Goal: Task Accomplishment & Management: Use online tool/utility

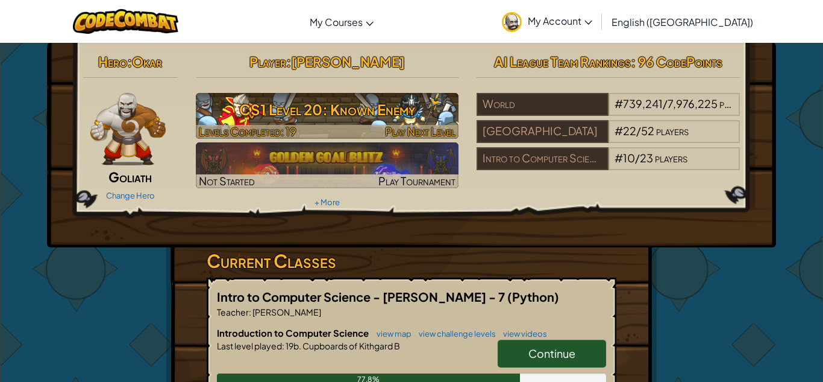
click at [313, 96] on h3 "CS1 Level 20: Known Enemy" at bounding box center [327, 109] width 263 height 27
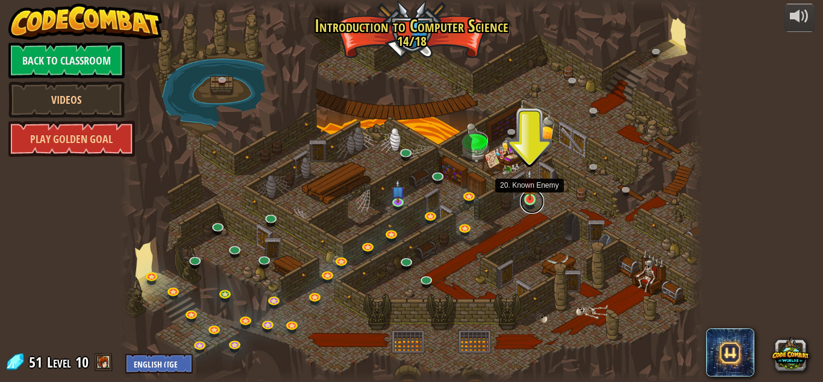
click at [530, 203] on link at bounding box center [532, 201] width 24 height 24
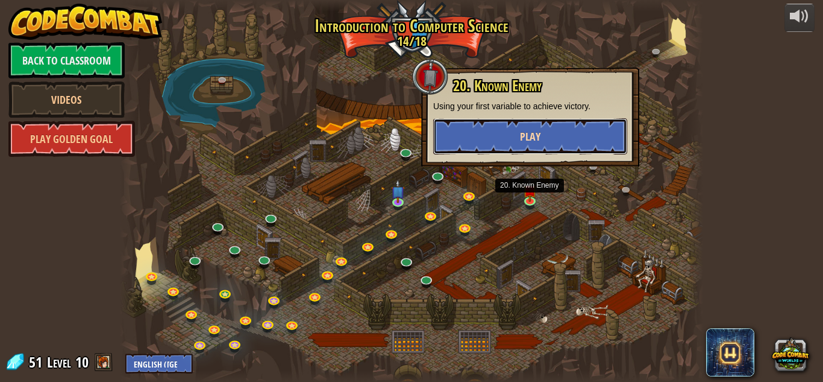
click at [554, 128] on button "Play" at bounding box center [530, 136] width 194 height 36
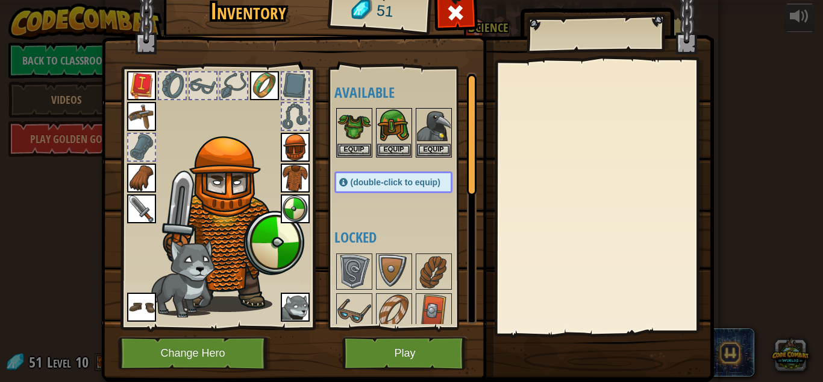
click at [554, 128] on div at bounding box center [604, 196] width 213 height 271
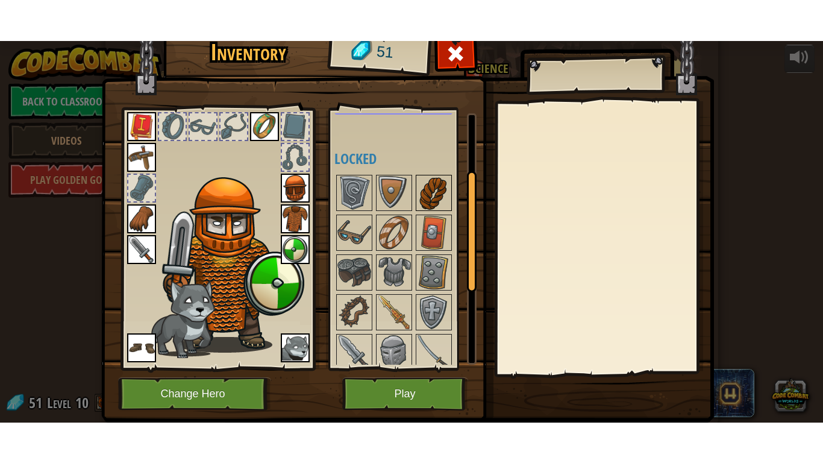
scroll to position [121, 0]
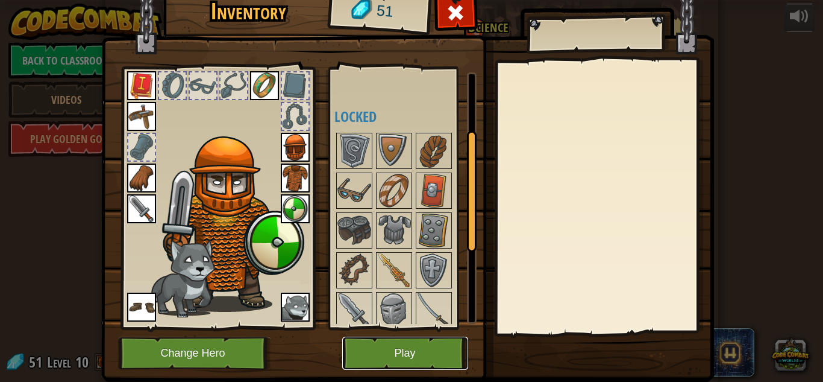
click at [432, 339] on button "Play" at bounding box center [405, 352] width 126 height 33
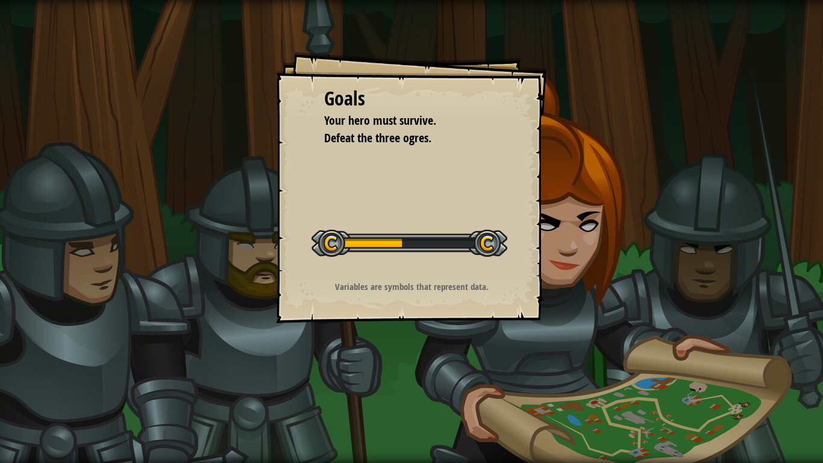
click at [661, 280] on div "Goals Your hero must survive. Defeat the three ogres. Start Level Error loading…" at bounding box center [411, 231] width 823 height 463
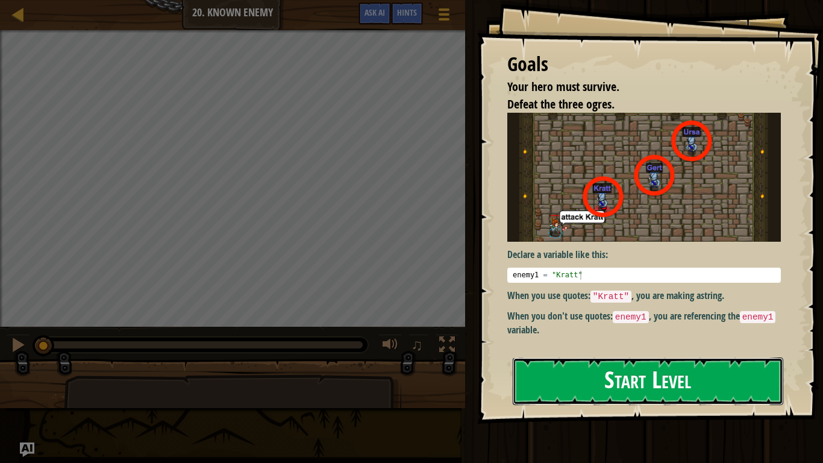
click at [632, 364] on button "Start Level" at bounding box center [648, 381] width 271 height 48
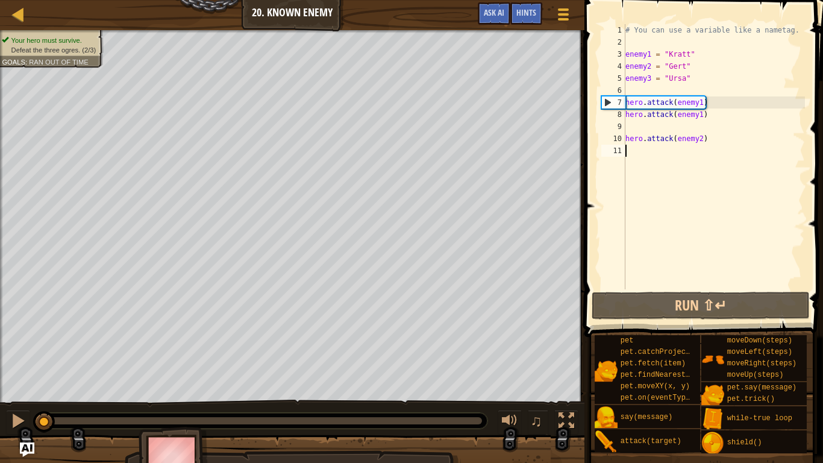
click at [702, 110] on div "# You can use a variable like a nametag. enemy1 = "[PERSON_NAME]" enemy2 = "[PE…" at bounding box center [714, 168] width 182 height 289
click at [700, 101] on div "# You can use a variable like a nametag. enemy1 = "[PERSON_NAME]" enemy2 = "[PE…" at bounding box center [714, 168] width 182 height 289
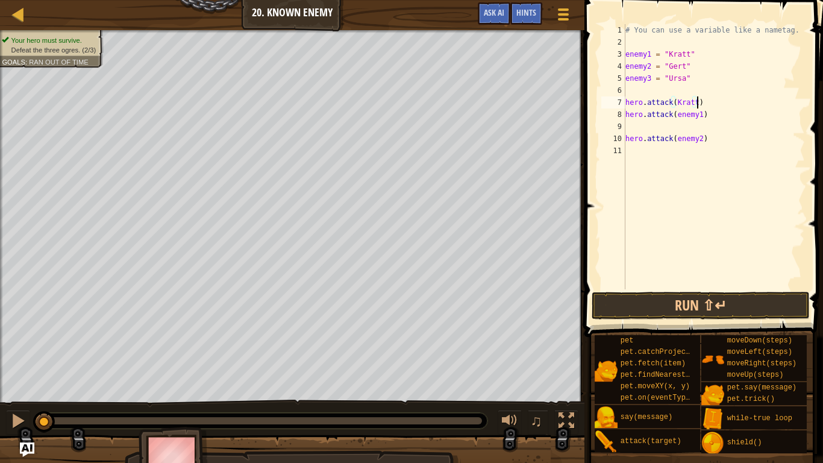
scroll to position [5, 10]
click at [700, 118] on div "# You can use a variable like a nametag. enemy1 = "[PERSON_NAME]" enemy2 = "[PE…" at bounding box center [714, 168] width 182 height 289
type textarea "hero.attack([GEOGRAPHIC_DATA])"
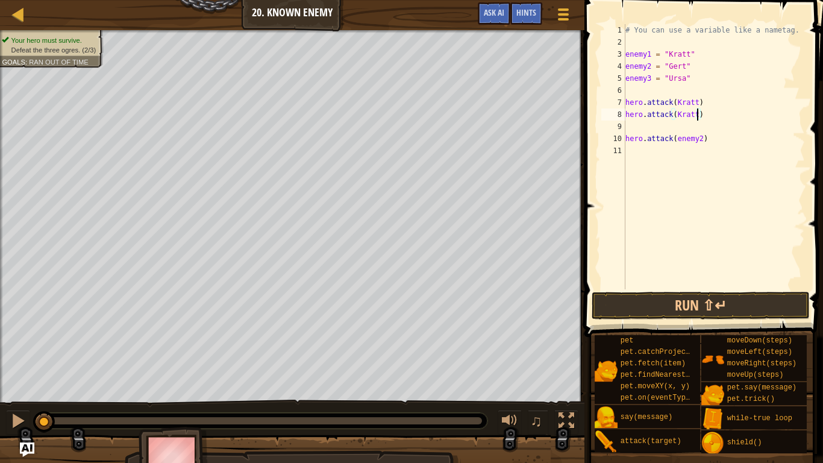
click at [702, 130] on div "# You can use a variable like a nametag. enemy1 = "[PERSON_NAME]" enemy2 = "[PE…" at bounding box center [714, 168] width 182 height 289
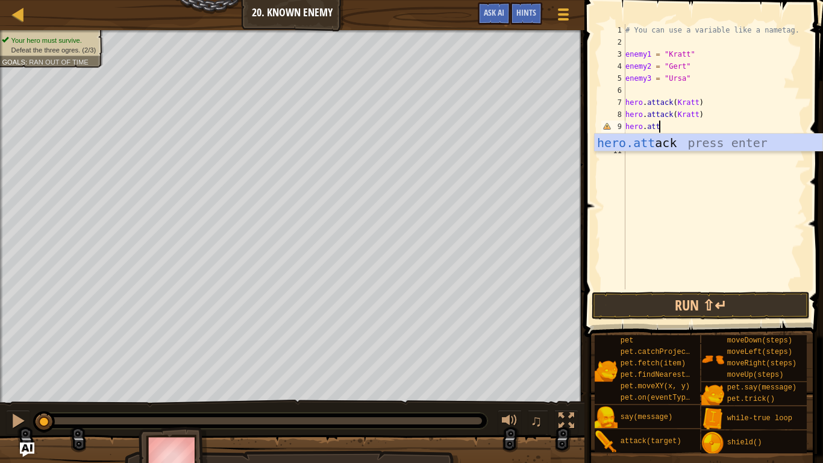
scroll to position [5, 5]
click at [715, 134] on div "hero.[PERSON_NAME] press enter" at bounding box center [709, 161] width 228 height 54
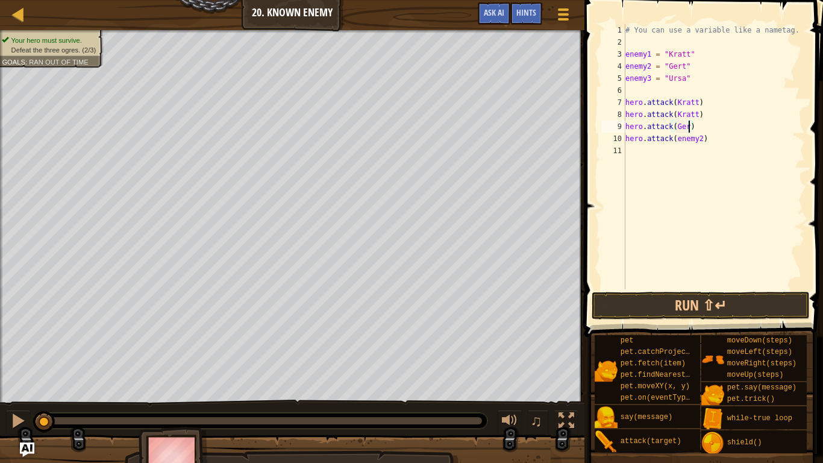
scroll to position [5, 10]
click at [702, 139] on div "# You can use a variable like a nametag. enemy1 = "[PERSON_NAME]" enemy2 = "[PE…" at bounding box center [714, 168] width 182 height 289
type textarea "hero.attack([PERSON_NAME])"
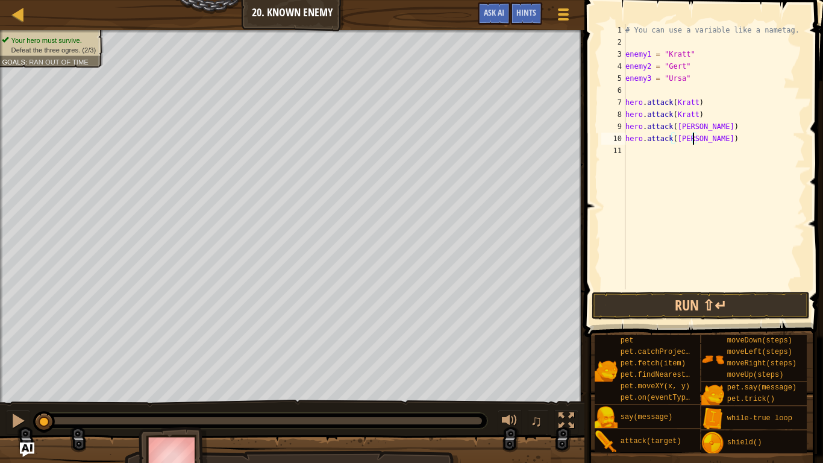
click at [699, 153] on div "# You can use a variable like a nametag. enemy1 = "[PERSON_NAME]" enemy2 = "[PE…" at bounding box center [714, 168] width 182 height 289
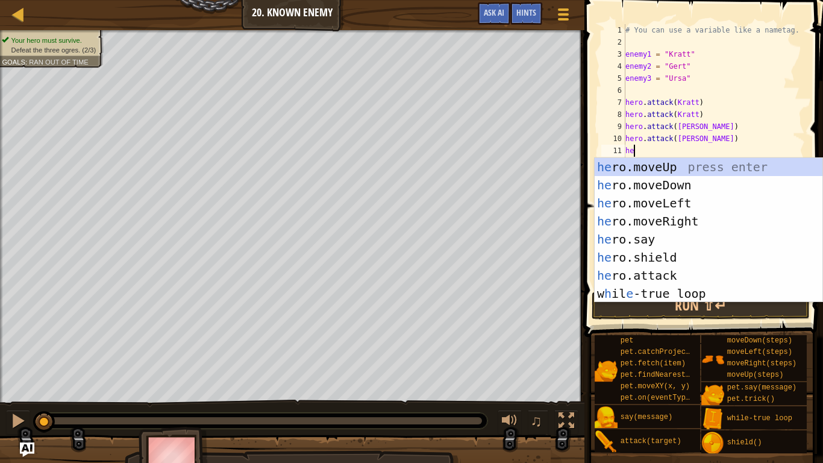
scroll to position [5, 1]
click at [722, 275] on div "her o.moveUp press enter her o.moveDown press enter her o.moveLeft press enter …" at bounding box center [709, 248] width 228 height 181
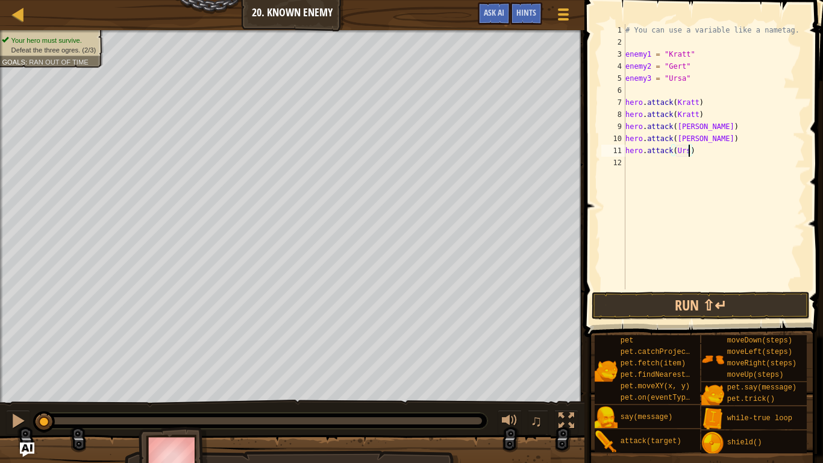
type textarea "hero.attack(Ursa)"
click at [709, 157] on div "# You can use a variable like a nametag. enemy1 = "[PERSON_NAME]" enemy2 = "[PE…" at bounding box center [714, 168] width 182 height 289
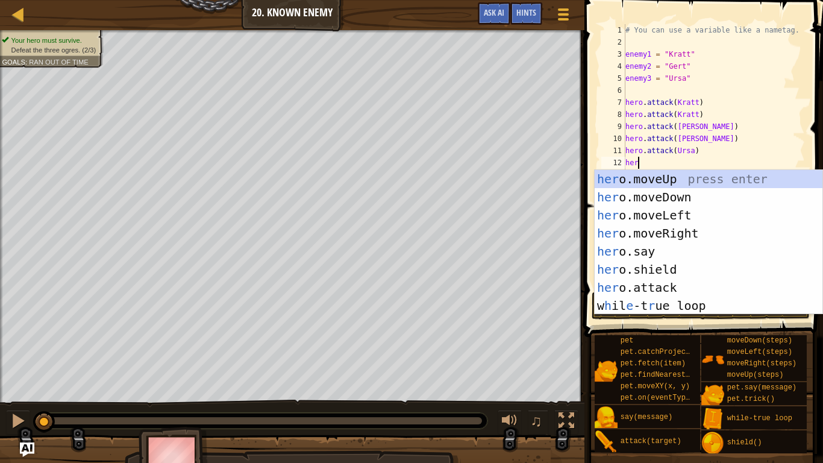
scroll to position [5, 1]
click at [722, 291] on div "her o.moveUp press enter her o.moveDown press enter her o.moveLeft press enter …" at bounding box center [709, 260] width 228 height 181
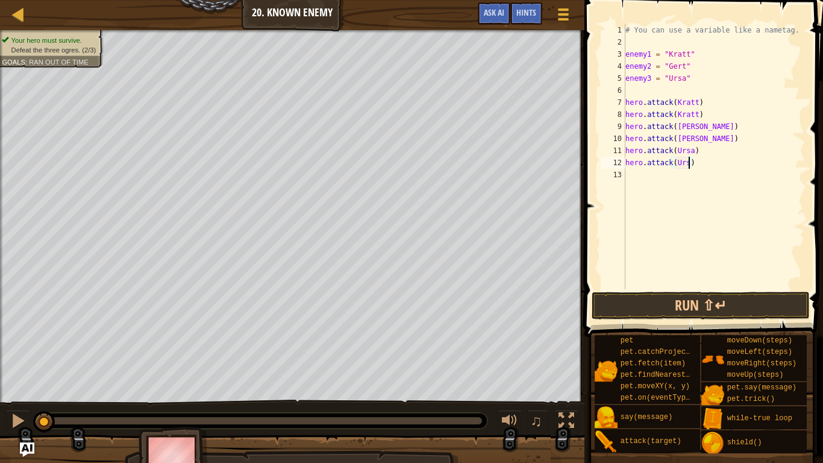
scroll to position [5, 10]
click at [729, 297] on button "Run ⇧↵" at bounding box center [701, 306] width 218 height 28
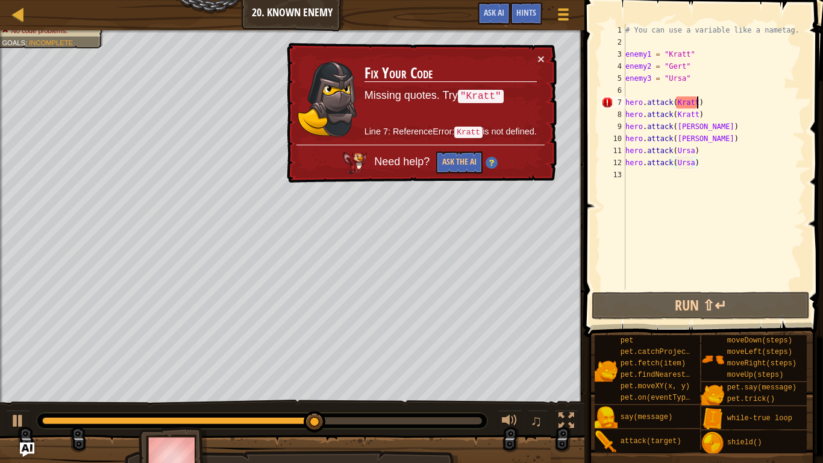
click at [696, 104] on div "# You can use a variable like a nametag. enemy1 = "[PERSON_NAME]" enemy2 = "[PE…" at bounding box center [714, 168] width 182 height 289
type textarea "hero.attack([GEOGRAPHIC_DATA])"
click at [720, 245] on div "# You can use a variable like a nametag. enemy1 = "[PERSON_NAME]" enemy2 = "[PE…" at bounding box center [714, 168] width 182 height 289
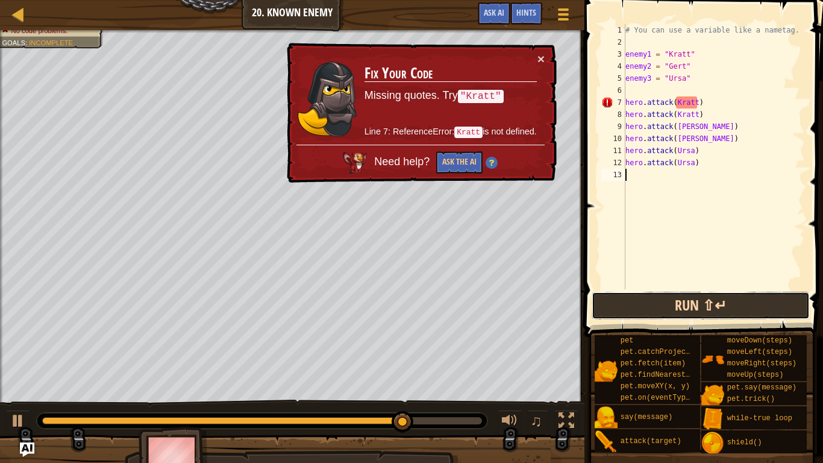
click at [717, 302] on button "Run ⇧↵" at bounding box center [701, 306] width 218 height 28
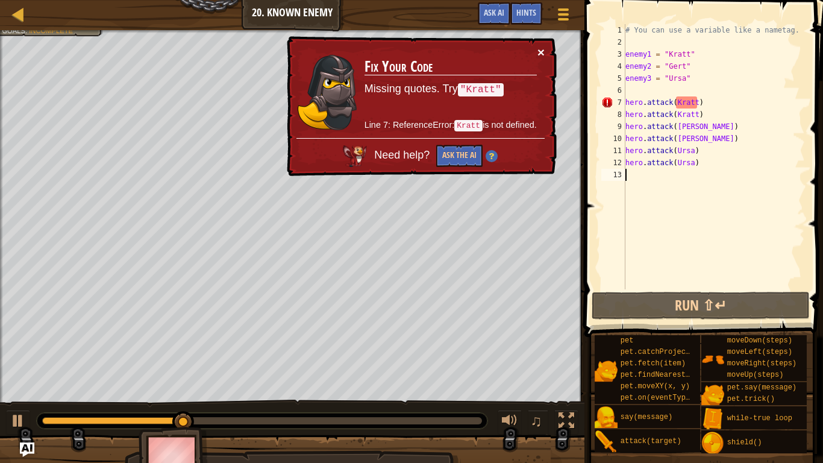
click at [538, 48] on button "×" at bounding box center [541, 52] width 7 height 13
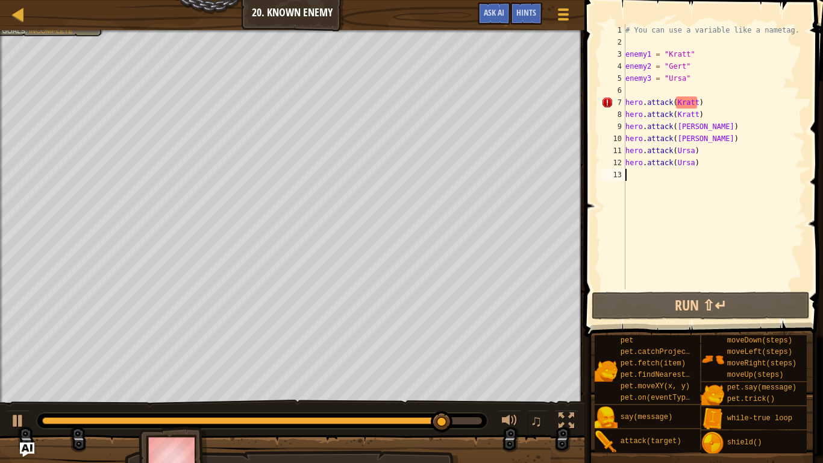
click at [694, 105] on div "# You can use a variable like a nametag. enemy1 = "[PERSON_NAME]" enemy2 = "[PE…" at bounding box center [714, 168] width 182 height 289
type textarea "hero.attack(Krat)"
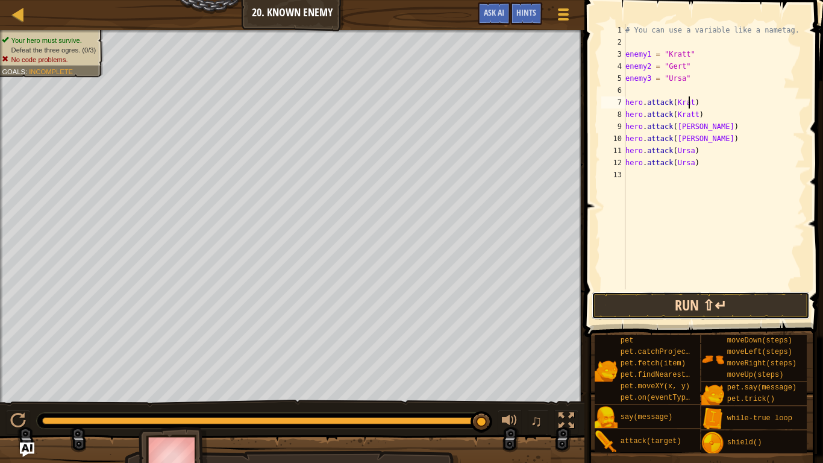
click at [758, 306] on button "Run ⇧↵" at bounding box center [701, 306] width 218 height 28
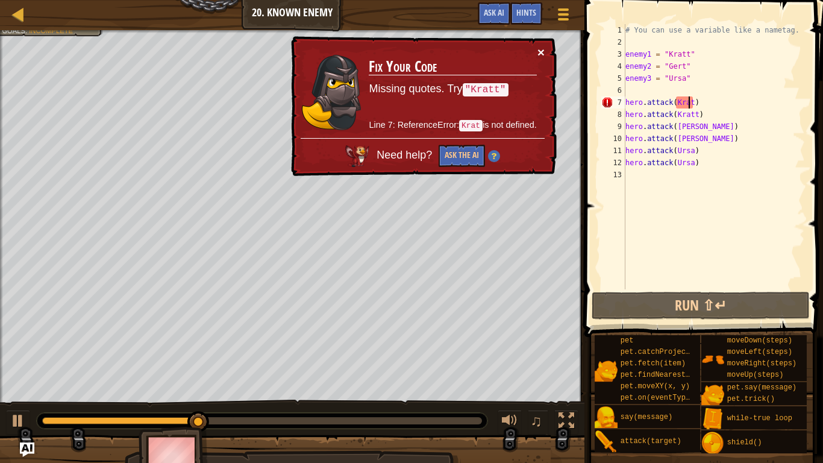
click at [541, 53] on button "×" at bounding box center [541, 52] width 7 height 13
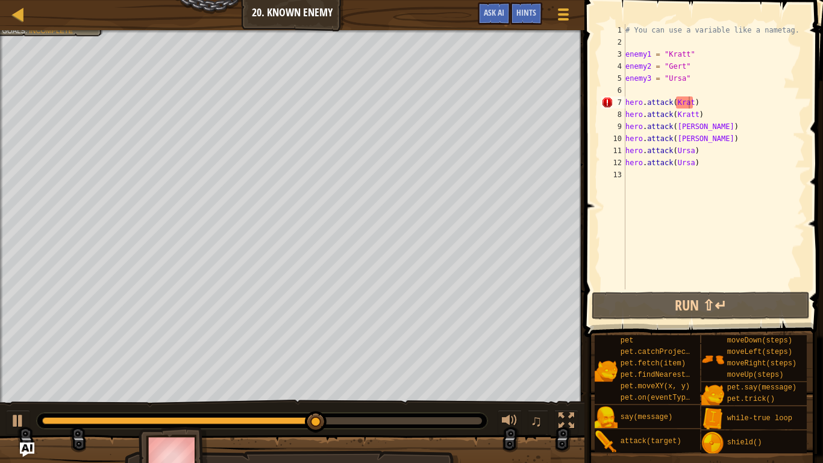
click at [309, 381] on div "♫" at bounding box center [292, 418] width 585 height 36
drag, startPoint x: 356, startPoint y: 420, endPoint x: 0, endPoint y: 360, distance: 361.2
click at [0, 360] on div "Your hero must survive. Defeat the three ogres. (0/3) No code problems. Goals :…" at bounding box center [411, 257] width 823 height 454
click at [22, 381] on div at bounding box center [18, 421] width 16 height 16
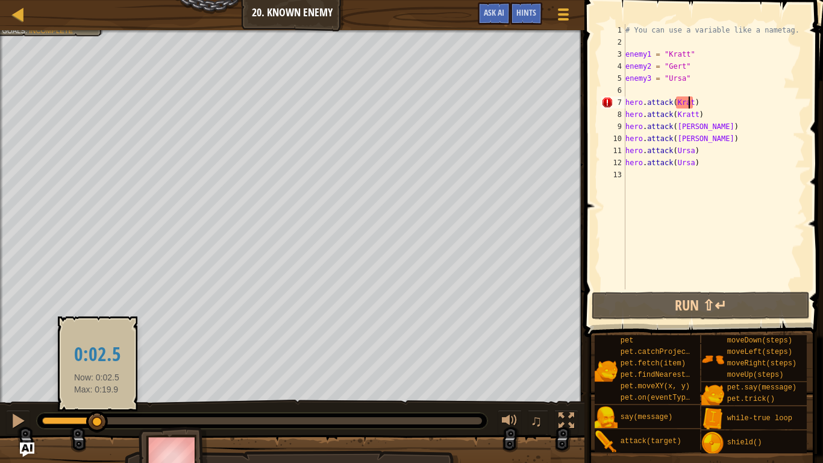
drag, startPoint x: 97, startPoint y: 423, endPoint x: 0, endPoint y: 460, distance: 104.0
click at [0, 381] on div "Your hero must survive. Defeat the three ogres. (0/3) No code problems. Goals :…" at bounding box center [411, 257] width 823 height 454
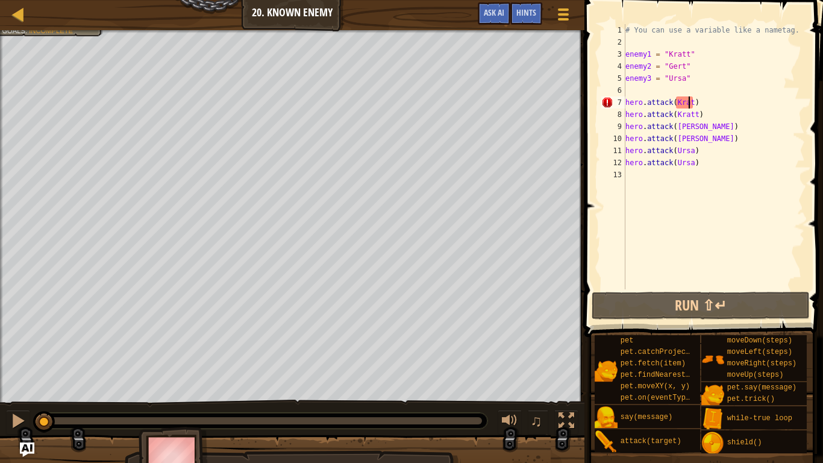
click at [58, 31] on div at bounding box center [292, 31] width 585 height 3
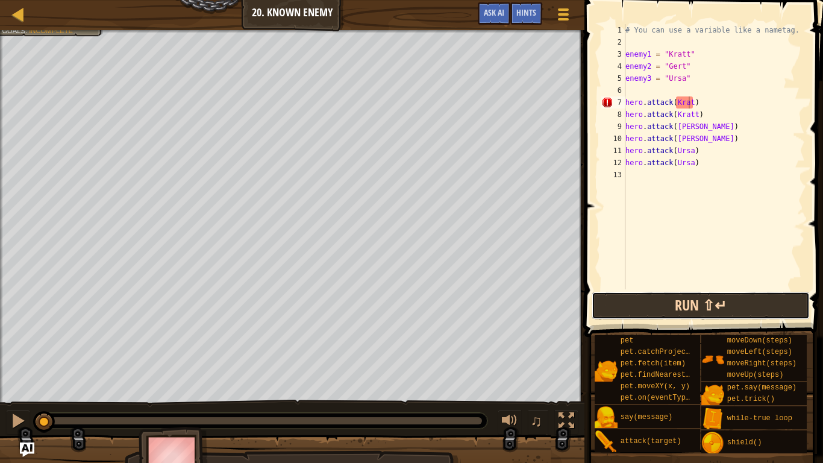
click at [763, 317] on button "Run ⇧↵" at bounding box center [701, 306] width 218 height 28
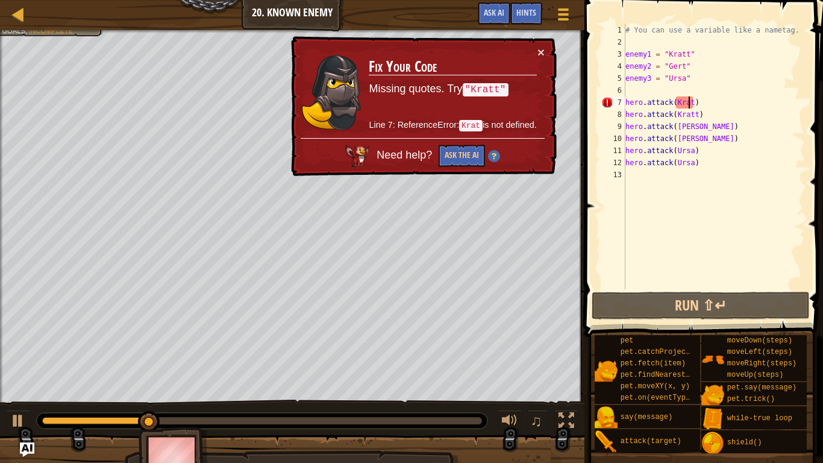
click at [546, 51] on div "× Fix Your Code Missing quotes. Try "[PERSON_NAME]" Line 7: ReferenceError: Kra…" at bounding box center [423, 106] width 268 height 140
click at [544, 52] on button "×" at bounding box center [541, 52] width 7 height 13
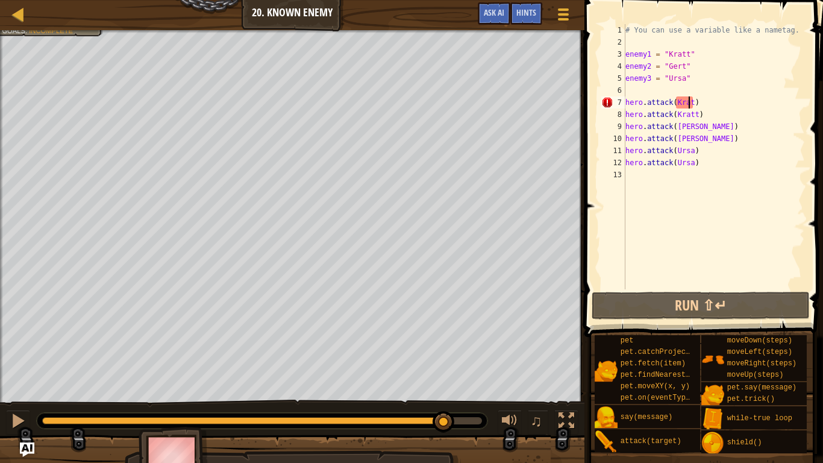
click at [444, 381] on div at bounding box center [262, 420] width 440 height 7
click at [20, 381] on div at bounding box center [18, 421] width 16 height 16
click at [732, 171] on div "# You can use a variable like a nametag. enemy1 = "[PERSON_NAME]" enemy2 = "[PE…" at bounding box center [714, 168] width 182 height 289
click at [689, 109] on div "# You can use a variable like a nametag. enemy1 = "[PERSON_NAME]" enemy2 = "[PE…" at bounding box center [714, 168] width 182 height 289
click at [688, 99] on div "# You can use a variable like a nametag. enemy1 = "[PERSON_NAME]" enemy2 = "[PE…" at bounding box center [714, 168] width 182 height 289
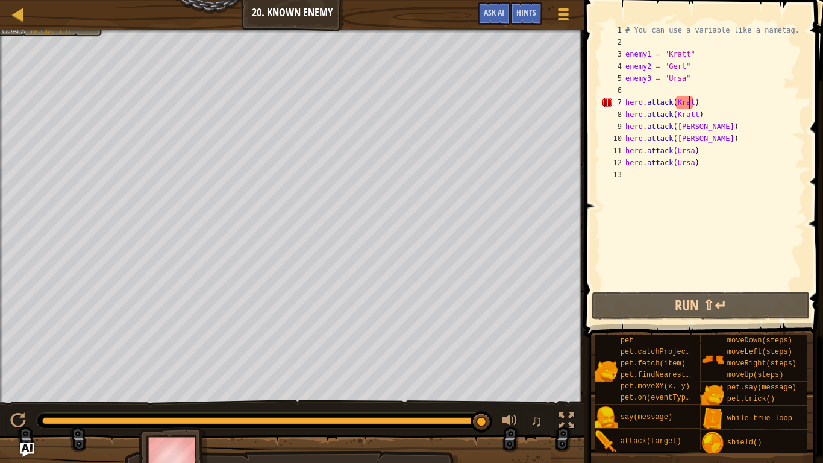
click at [696, 104] on div "# You can use a variable like a nametag. enemy1 = "[PERSON_NAME]" enemy2 = "[PE…" at bounding box center [714, 168] width 182 height 289
click at [694, 104] on div "# You can use a variable like a nametag. enemy1 = "[PERSON_NAME]" enemy2 = "[PE…" at bounding box center [714, 168] width 182 height 289
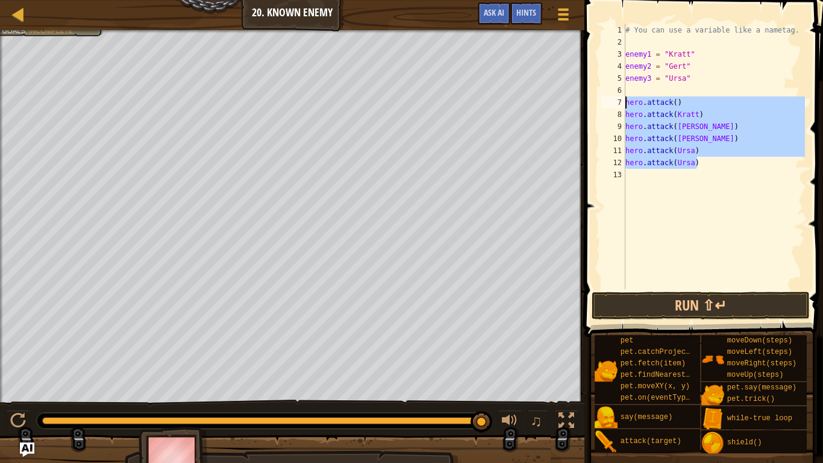
drag, startPoint x: 717, startPoint y: 168, endPoint x: 624, endPoint y: 102, distance: 114.2
click at [624, 102] on div "hero.attack() 1 2 3 4 5 6 7 8 9 10 11 12 13 # You can use a variable like a nam…" at bounding box center [702, 156] width 206 height 265
type textarea "hero.attack() hero.attack([GEOGRAPHIC_DATA])"
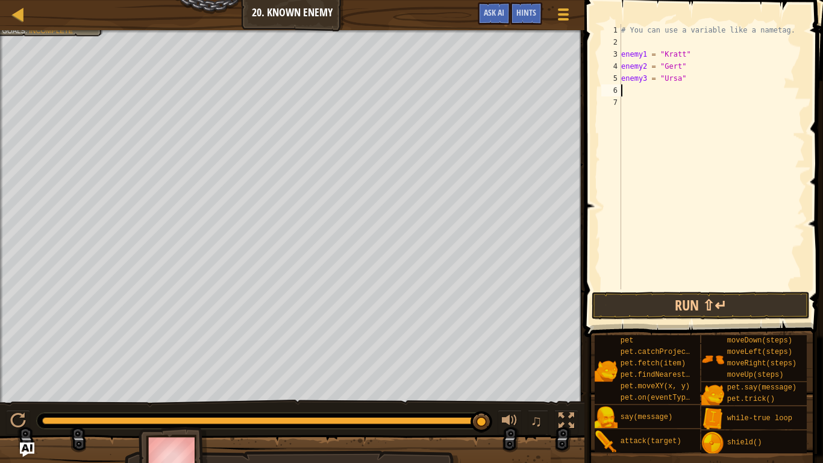
type textarea "enemy3 = "Ursa""
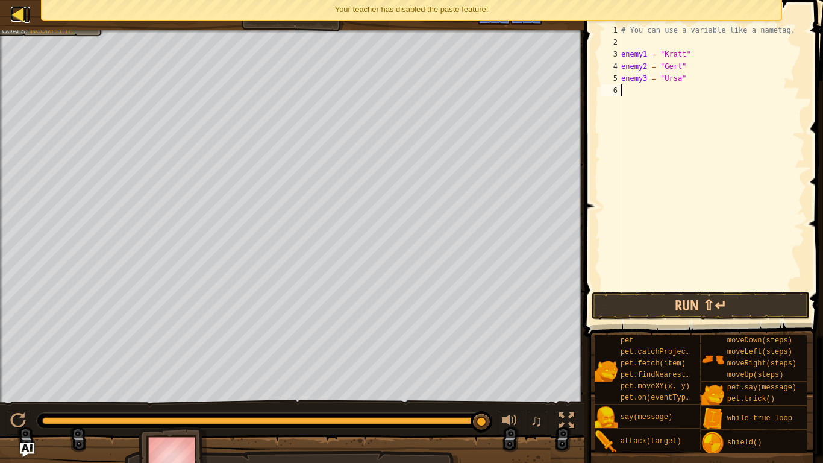
click at [16, 18] on div at bounding box center [18, 14] width 15 height 15
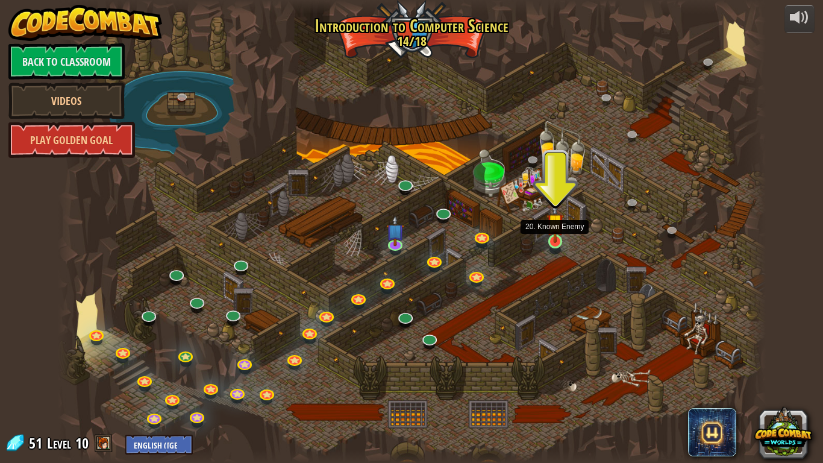
click at [555, 235] on img at bounding box center [556, 222] width 18 height 41
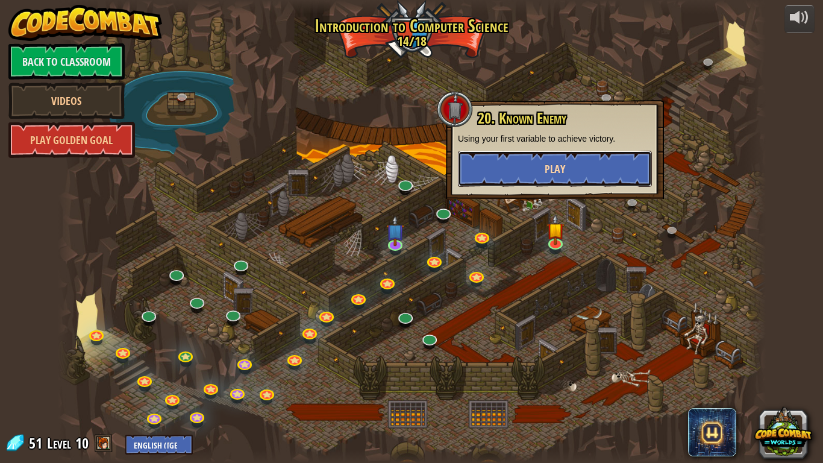
click at [571, 152] on button "Play" at bounding box center [555, 169] width 194 height 36
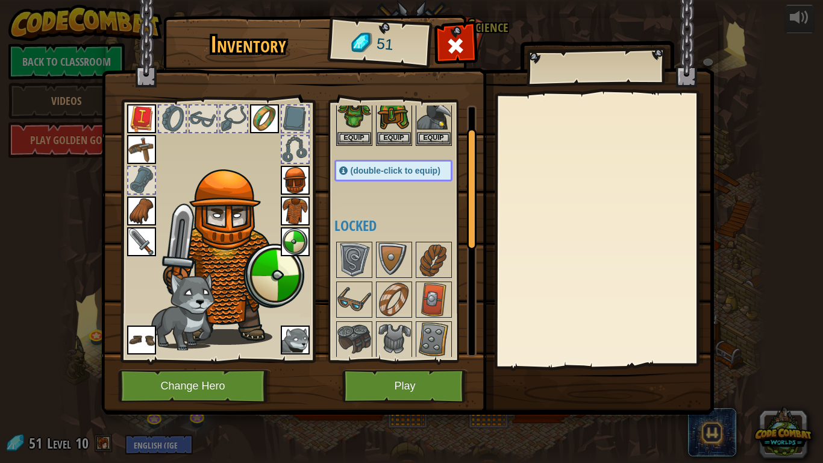
scroll to position [46, 0]
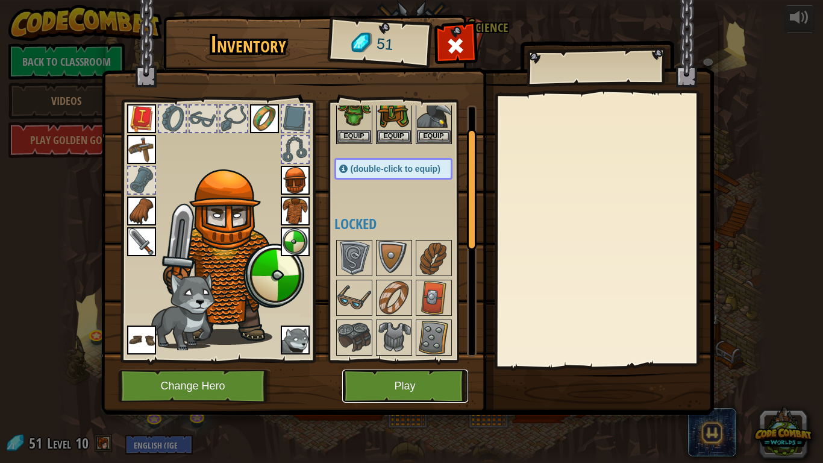
click at [424, 381] on button "Play" at bounding box center [405, 386] width 126 height 33
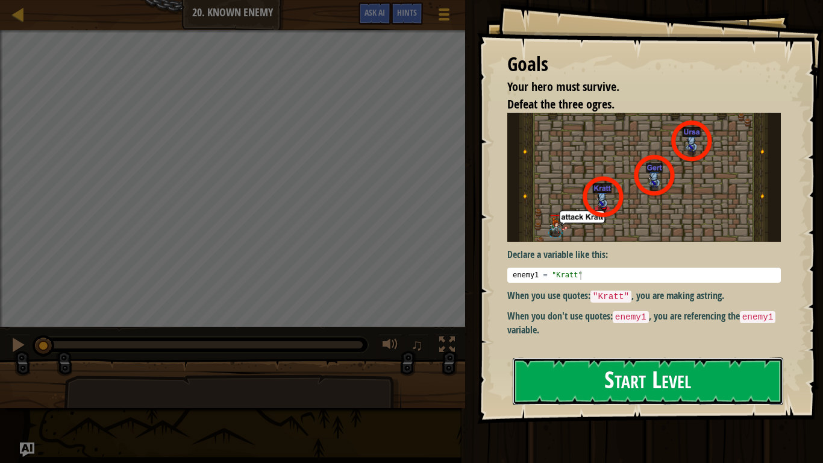
click at [575, 357] on button "Start Level" at bounding box center [648, 381] width 271 height 48
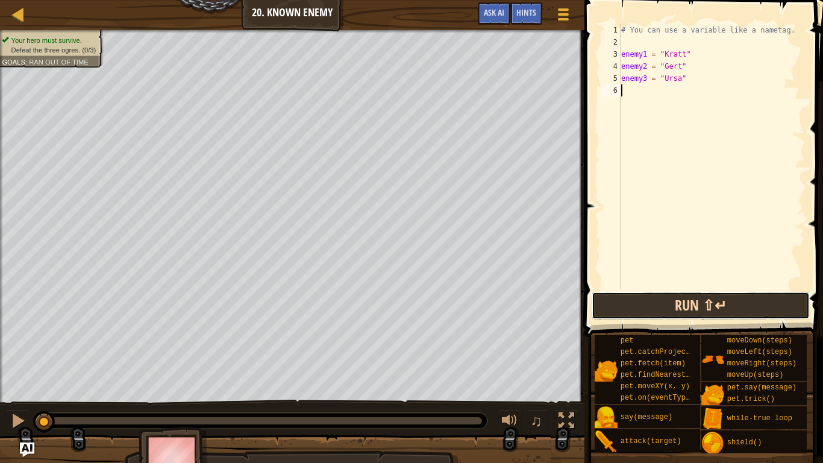
click at [651, 305] on button "Run ⇧↵" at bounding box center [701, 306] width 218 height 28
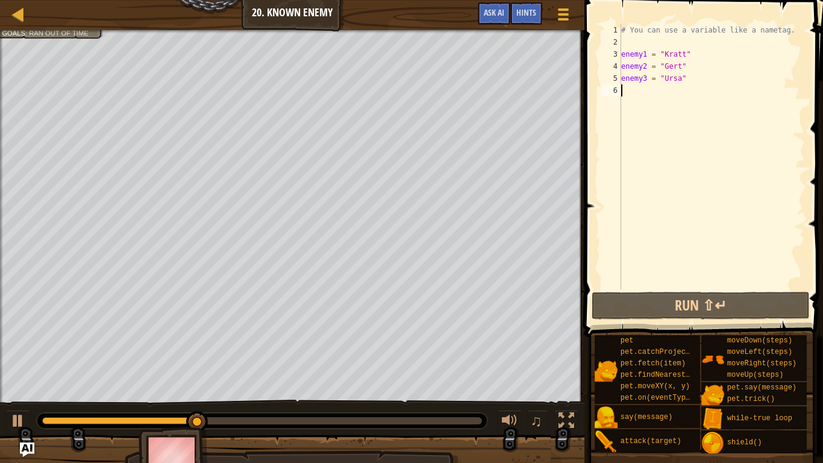
click at [649, 99] on div "# You can use a variable like a nametag. enemy1 = "[PERSON_NAME]" enemy2 = "[PE…" at bounding box center [712, 168] width 186 height 289
click at [651, 97] on div "# You can use a variable like a nametag. enemy1 = "[PERSON_NAME]" enemy2 = "[PE…" at bounding box center [712, 168] width 186 height 289
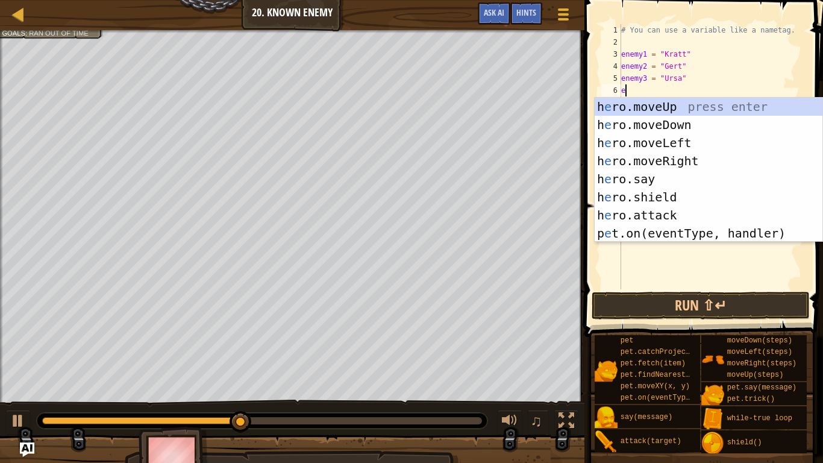
scroll to position [5, 1]
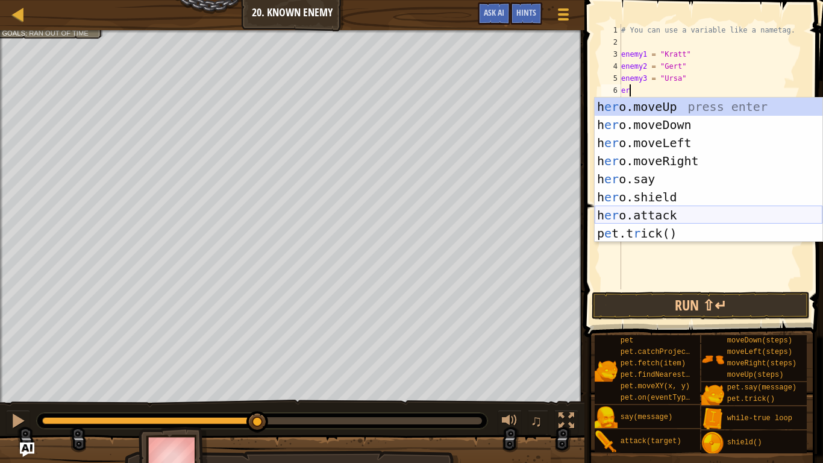
click at [713, 215] on div "h [PERSON_NAME]moveUp press enter h [PERSON_NAME]moveDown press enter h [PERSON…" at bounding box center [709, 188] width 228 height 181
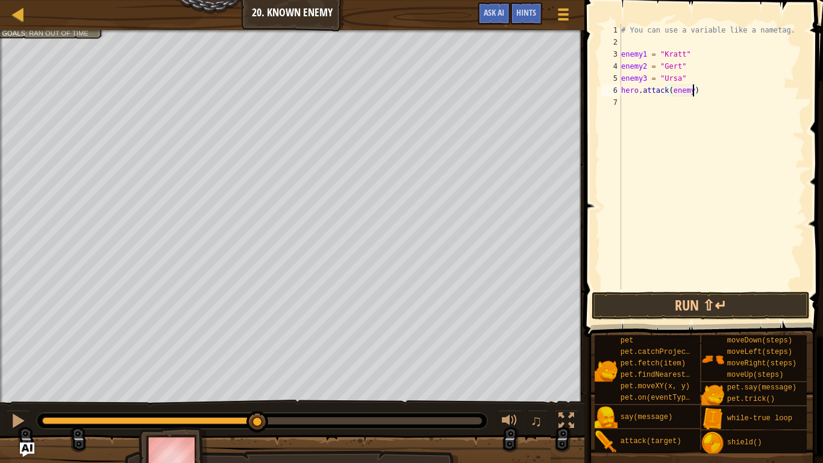
scroll to position [5, 11]
type textarea "hero.attack(enemy1)"
click at [768, 292] on button "Run ⇧↵" at bounding box center [701, 306] width 218 height 28
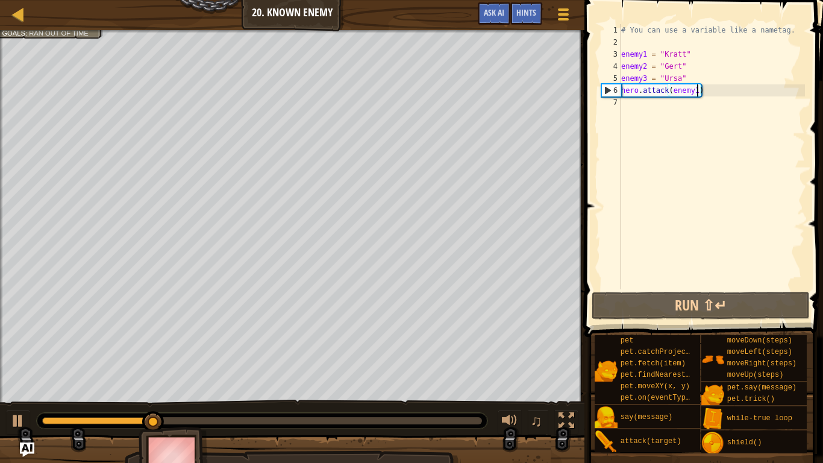
click at [700, 109] on div "# You can use a variable like a nametag. enemy1 = "[PERSON_NAME]" enemy2 = "[PE…" at bounding box center [712, 168] width 186 height 289
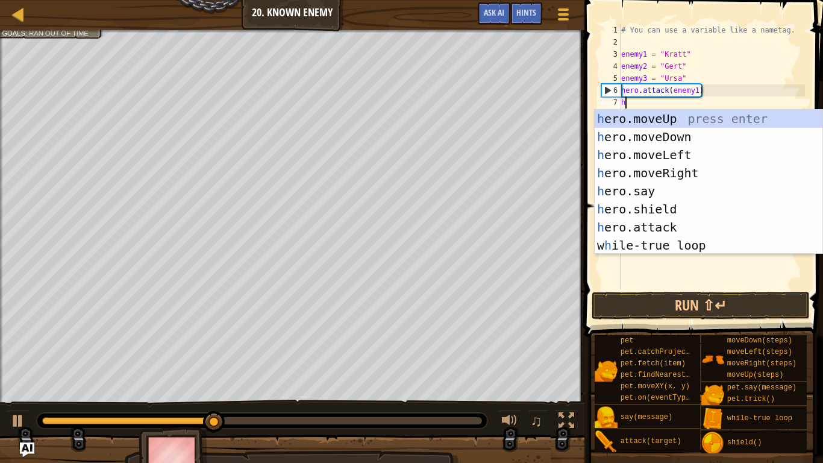
scroll to position [5, 1]
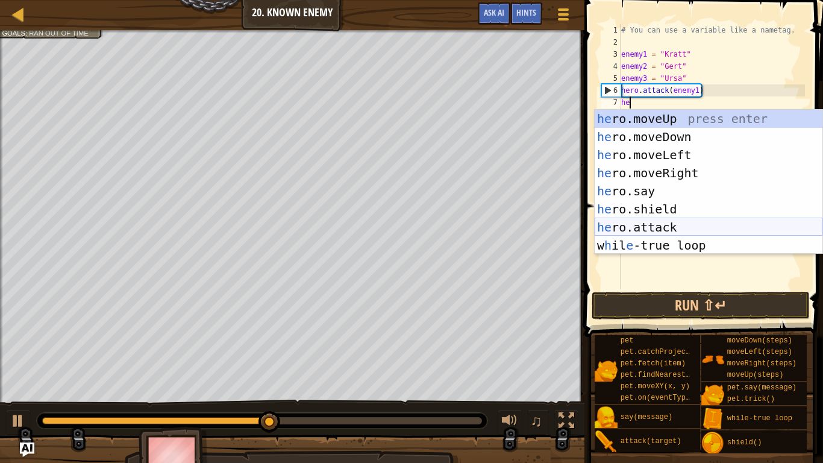
click at [719, 218] on div "he ro.moveUp press enter he ro.moveDown press enter he ro.moveLeft press enter …" at bounding box center [709, 200] width 228 height 181
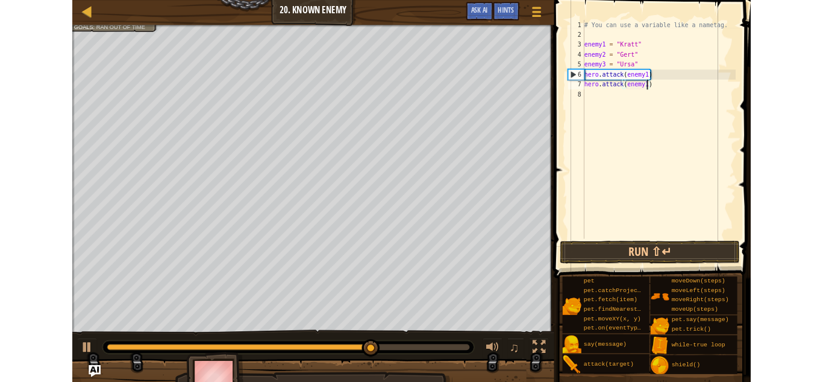
scroll to position [5, 11]
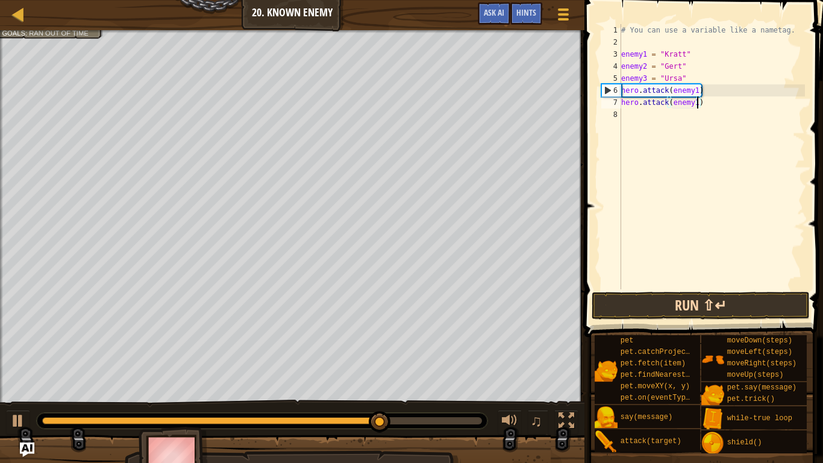
type textarea "hero.attack(enemy1)"
click at [753, 294] on button "Run ⇧↵" at bounding box center [701, 306] width 218 height 28
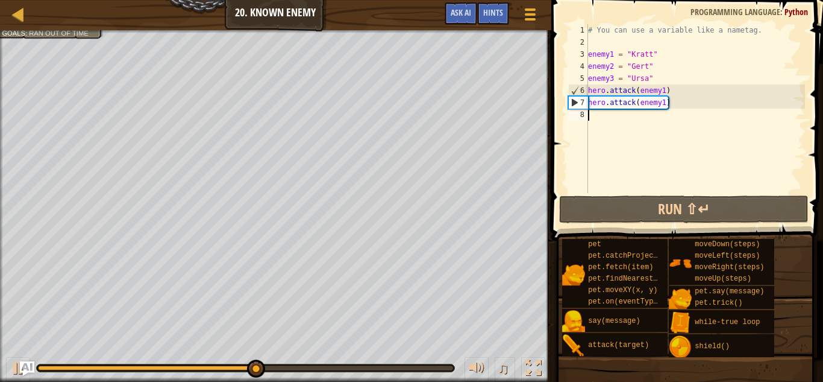
click at [664, 116] on div "# You can use a variable like a nametag. enemy1 = "[PERSON_NAME]" enemy2 = "[PE…" at bounding box center [695, 120] width 219 height 193
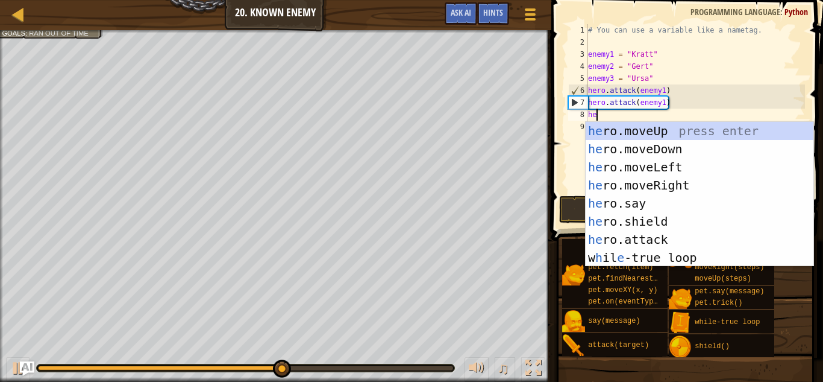
scroll to position [5, 1]
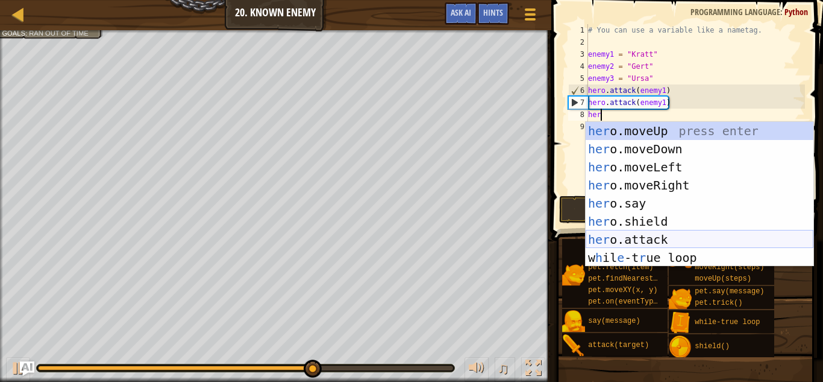
click at [688, 238] on div "her o.moveUp press enter her o.moveDown press enter her o.moveLeft press enter …" at bounding box center [700, 212] width 228 height 181
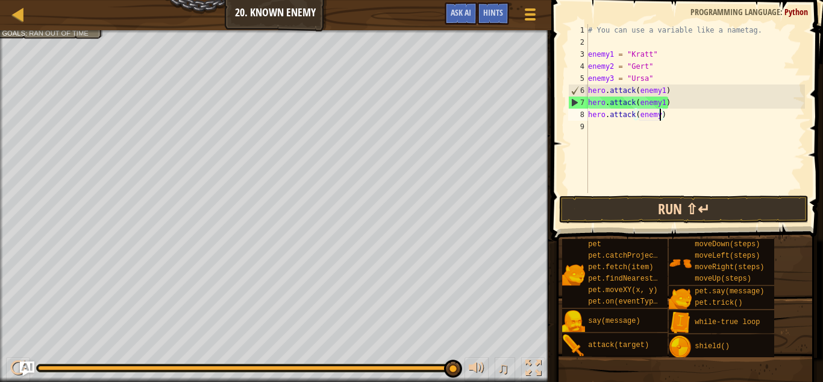
type textarea "hero.attack(enemy2)"
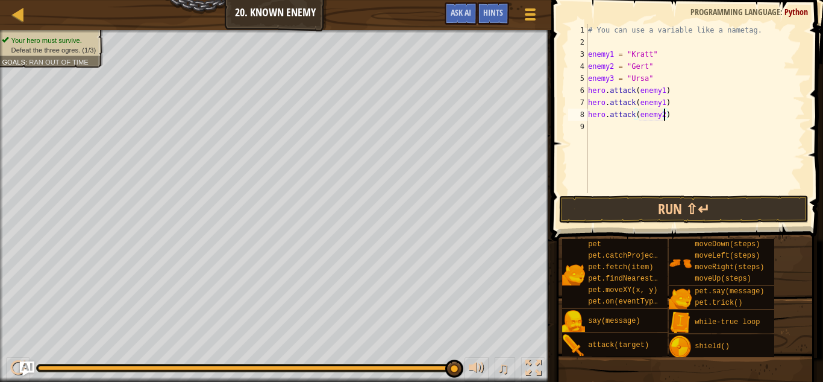
click at [711, 141] on div "# You can use a variable like a nametag. enemy1 = "[PERSON_NAME]" enemy2 = "[PE…" at bounding box center [695, 120] width 219 height 193
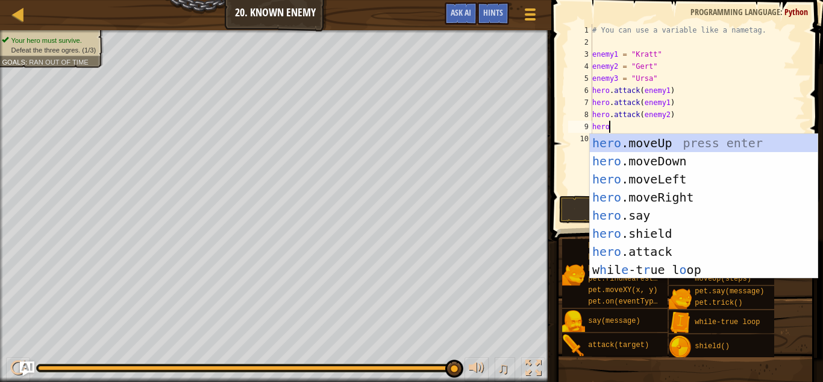
scroll to position [5, 2]
click at [711, 247] on div "hero .moveUp press enter hero .moveDown press enter hero .moveLeft press enter …" at bounding box center [704, 224] width 228 height 181
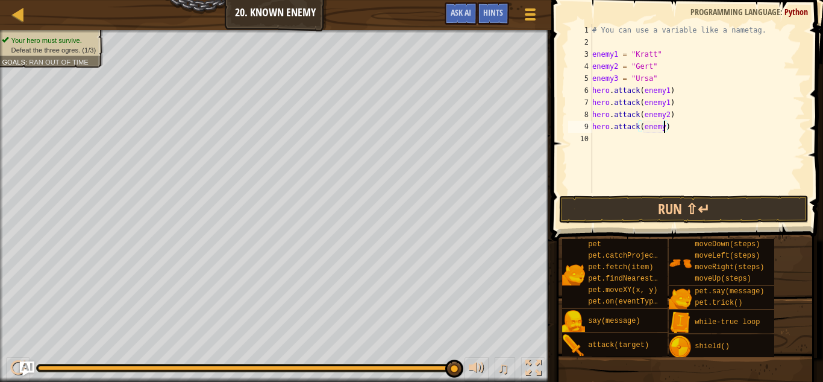
type textarea "hero.attack(enemy2)"
click at [708, 158] on div "# You can use a variable like a nametag. enemy1 = "[PERSON_NAME]" enemy2 = "[PE…" at bounding box center [697, 120] width 215 height 193
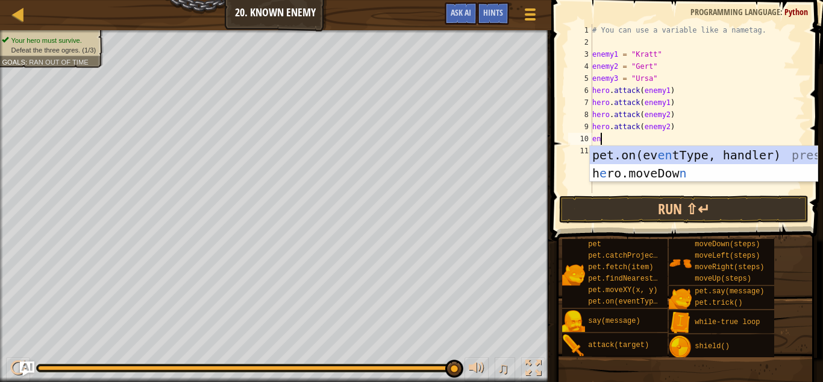
scroll to position [5, 0]
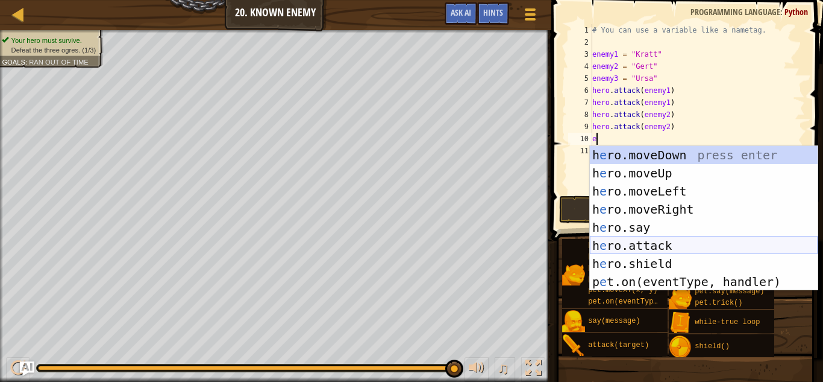
click at [766, 252] on div "h e ro.moveDown press enter h e ro.moveUp press enter h e ro.moveLeft press ent…" at bounding box center [704, 236] width 228 height 181
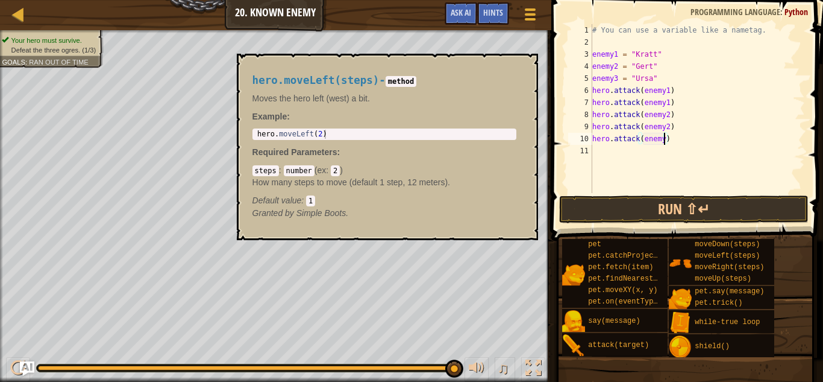
type textarea "hero.attack(enemy3)"
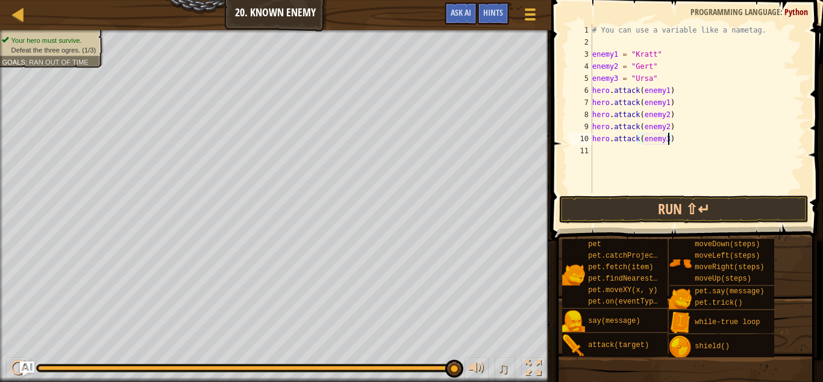
click at [694, 154] on div "# You can use a variable like a nametag. enemy1 = "[PERSON_NAME]" enemy2 = "[PE…" at bounding box center [697, 120] width 215 height 193
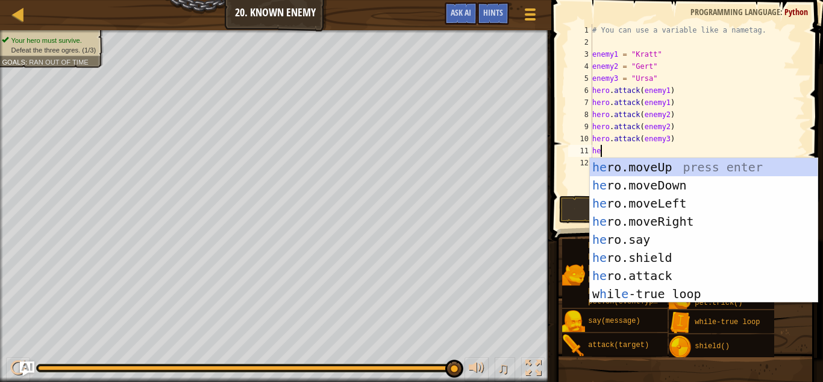
scroll to position [5, 1]
click at [699, 272] on div "her o.moveUp press enter her o.moveDown press enter her o.moveLeft press enter …" at bounding box center [704, 248] width 228 height 181
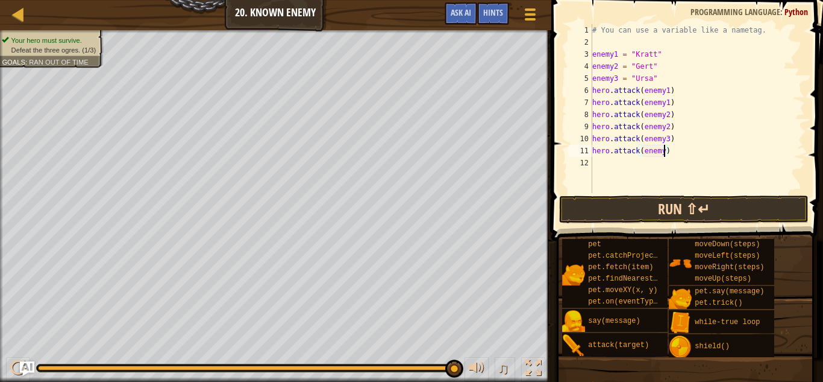
scroll to position [5, 11]
type textarea "hero.attack(enemy3)"
click at [727, 216] on button "Run ⇧↵" at bounding box center [684, 209] width 250 height 28
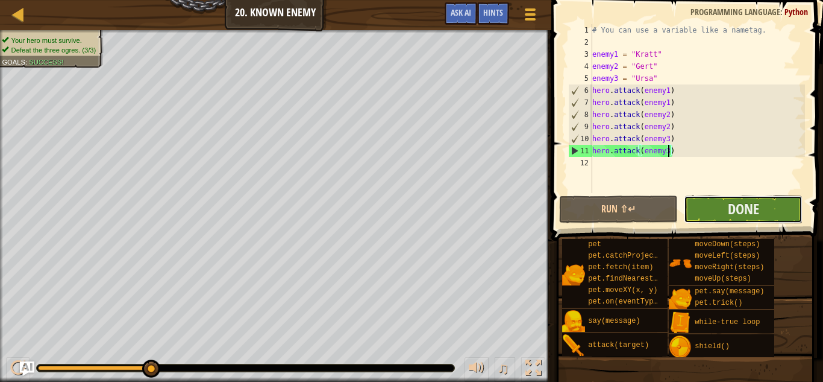
click at [772, 221] on button "Done" at bounding box center [743, 209] width 119 height 28
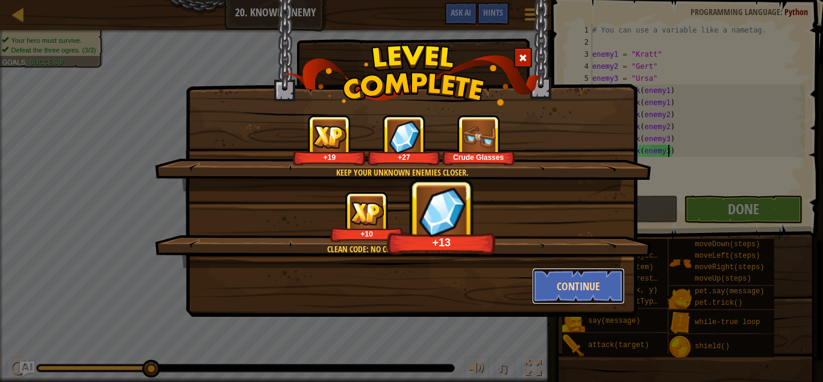
click at [597, 298] on button "Continue" at bounding box center [578, 286] width 93 height 36
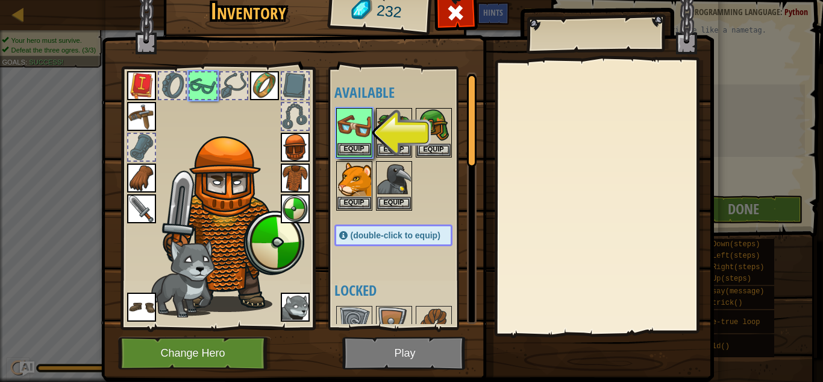
click at [370, 132] on img at bounding box center [355, 126] width 34 height 34
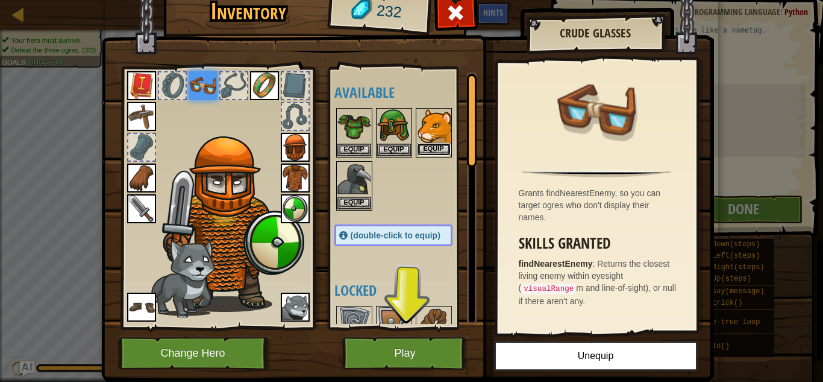
click at [432, 149] on button "Equip" at bounding box center [434, 149] width 34 height 13
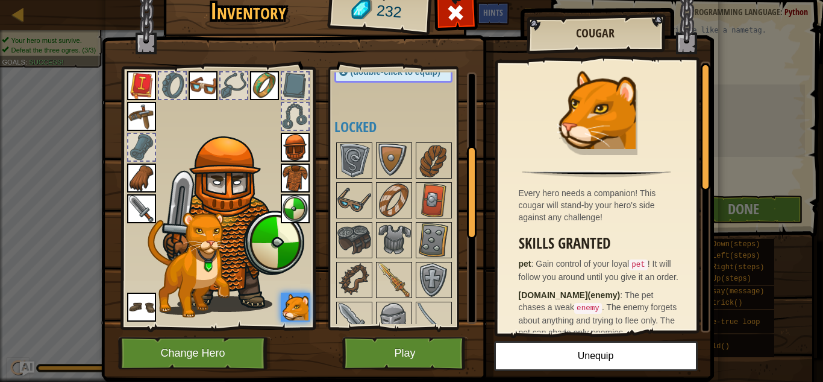
scroll to position [210, 0]
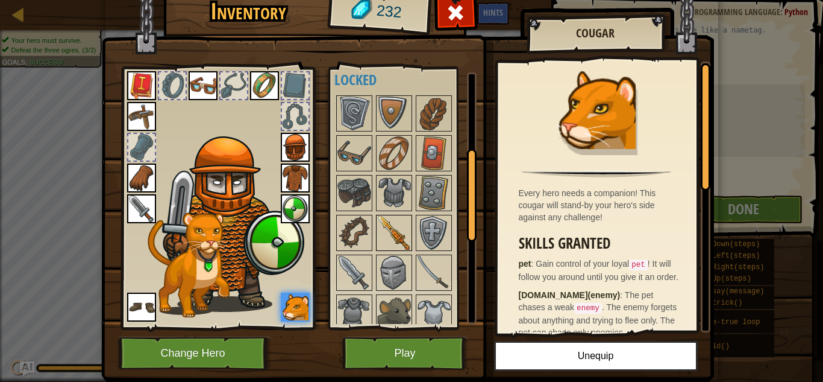
click at [401, 233] on img at bounding box center [394, 233] width 34 height 34
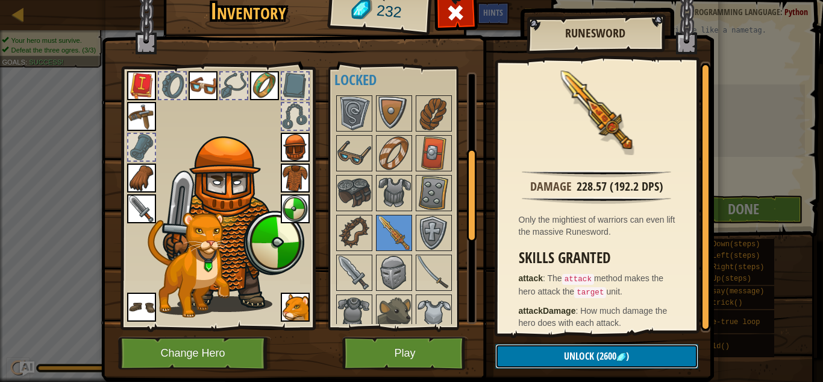
click at [638, 358] on button "Unlock (2600 )" at bounding box center [597, 356] width 203 height 25
click at [639, 350] on button "Unlock (2600 )" at bounding box center [597, 356] width 203 height 25
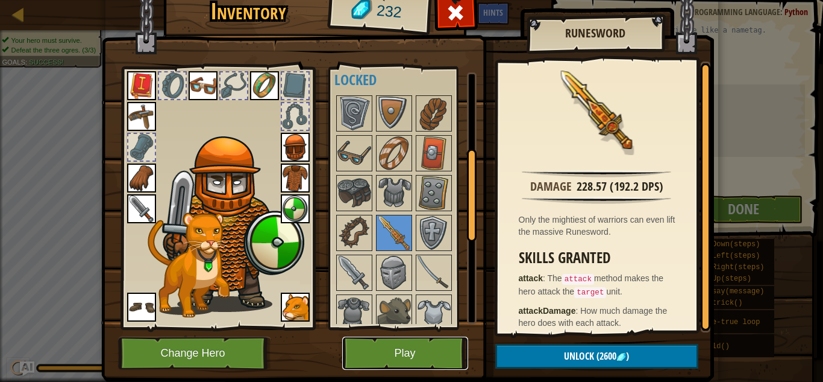
click at [412, 362] on button "Play" at bounding box center [405, 352] width 126 height 33
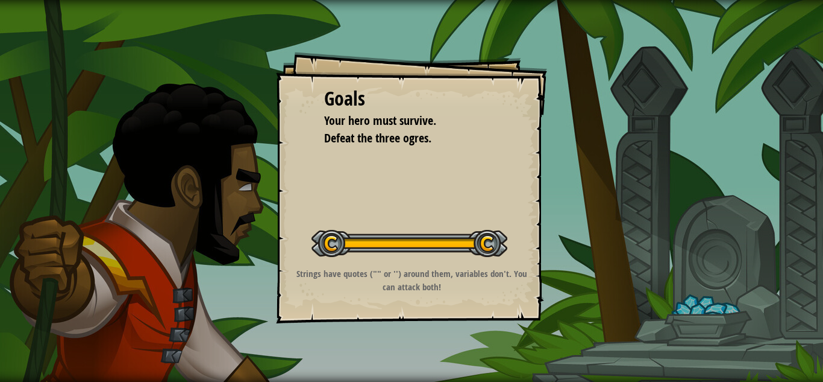
click at [511, 262] on div "Goals Your hero must survive. Defeat the three ogres. Start Level Error loading…" at bounding box center [411, 187] width 271 height 271
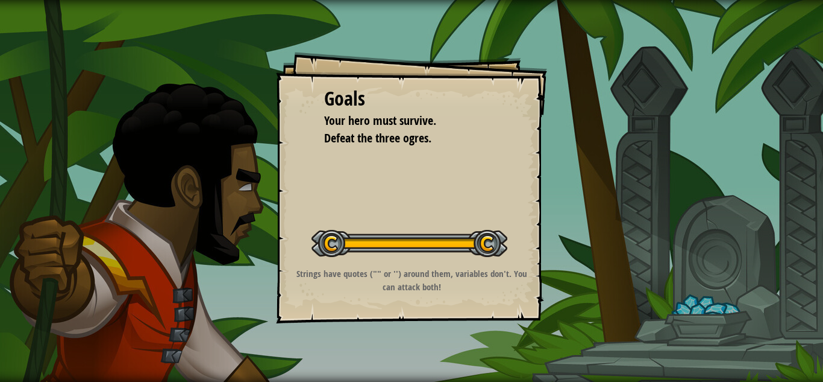
click at [511, 262] on div "Goals Your hero must survive. Defeat the three ogres. Start Level Error loading…" at bounding box center [411, 187] width 271 height 271
click at [429, 75] on div "Goals Your hero must survive. Defeat the three ogres. Start Level Error loading…" at bounding box center [411, 187] width 271 height 271
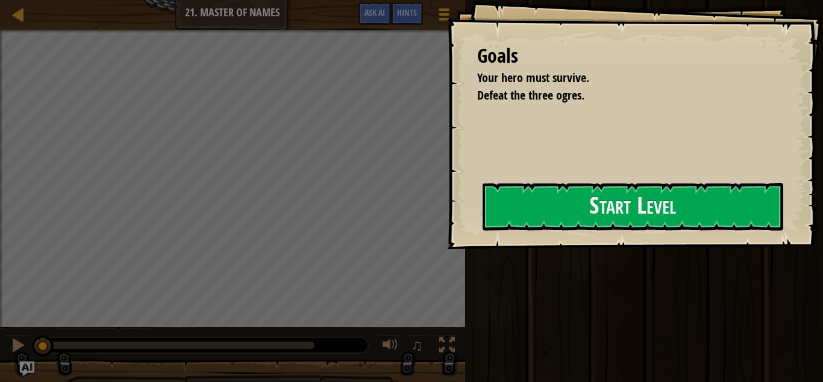
click at [477, 86] on span "Your hero must survive." at bounding box center [533, 77] width 112 height 16
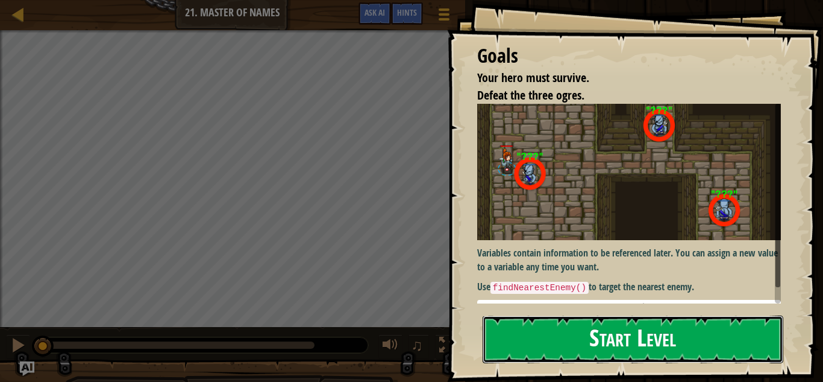
click at [601, 343] on button "Start Level" at bounding box center [633, 339] width 301 height 48
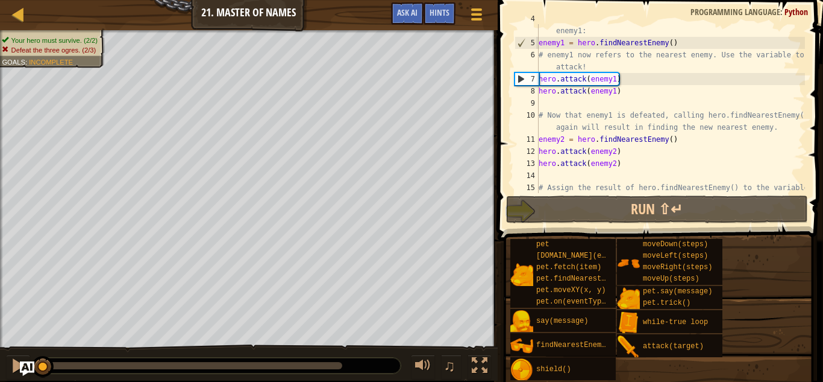
scroll to position [109, 0]
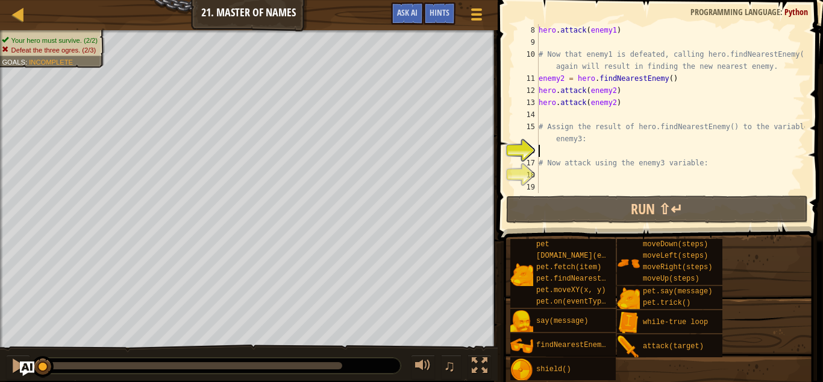
click at [599, 47] on div "hero . attack ( enemy1 ) # Now that enemy1 is defeated, calling hero.findNeares…" at bounding box center [671, 120] width 269 height 193
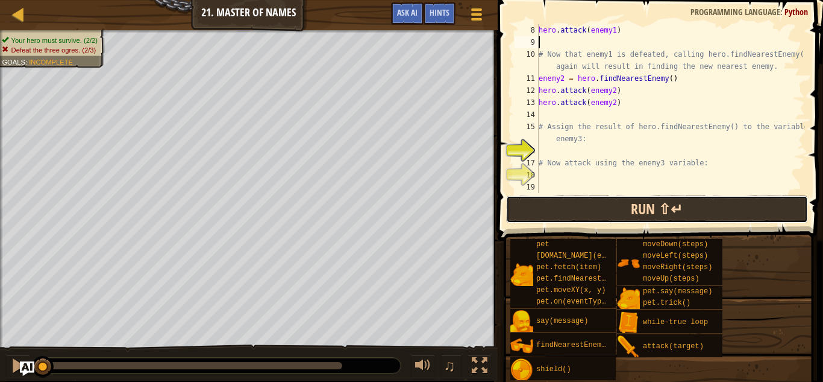
click at [654, 207] on button "Run ⇧↵" at bounding box center [657, 209] width 302 height 28
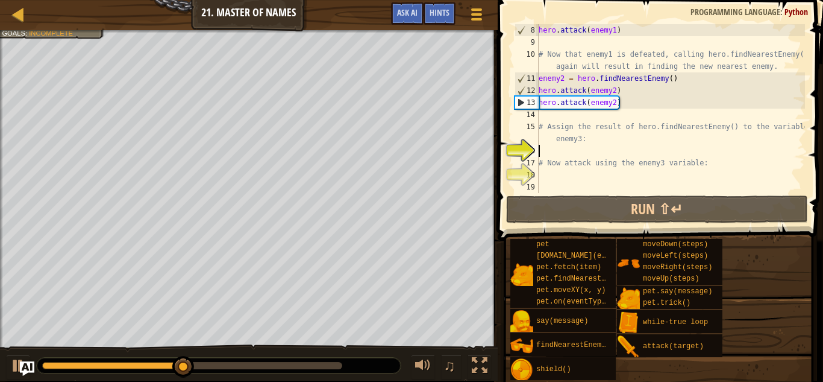
click at [623, 151] on div "hero . attack ( enemy1 ) # Now that enemy1 is defeated, calling hero.findNeares…" at bounding box center [671, 120] width 269 height 193
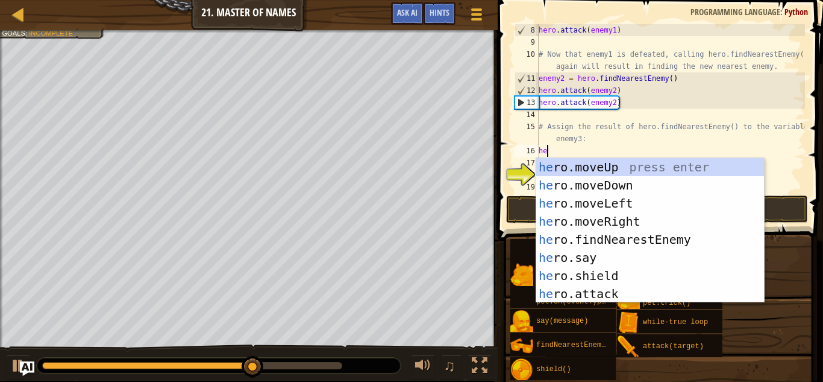
type textarea "her"
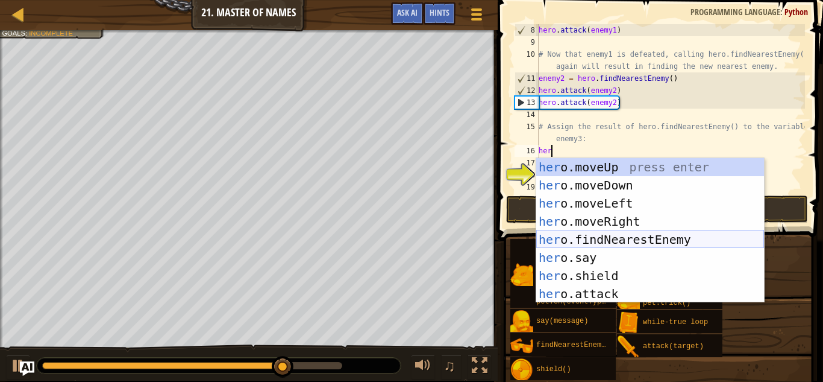
click at [636, 231] on div "her o.moveUp press enter her o.moveDown press enter her o.moveLeft press enter …" at bounding box center [651, 248] width 228 height 181
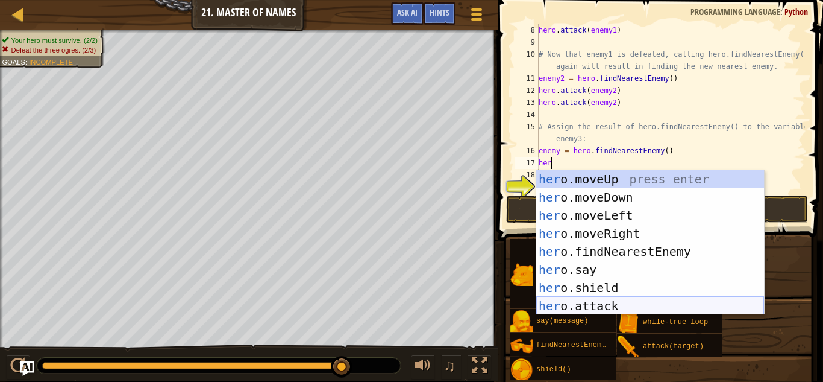
click at [681, 310] on div "her o.moveUp press enter her o.moveDown press enter her o.moveLeft press enter …" at bounding box center [651, 260] width 228 height 181
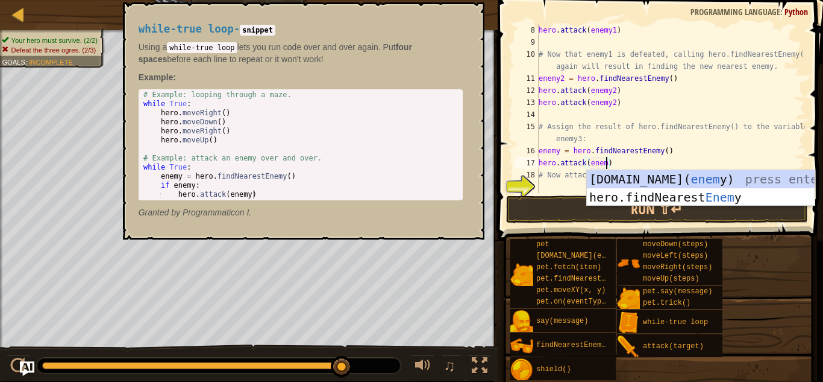
scroll to position [5, 10]
type textarea "hero.attack(enemy3)"
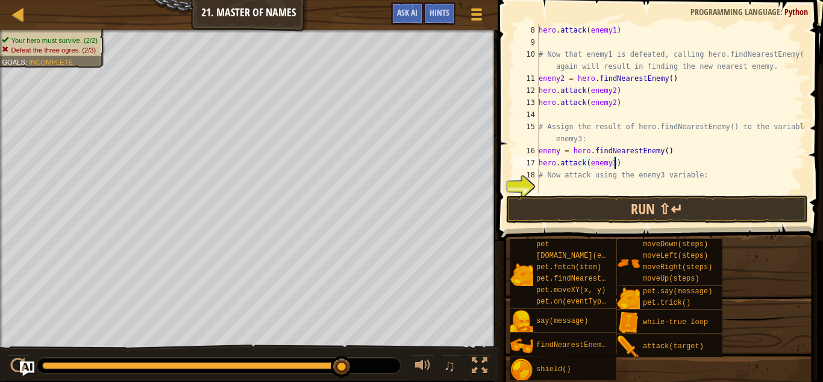
scroll to position [121, 0]
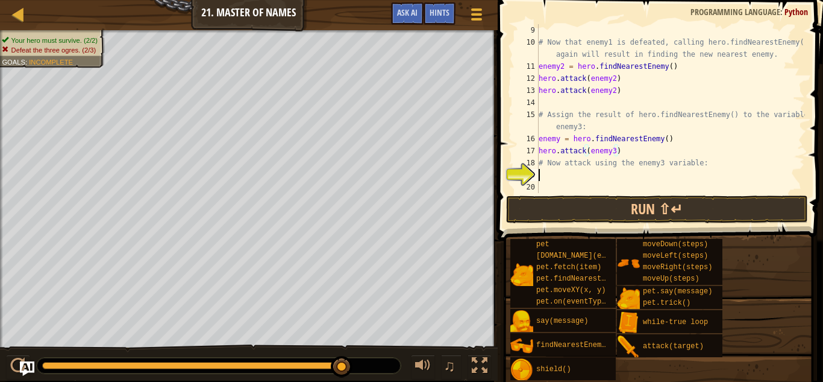
click at [697, 177] on div "# Now that enemy1 is defeated, calling hero.findNearestEnemy() again will resul…" at bounding box center [671, 120] width 269 height 193
click at [646, 156] on div "# Now that enemy1 is defeated, calling hero.findNearestEnemy() again will resul…" at bounding box center [671, 120] width 269 height 193
type textarea "h"
type textarea "enemy = hero.findNearestEnemy()"
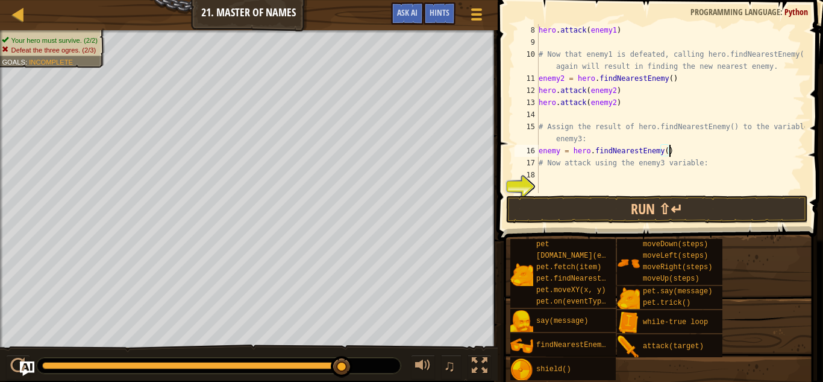
scroll to position [109, 0]
click at [646, 174] on div "hero . attack ( enemy1 ) # Now that enemy1 is defeated, calling hero.findNeares…" at bounding box center [671, 120] width 269 height 193
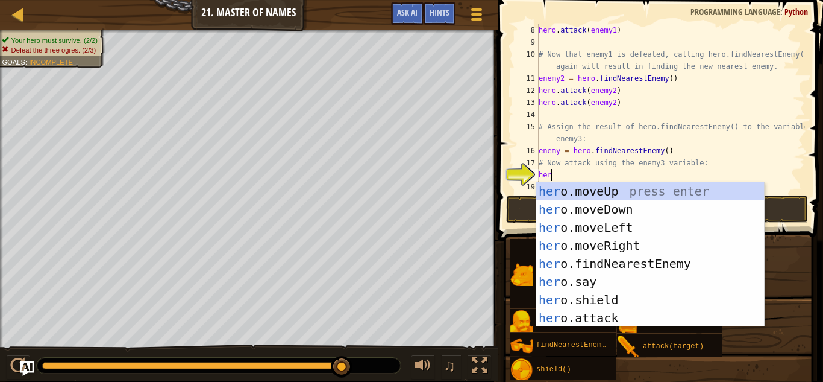
scroll to position [5, 1]
click at [643, 315] on div "her o.moveUp press enter her o.moveDown press enter her o.moveLeft press enter …" at bounding box center [651, 272] width 228 height 181
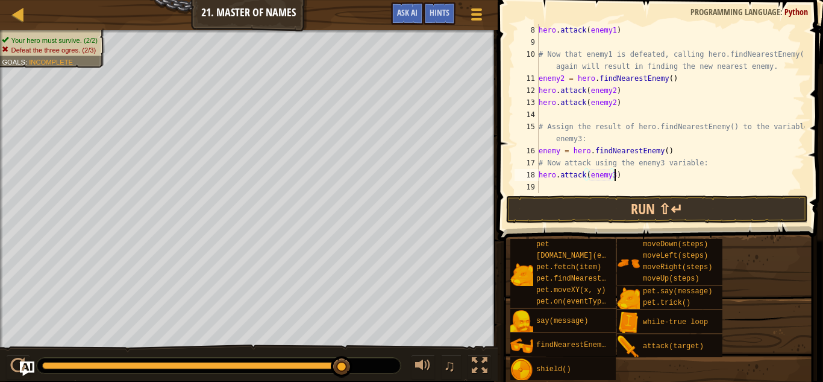
scroll to position [5, 11]
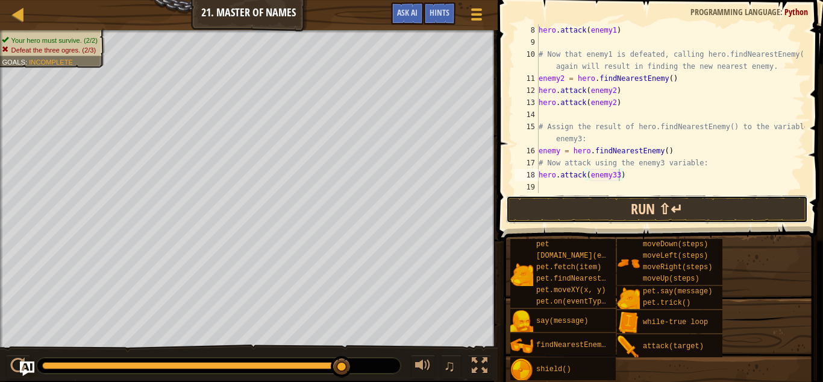
click at [625, 207] on button "Run ⇧↵" at bounding box center [657, 209] width 302 height 28
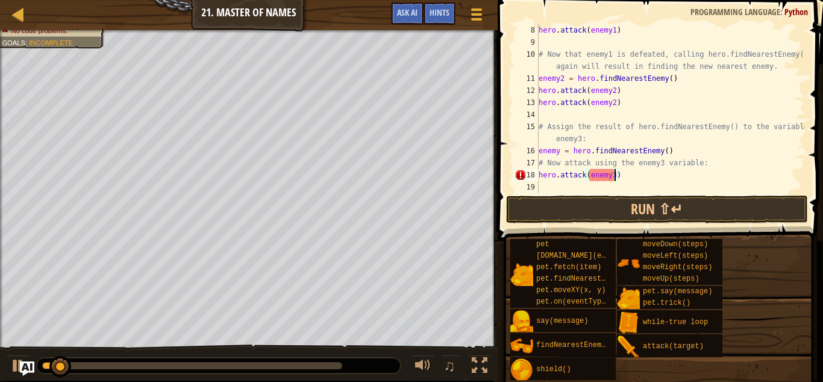
scroll to position [5, 11]
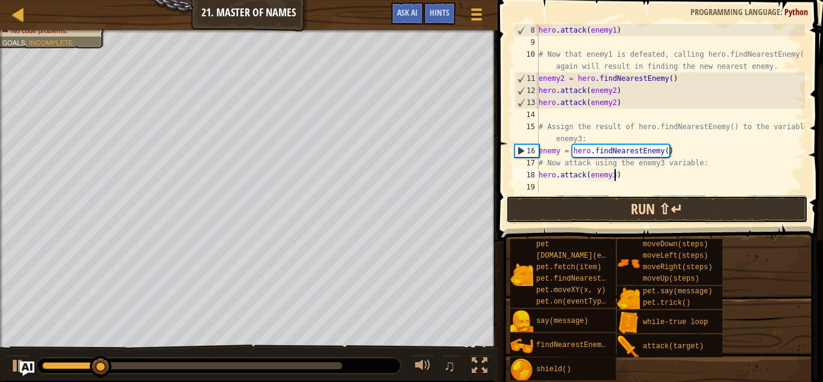
click at [654, 203] on button "Run ⇧↵" at bounding box center [657, 209] width 302 height 28
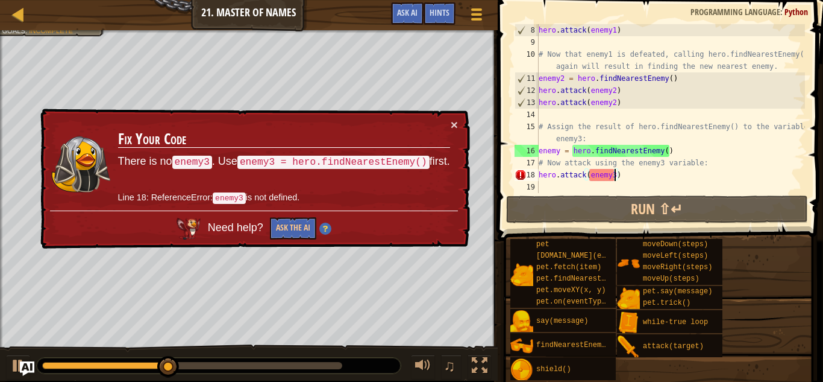
click at [656, 178] on div "hero . attack ( enemy1 ) # Now that enemy1 is defeated, calling hero.findNeares…" at bounding box center [671, 120] width 269 height 193
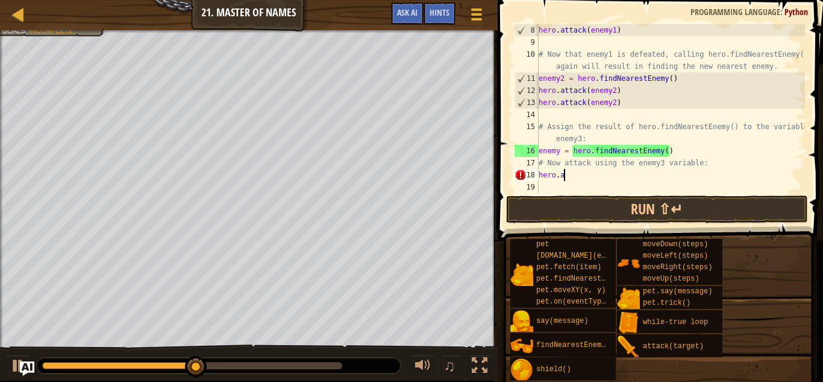
scroll to position [5, 2]
type textarea "h"
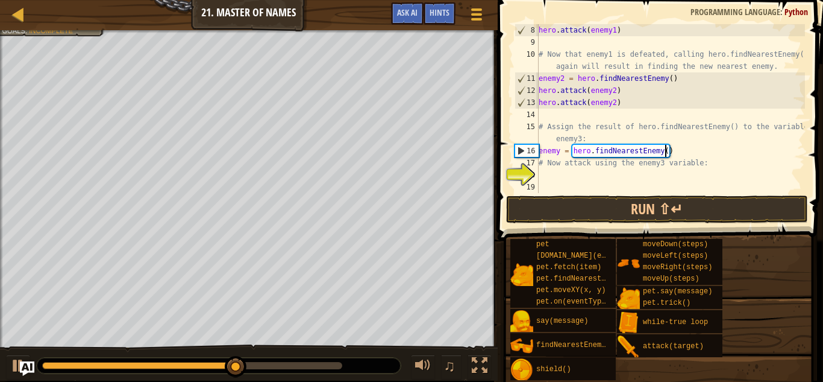
click at [664, 155] on div "hero . attack ( enemy1 ) # Now that enemy1 is defeated, calling hero.findNeares…" at bounding box center [671, 120] width 269 height 193
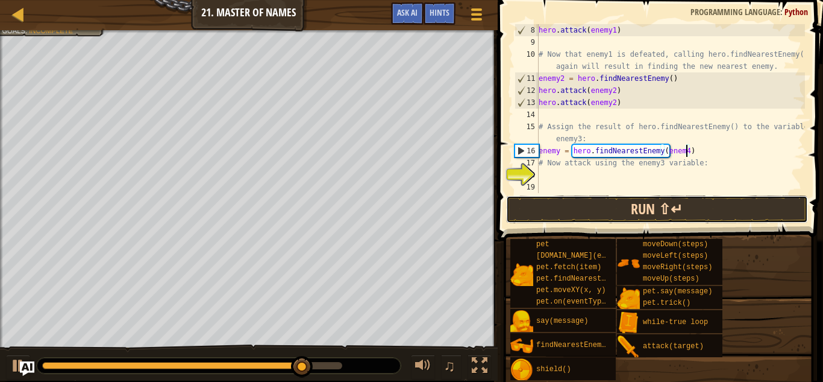
click at [687, 211] on button "Run ⇧↵" at bounding box center [657, 209] width 302 height 28
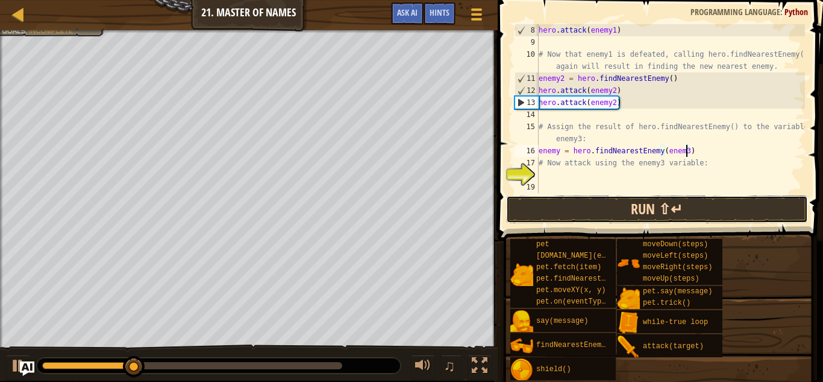
click at [683, 213] on button "Run ⇧↵" at bounding box center [657, 209] width 302 height 28
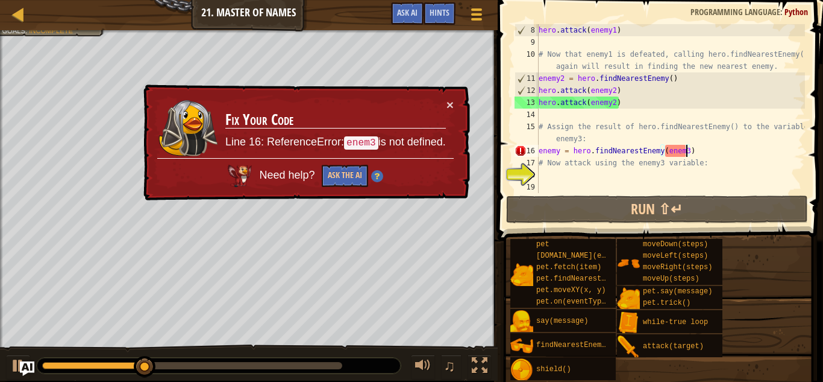
click at [681, 149] on div "hero . attack ( enemy1 ) # Now that enemy1 is defeated, calling hero.findNeares…" at bounding box center [671, 120] width 269 height 193
click at [684, 150] on div "hero . attack ( enemy1 ) # Now that enemy1 is defeated, calling hero.findNeares…" at bounding box center [671, 120] width 269 height 193
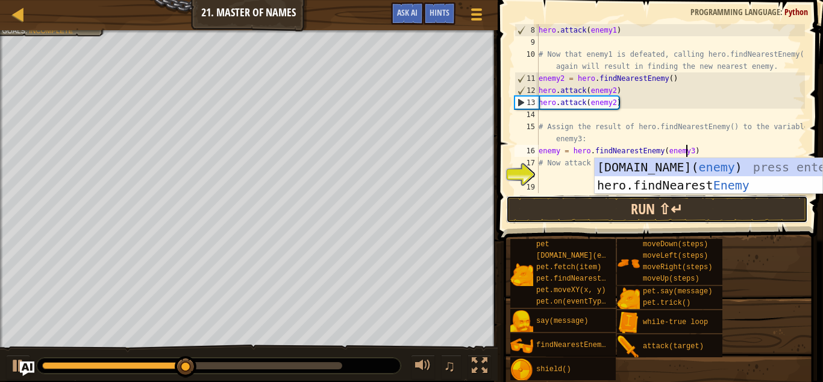
click at [705, 214] on button "Run ⇧↵" at bounding box center [657, 209] width 302 height 28
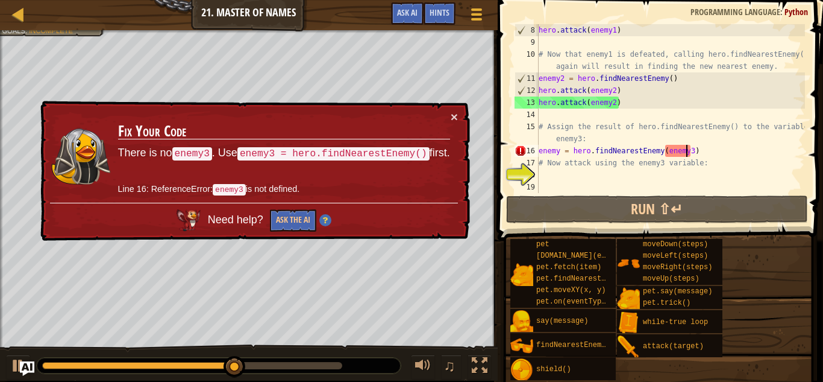
click at [718, 148] on div "hero . attack ( enemy1 ) # Now that enemy1 is defeated, calling hero.findNeares…" at bounding box center [671, 120] width 269 height 193
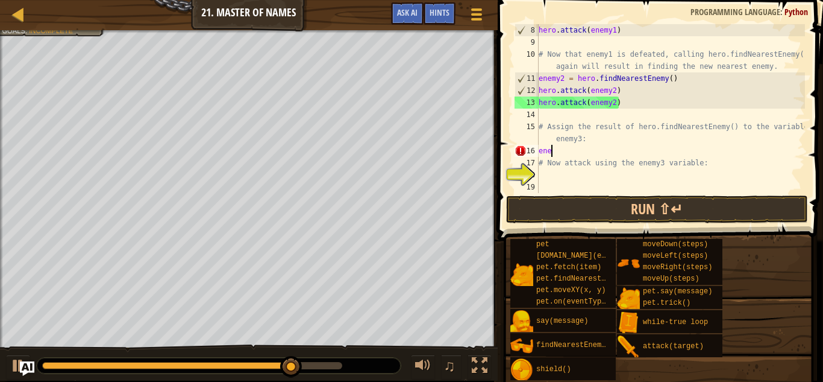
scroll to position [5, 1]
type textarea "e"
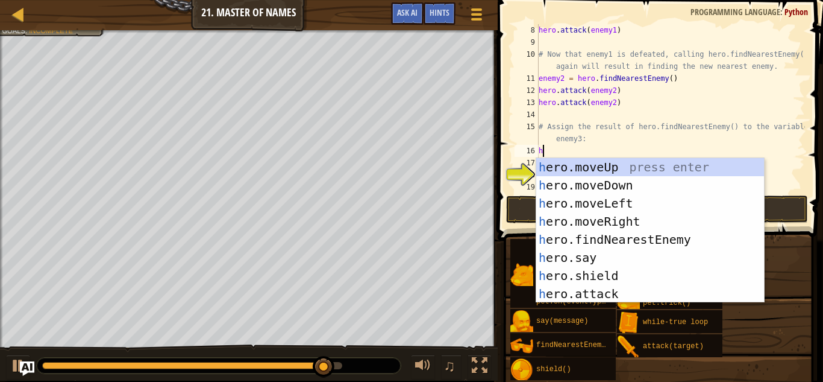
type textarea "her"
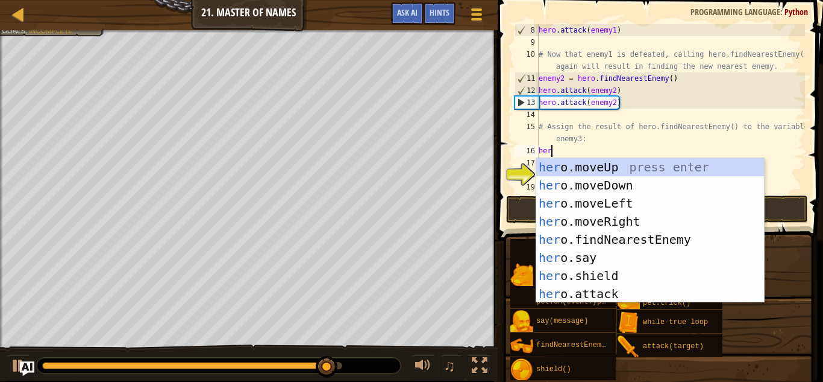
scroll to position [5, 1]
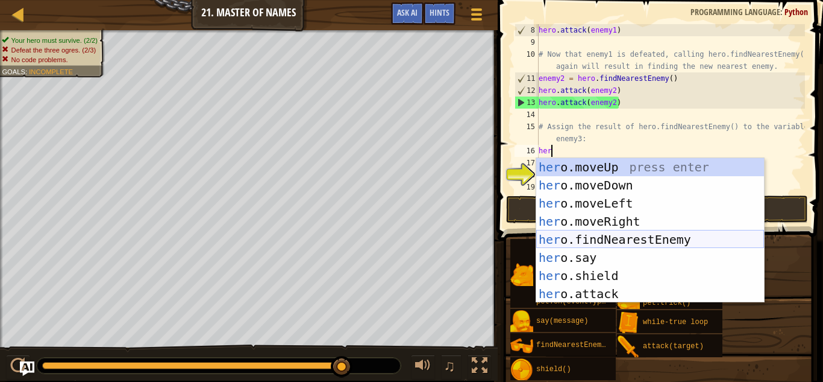
click at [691, 245] on div "her o.moveUp press enter her o.moveDown press enter her o.moveLeft press enter …" at bounding box center [651, 248] width 228 height 181
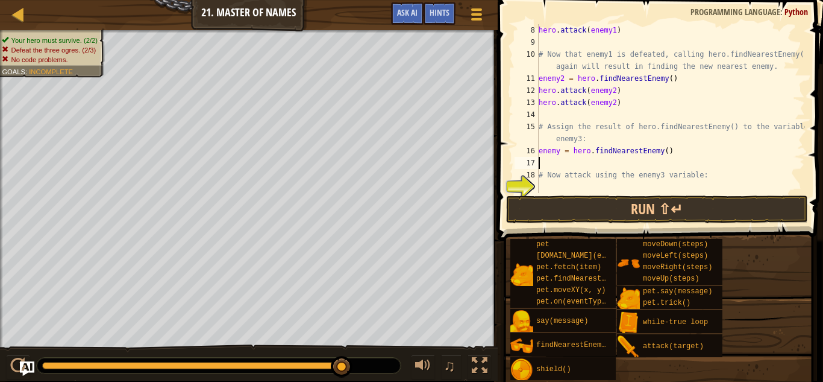
click at [650, 174] on div "hero . attack ( enemy1 ) # Now that enemy1 is defeated, calling hero.findNeares…" at bounding box center [671, 120] width 269 height 193
type textarea "# Now attack using the enemy3 variable:"
click at [650, 183] on div "hero . attack ( enemy1 ) # Now that enemy1 is defeated, calling hero.findNeares…" at bounding box center [671, 120] width 269 height 193
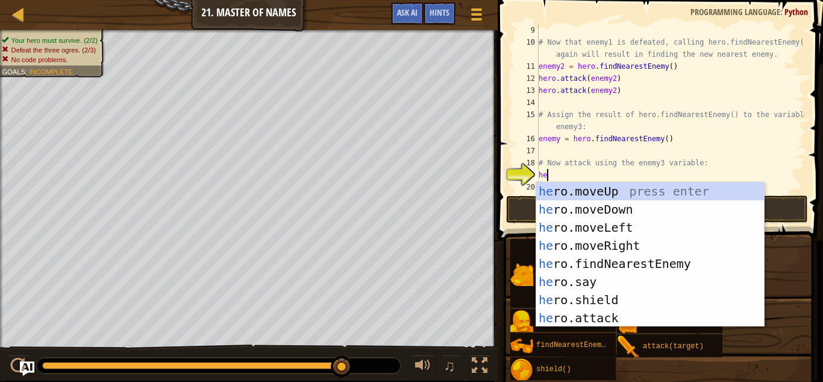
scroll to position [5, 1]
click at [640, 310] on div "her o.moveUp press enter her o.moveDown press enter her o.moveLeft press enter …" at bounding box center [651, 272] width 228 height 181
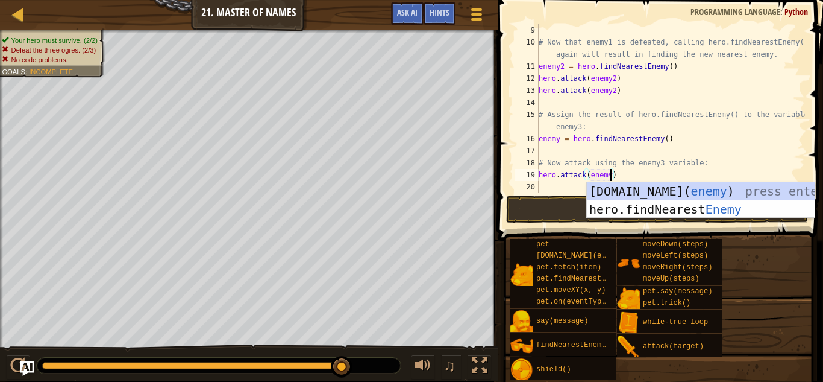
type textarea "hero.attack(enemy3)"
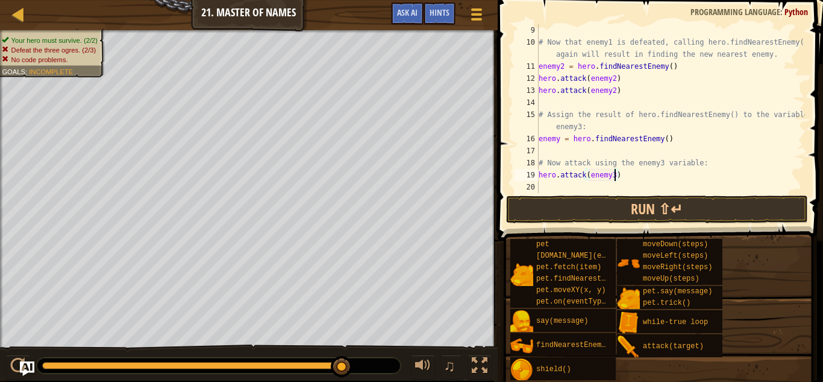
click at [688, 187] on div "# Now that enemy1 is defeated, calling hero.findNearestEnemy() again will resul…" at bounding box center [671, 120] width 269 height 193
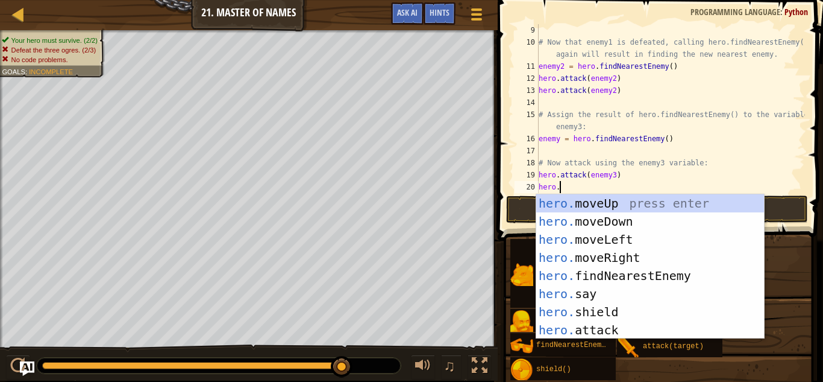
scroll to position [5, 2]
click at [696, 330] on div "hero. moveUp press enter hero. moveDown press enter hero. moveLeft press enter …" at bounding box center [651, 284] width 228 height 181
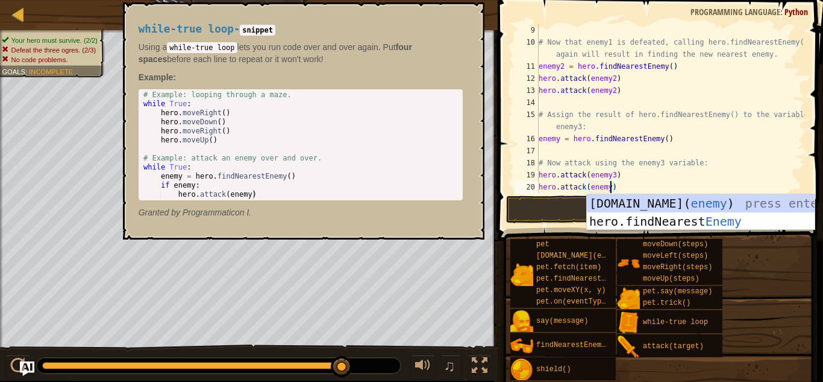
scroll to position [5, 11]
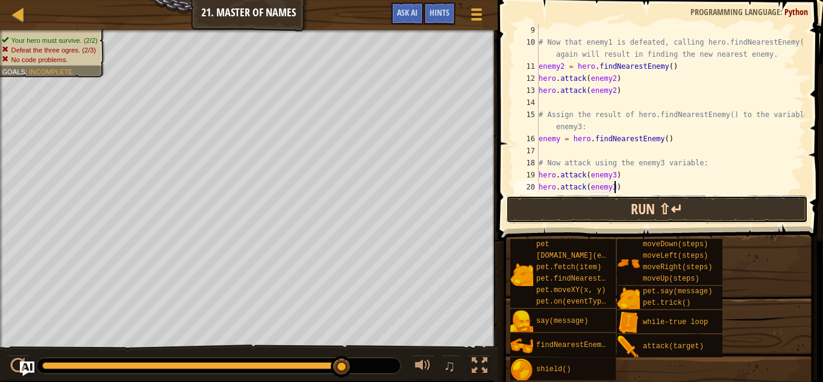
click at [734, 207] on button "Run ⇧↵" at bounding box center [657, 209] width 302 height 28
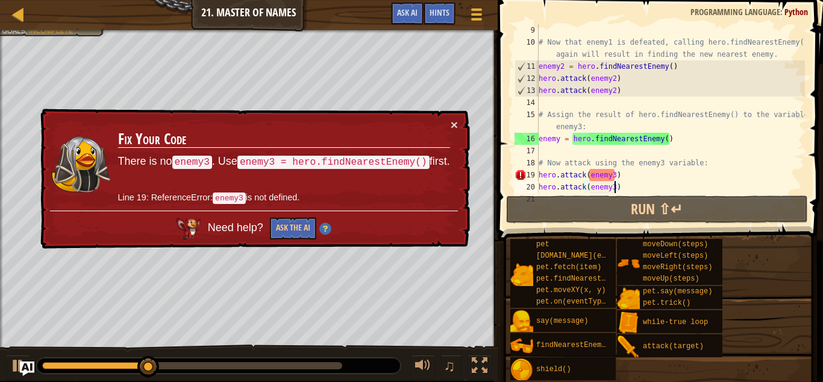
click at [611, 176] on div "# Now that enemy1 is defeated, calling hero.findNearestEnemy() again will resul…" at bounding box center [671, 120] width 269 height 193
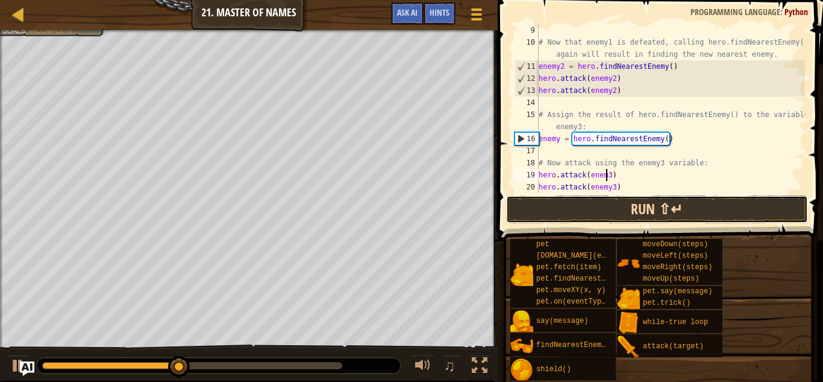
click at [640, 201] on button "Run ⇧↵" at bounding box center [657, 209] width 302 height 28
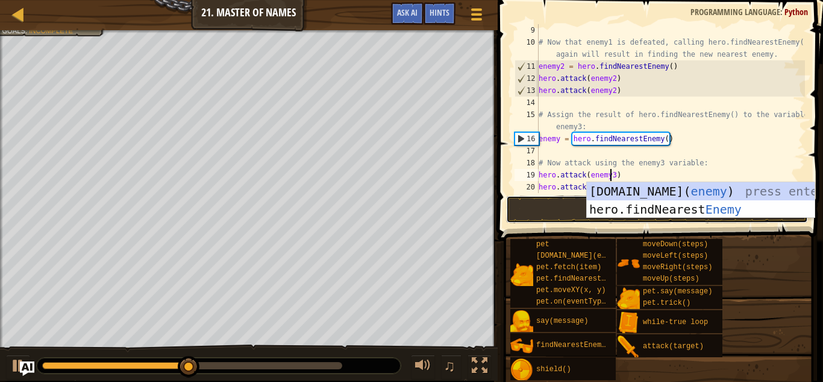
click at [534, 206] on button "Run ⇧↵" at bounding box center [657, 209] width 302 height 28
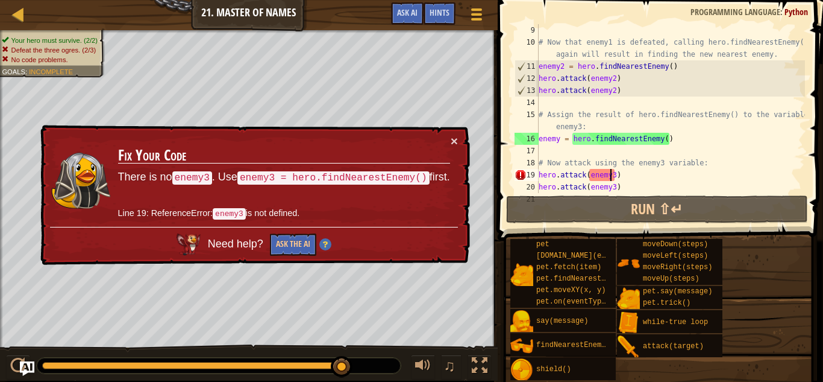
click at [734, 125] on div "# Now that enemy1 is defeated, calling hero.findNearestEnemy() again will resul…" at bounding box center [671, 120] width 269 height 193
click at [689, 72] on div "# Now that enemy1 is defeated, calling hero.findNearestEnemy() again will resul…" at bounding box center [671, 120] width 269 height 193
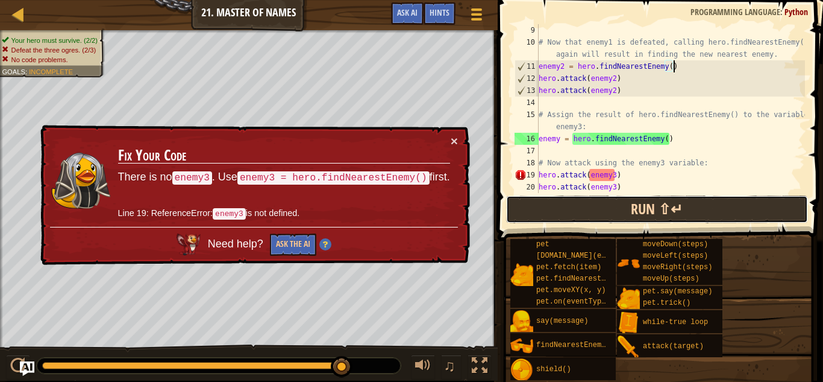
click at [684, 215] on button "Run ⇧↵" at bounding box center [657, 209] width 302 height 28
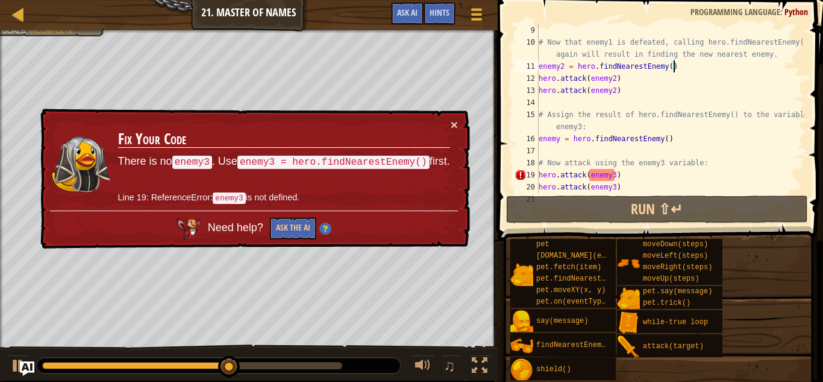
click at [618, 177] on div "# Now that enemy1 is defeated, calling hero.findNearestEnemy() again will resul…" at bounding box center [671, 120] width 269 height 193
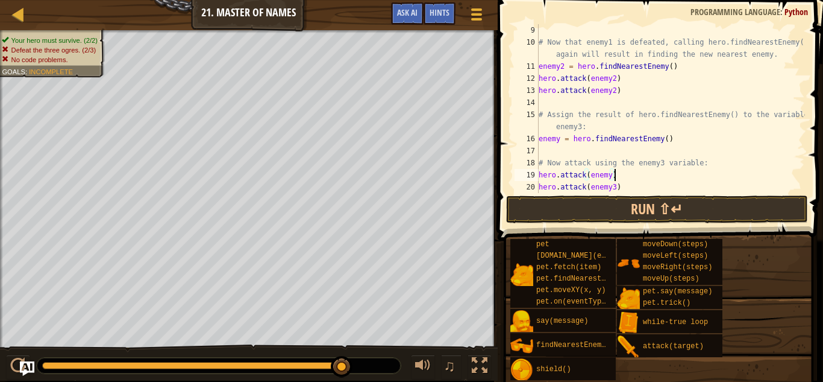
click at [615, 189] on div "# Now that enemy1 is defeated, calling hero.findNearestEnemy() again will resul…" at bounding box center [671, 120] width 269 height 193
type textarea "hero.attack(enemy)"
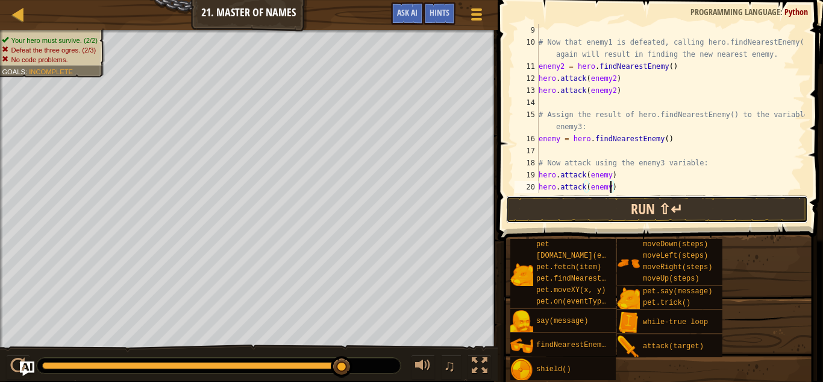
click at [635, 211] on button "Run ⇧↵" at bounding box center [657, 209] width 302 height 28
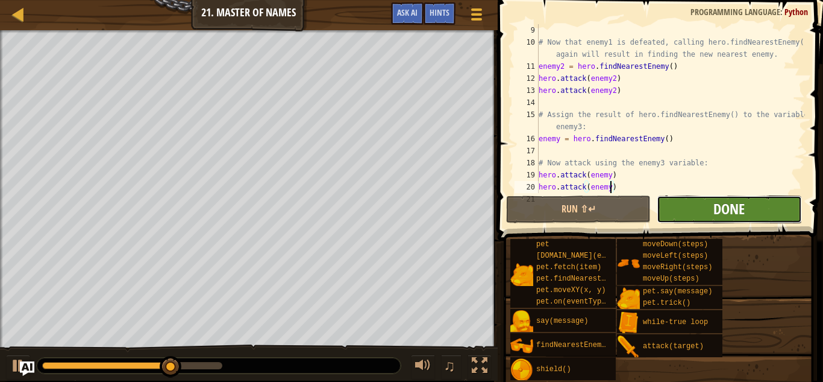
click at [720, 201] on span "Done" at bounding box center [729, 208] width 31 height 19
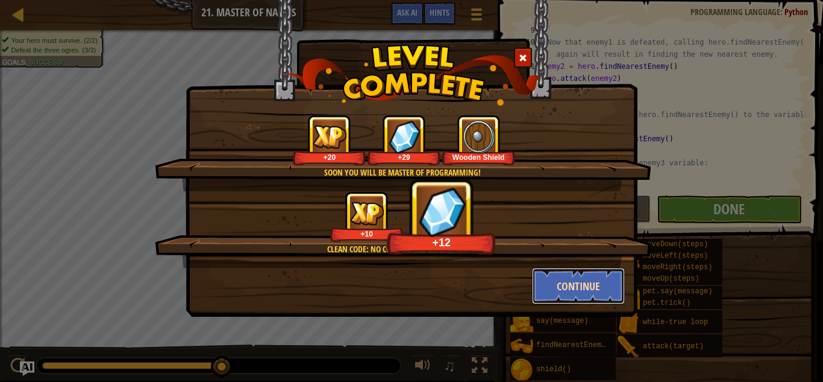
click at [597, 274] on button "Continue" at bounding box center [578, 286] width 93 height 36
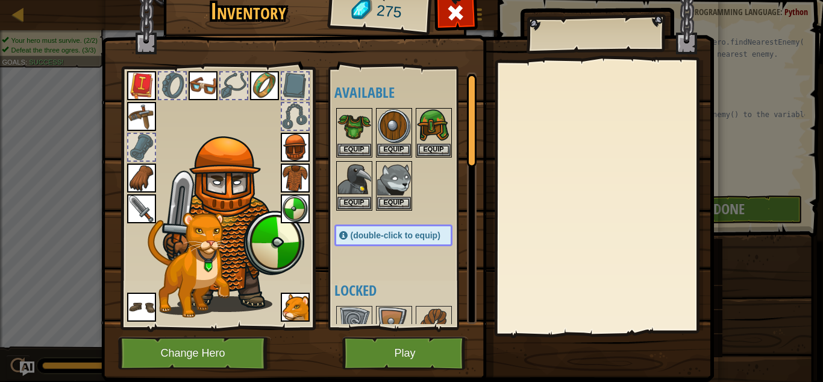
click at [288, 213] on img at bounding box center [295, 208] width 29 height 29
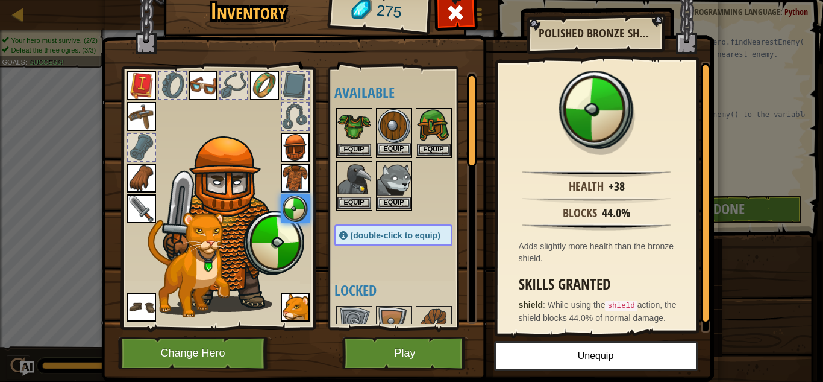
click at [395, 128] on img at bounding box center [394, 126] width 34 height 34
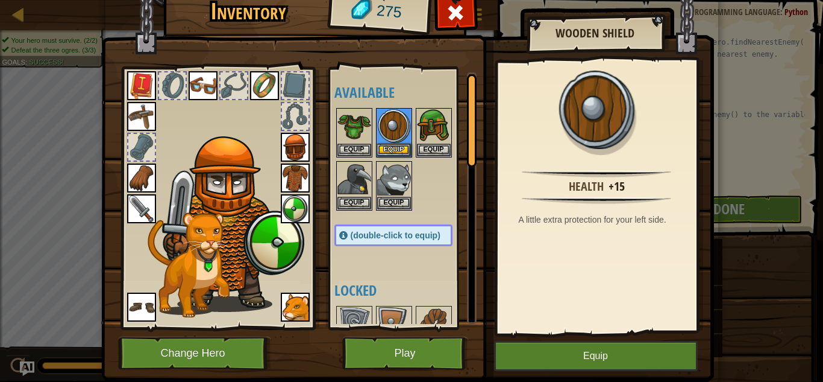
click at [400, 274] on div "Available Equip Equip Equip Equip Equip Equip Equip Equip Equip Equip Equip Equ…" at bounding box center [406, 197] width 142 height 251
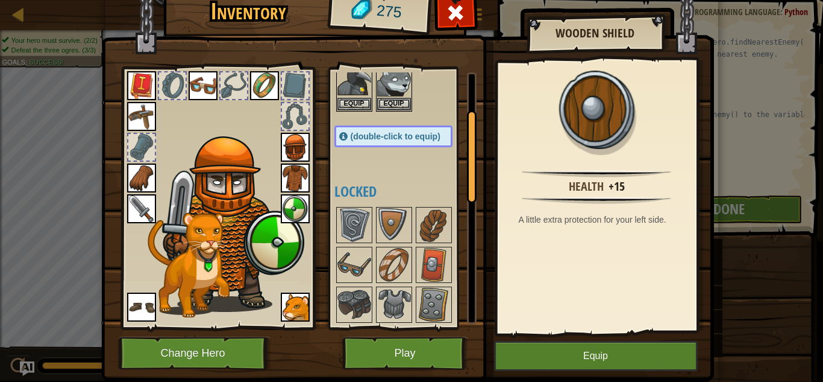
scroll to position [102, 0]
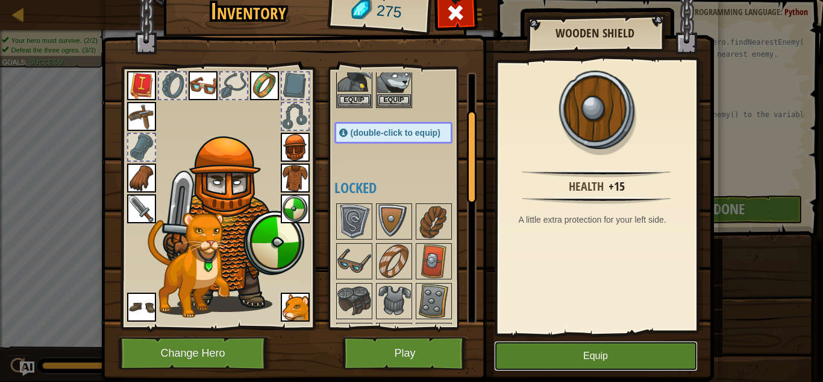
click at [552, 348] on button "Equip" at bounding box center [596, 356] width 204 height 30
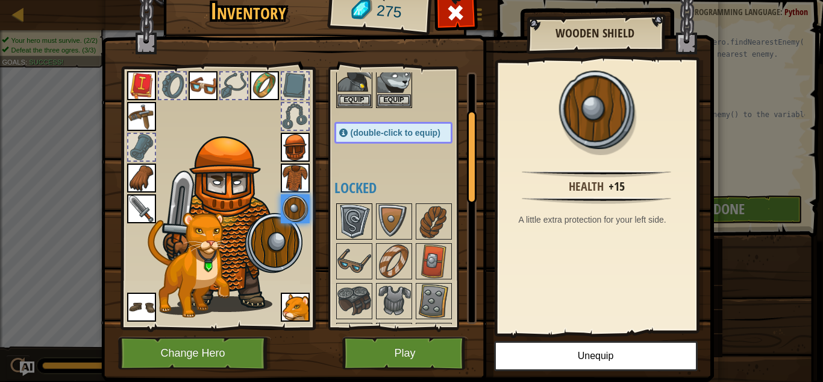
scroll to position [0, 0]
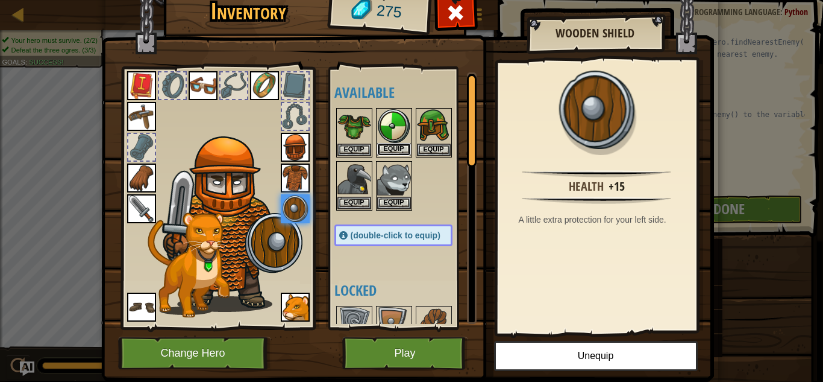
click at [392, 143] on button "Equip" at bounding box center [394, 149] width 34 height 13
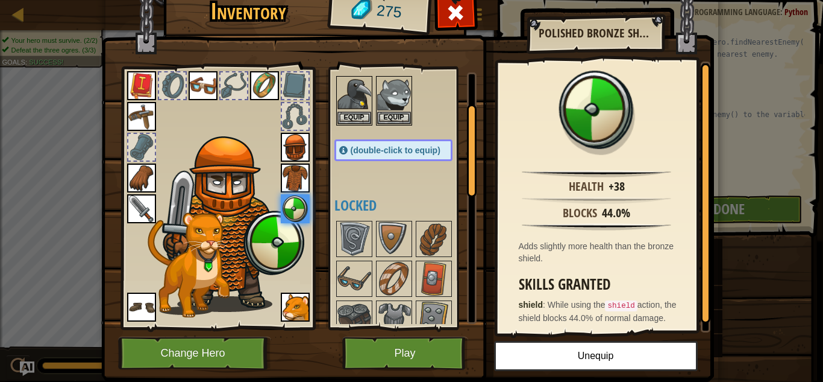
scroll to position [189, 0]
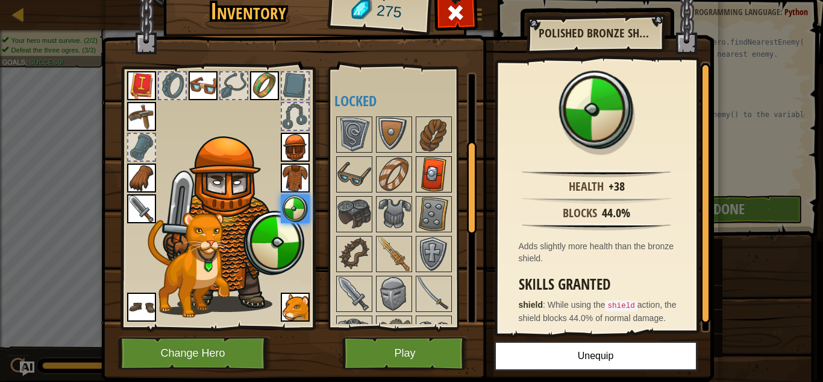
click at [427, 158] on img at bounding box center [434, 174] width 34 height 34
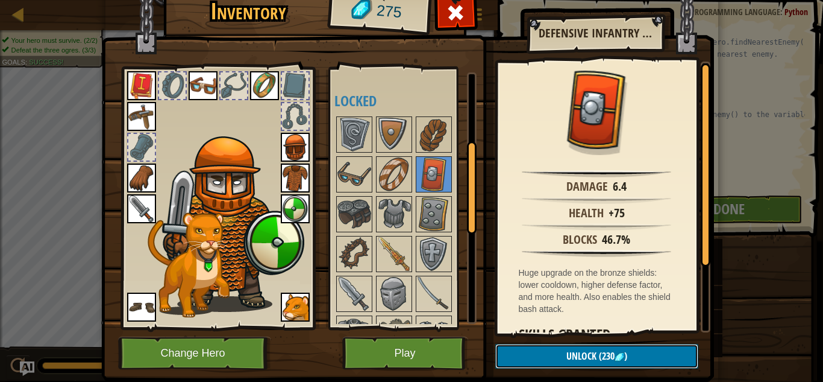
click at [562, 366] on button "Unlock (230 )" at bounding box center [597, 356] width 203 height 25
click at [546, 353] on button "Confirm" at bounding box center [597, 356] width 203 height 25
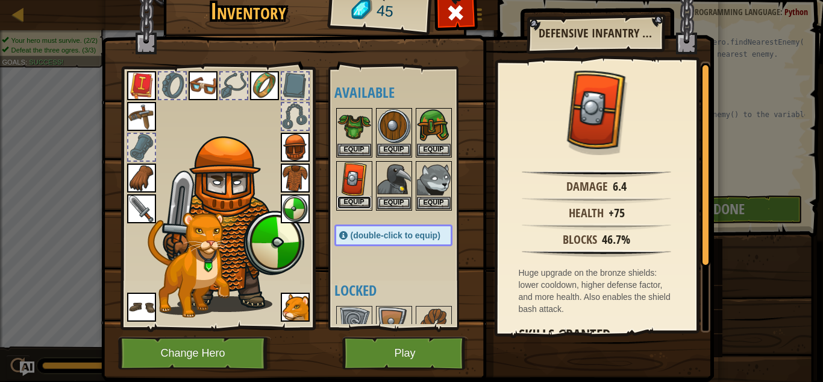
click at [356, 196] on button "Equip" at bounding box center [355, 202] width 34 height 13
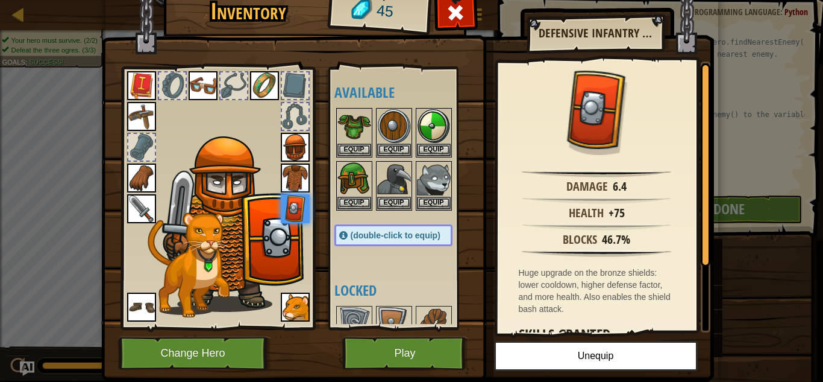
click at [146, 171] on img at bounding box center [141, 177] width 29 height 29
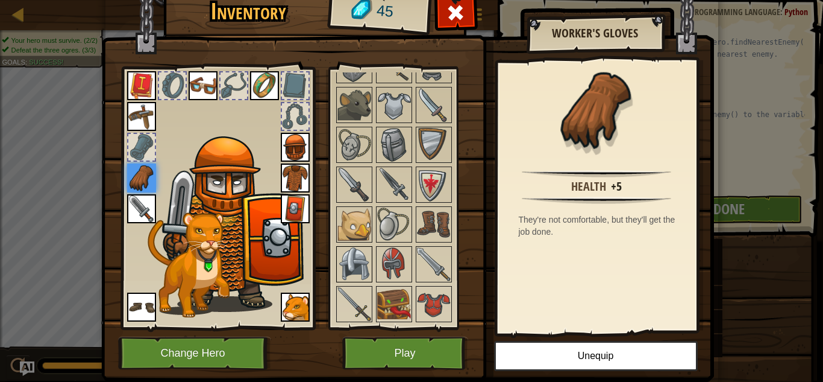
scroll to position [417, 0]
click at [388, 316] on img at bounding box center [394, 305] width 34 height 34
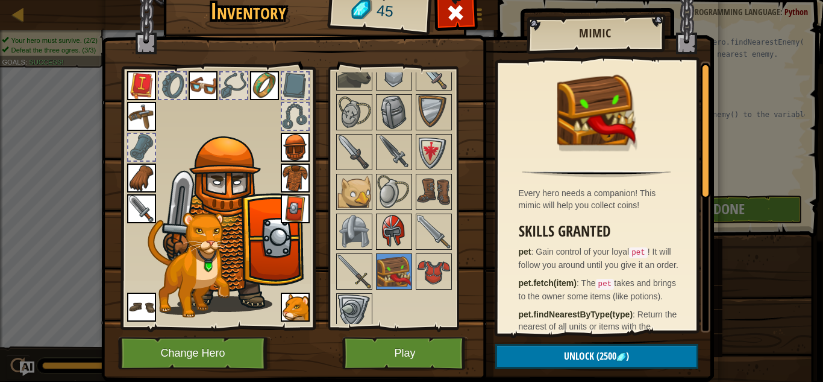
scroll to position [448, 0]
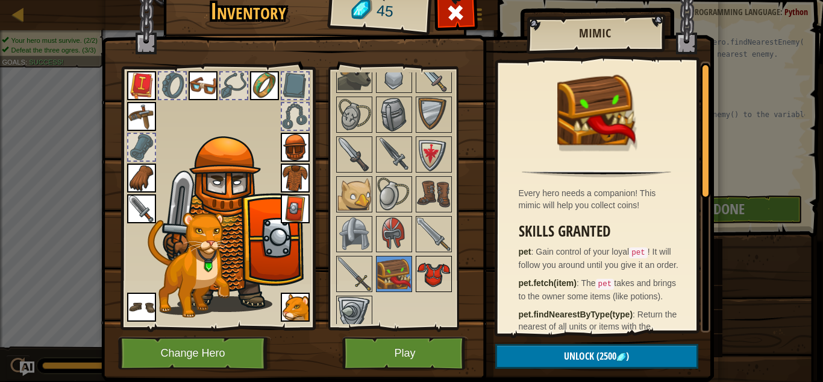
click at [433, 268] on img at bounding box center [434, 274] width 34 height 34
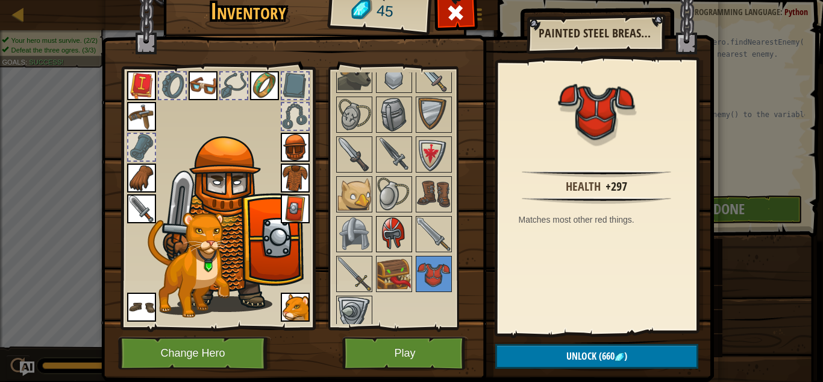
click at [393, 219] on img at bounding box center [394, 234] width 34 height 34
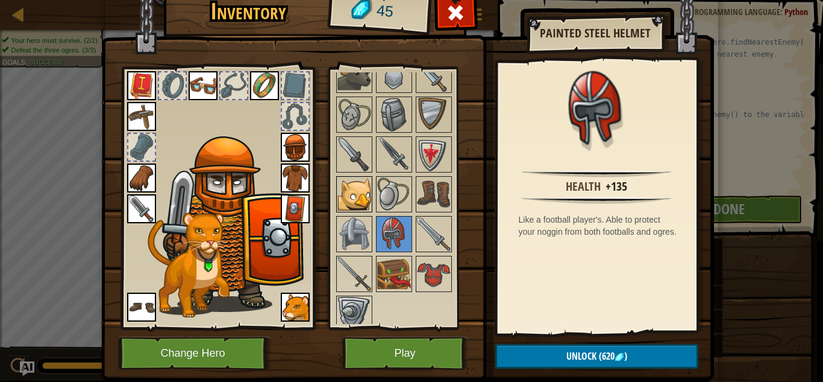
click at [369, 201] on img at bounding box center [355, 194] width 34 height 34
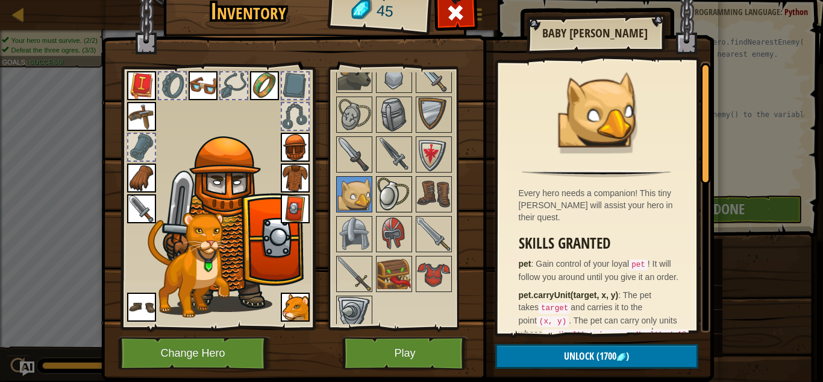
click at [380, 199] on img at bounding box center [394, 194] width 34 height 34
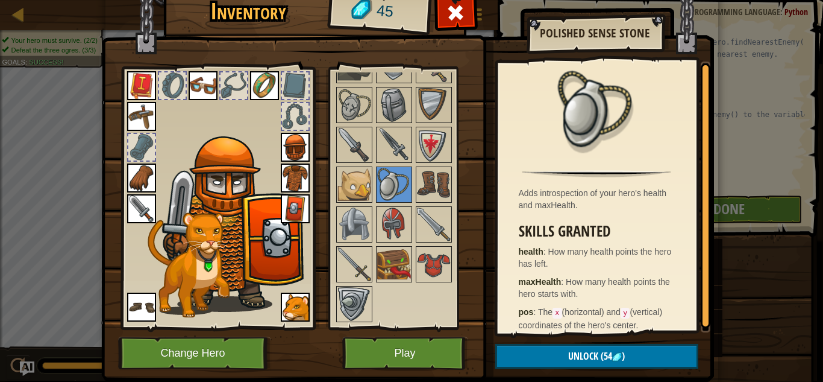
scroll to position [34, 0]
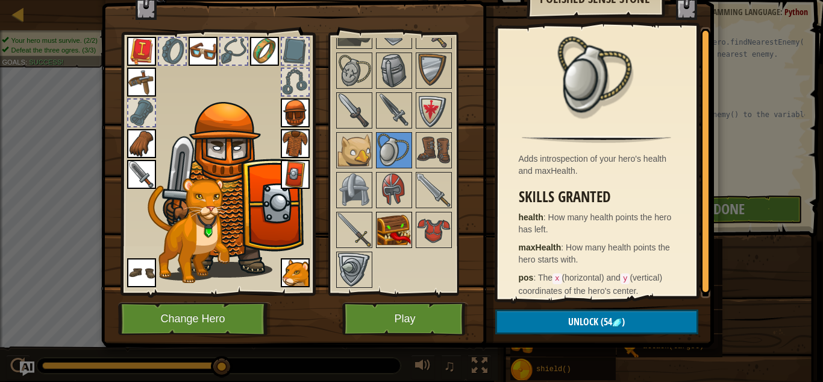
click at [398, 230] on img at bounding box center [394, 230] width 34 height 34
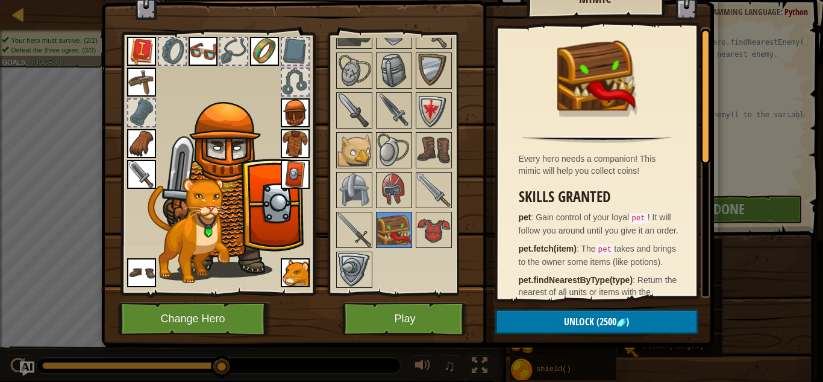
scroll to position [0, 0]
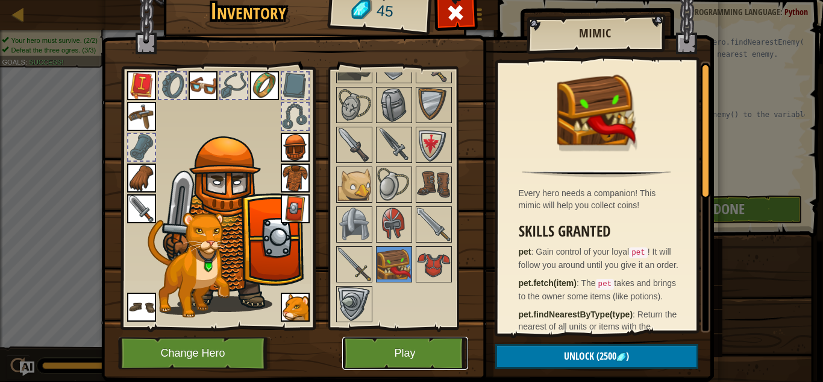
click at [433, 363] on button "Play" at bounding box center [405, 352] width 126 height 33
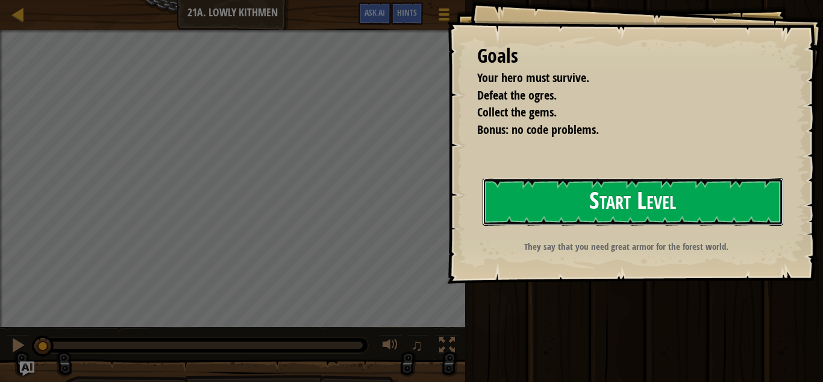
click at [637, 222] on button "Start Level" at bounding box center [633, 202] width 301 height 48
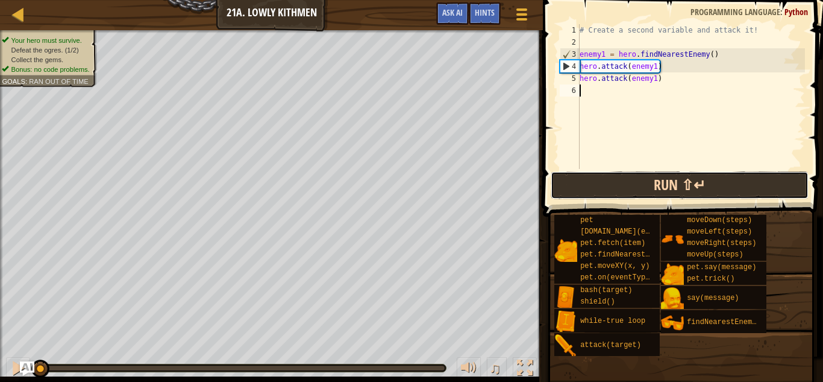
click at [688, 196] on button "Run ⇧↵" at bounding box center [680, 185] width 258 height 28
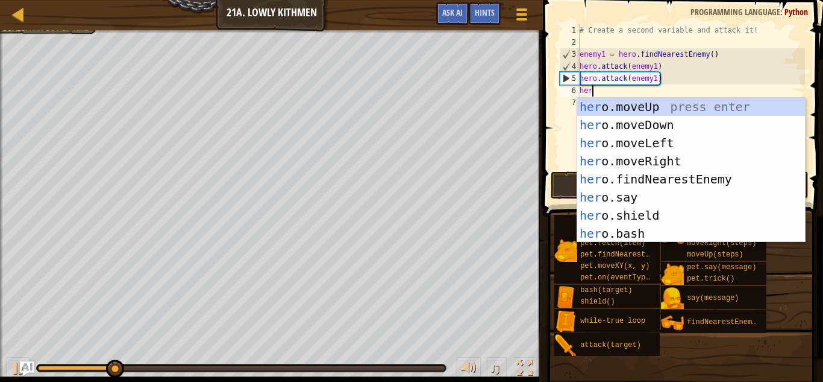
scroll to position [5, 1]
click at [708, 235] on div "her o.moveUp press enter her o.moveDown press enter her o.moveLeft press enter …" at bounding box center [692, 188] width 228 height 181
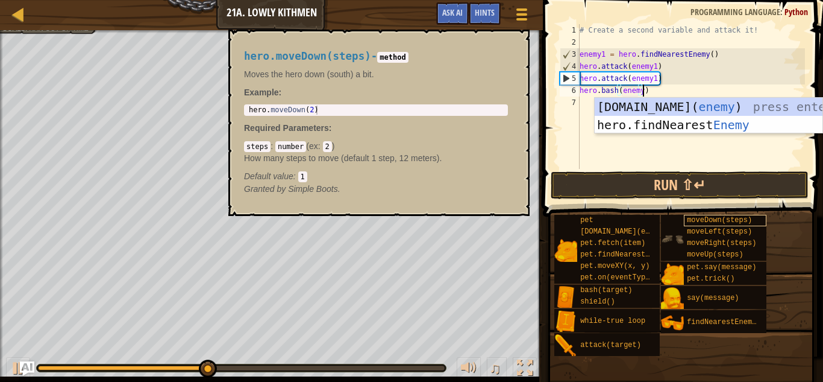
scroll to position [5, 9]
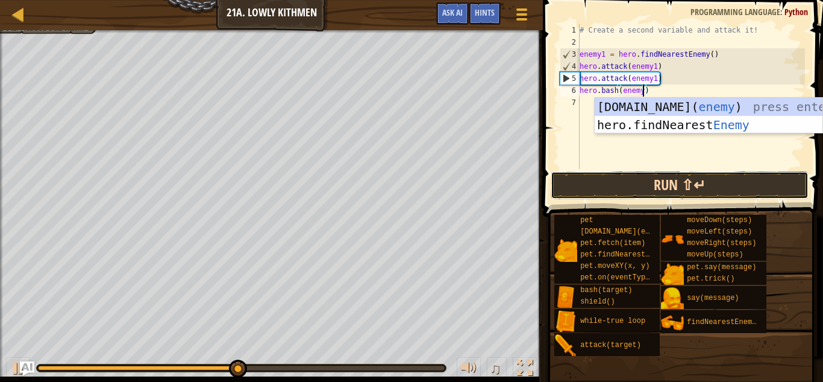
click at [731, 181] on button "Run ⇧↵" at bounding box center [680, 185] width 258 height 28
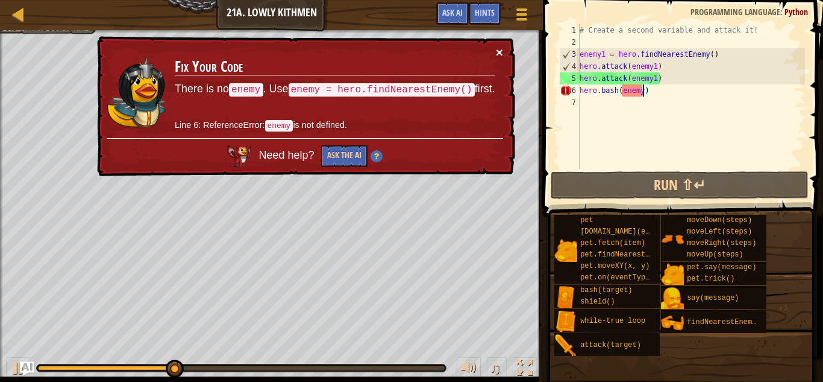
click at [500, 46] on button "×" at bounding box center [499, 52] width 7 height 13
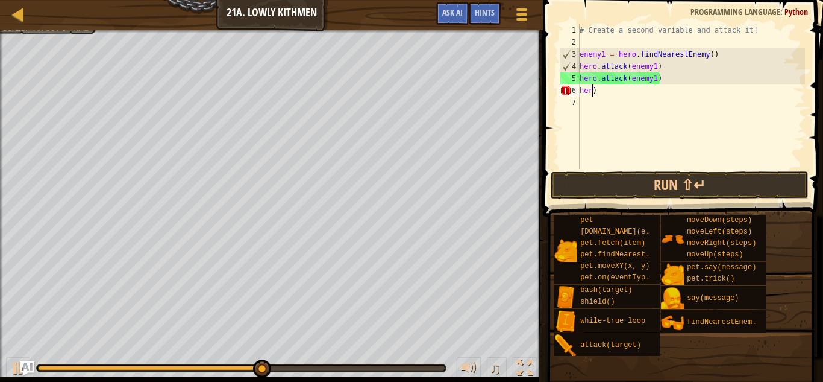
scroll to position [5, 1]
type textarea ")"
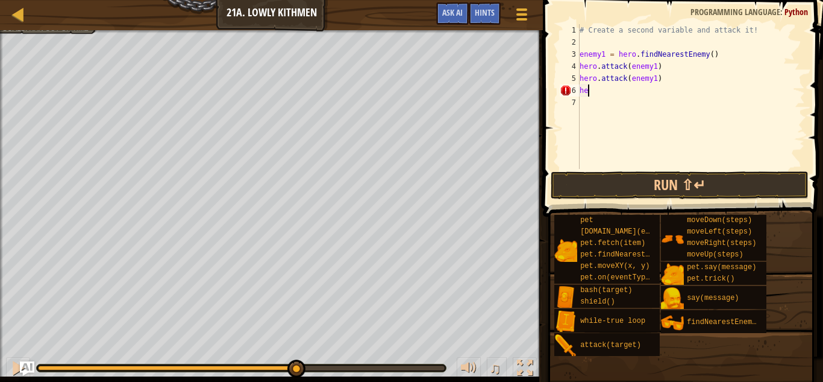
type textarea "h"
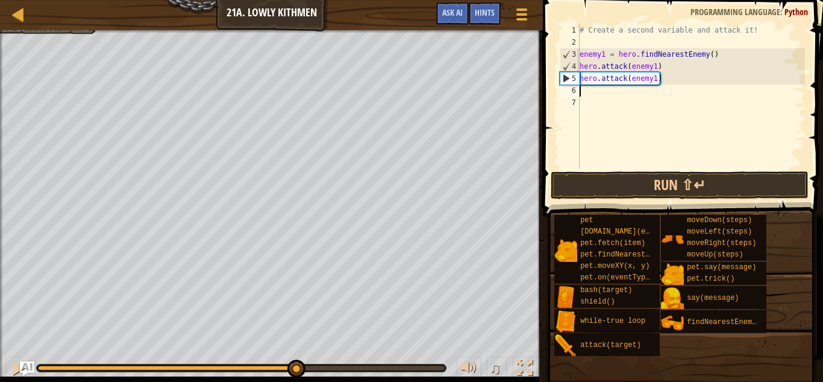
click at [714, 53] on div "# Create a second variable and attack it! enemy1 = hero . findNearestEnemy ( ) …" at bounding box center [692, 108] width 228 height 169
click at [711, 55] on div "# Create a second variable and attack it! enemy1 = hero . findNearestEnemy ( ) …" at bounding box center [692, 108] width 228 height 169
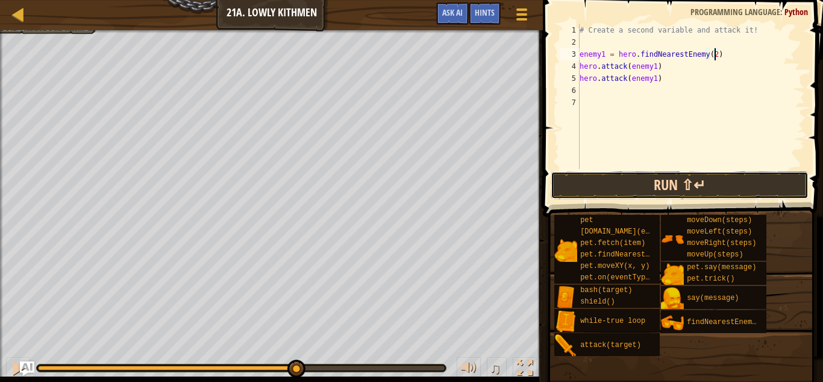
click at [713, 184] on button "Run ⇧↵" at bounding box center [680, 185] width 258 height 28
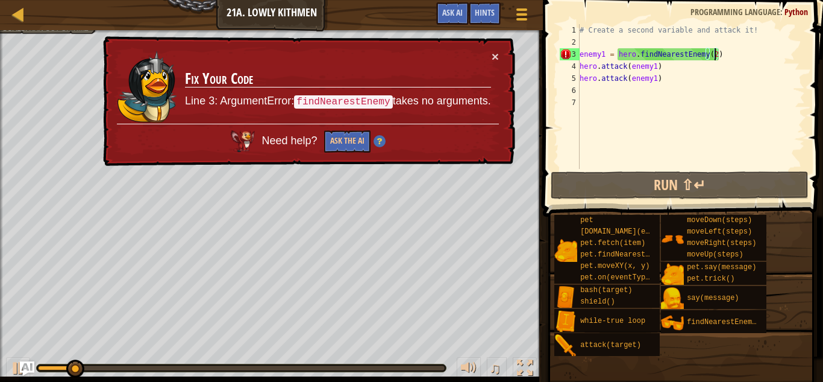
type textarea "enemy1 = hero.findNearestEnemy()"
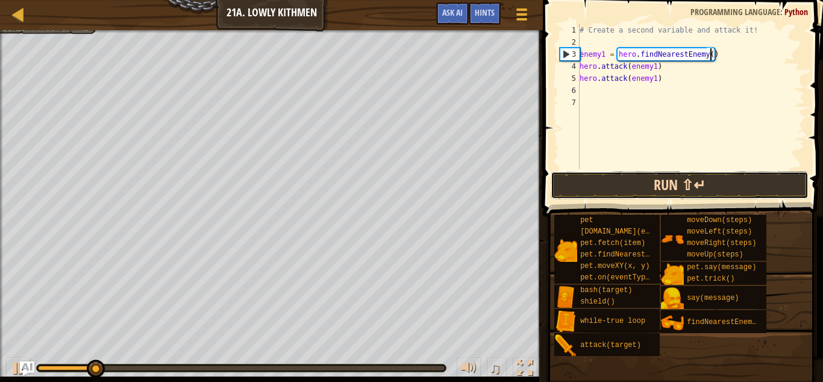
click at [725, 182] on button "Run ⇧↵" at bounding box center [680, 185] width 258 height 28
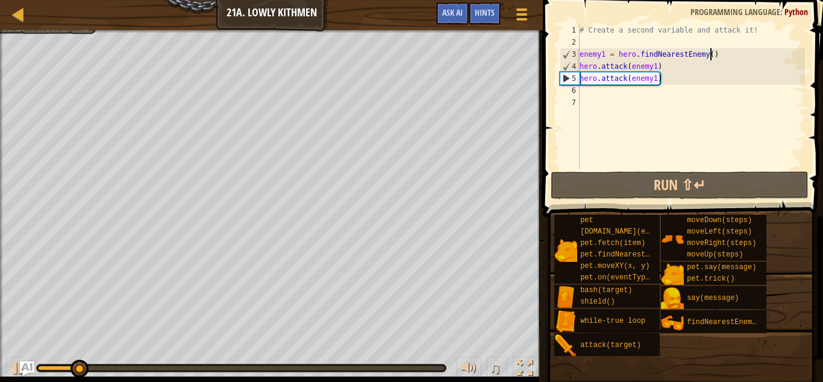
click at [682, 102] on div "# Create a second variable and attack it! enemy1 = hero . findNearestEnemy ( ) …" at bounding box center [692, 108] width 228 height 169
click at [686, 95] on div "# Create a second variable and attack it! enemy1 = hero . findNearestEnemy ( ) …" at bounding box center [692, 108] width 228 height 169
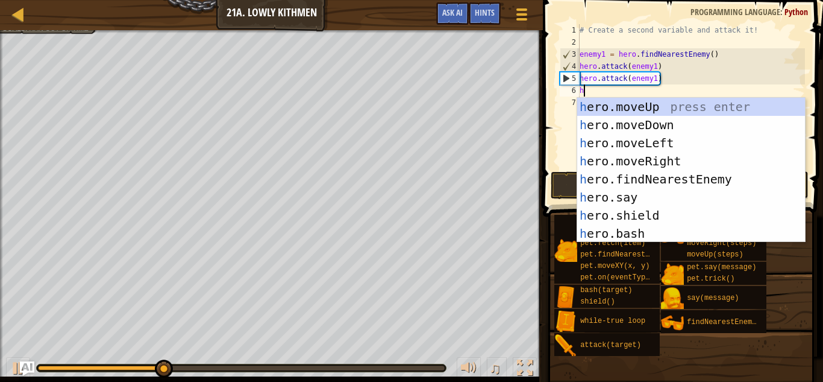
type textarea "he"
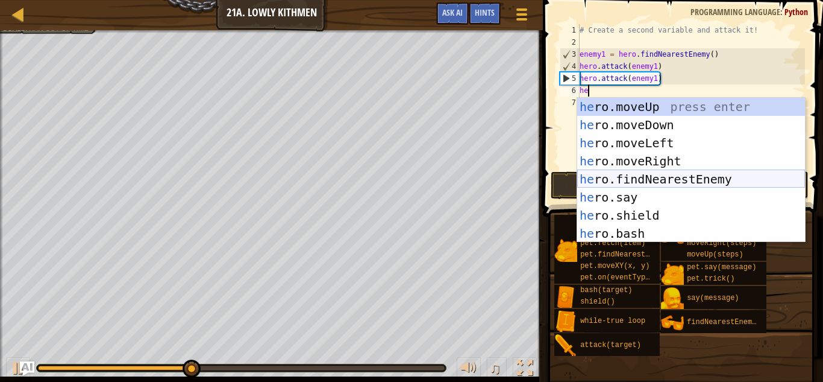
click at [712, 173] on div "he ro.moveUp press enter he ro.moveDown press enter he ro.moveLeft press enter …" at bounding box center [692, 188] width 228 height 181
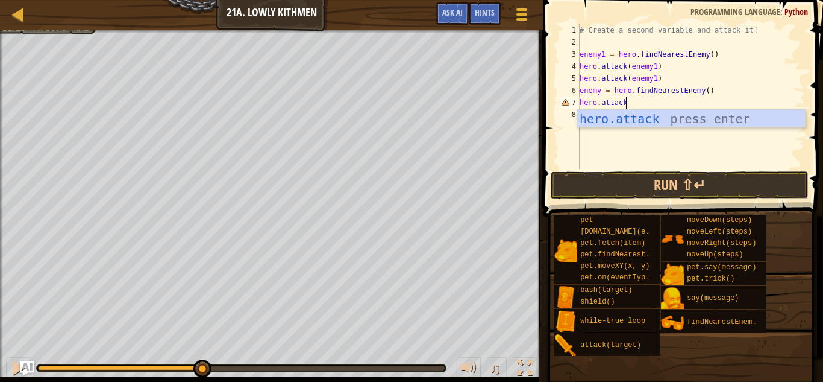
scroll to position [5, 6]
click at [714, 120] on div "hero.attack press enter" at bounding box center [692, 137] width 228 height 54
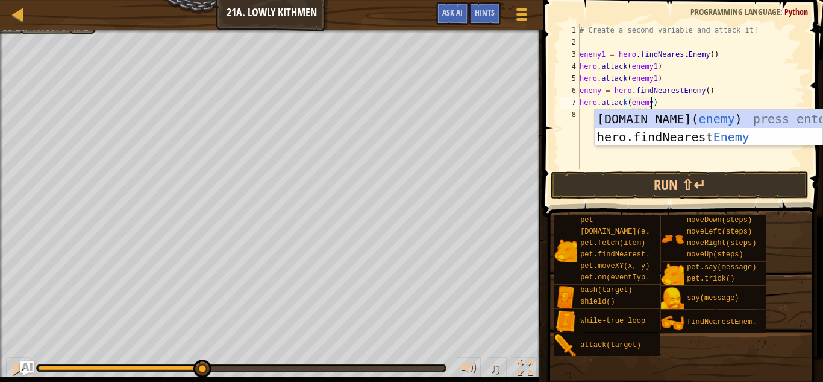
type textarea "hero.attack(enemy3)"
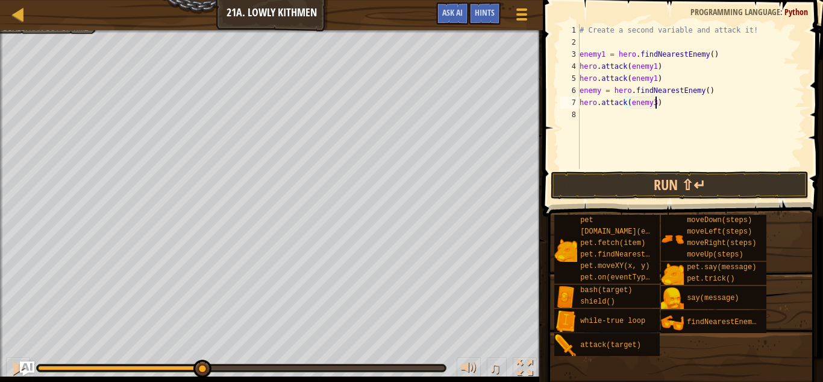
click at [669, 118] on div "# Create a second variable and attack it! enemy1 = hero . findNearestEnemy ( ) …" at bounding box center [692, 108] width 228 height 169
click at [653, 101] on div "# Create a second variable and attack it! enemy1 = hero . findNearestEnemy ( ) …" at bounding box center [692, 108] width 228 height 169
click at [658, 103] on div "# Create a second variable and attack it! enemy1 = hero . findNearestEnemy ( ) …" at bounding box center [692, 108] width 228 height 169
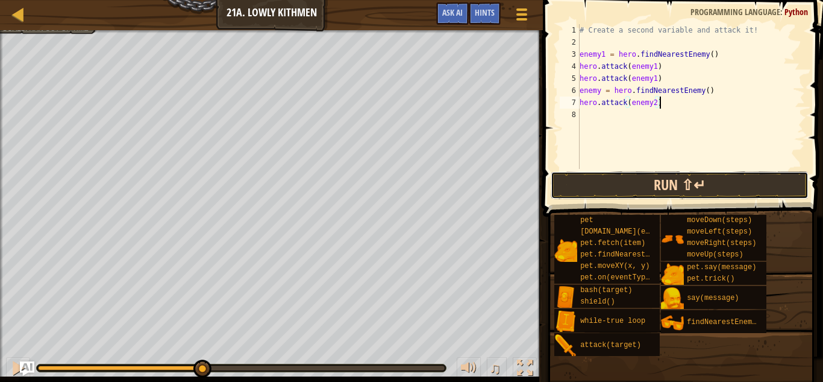
click at [649, 171] on button "Run ⇧↵" at bounding box center [680, 185] width 258 height 28
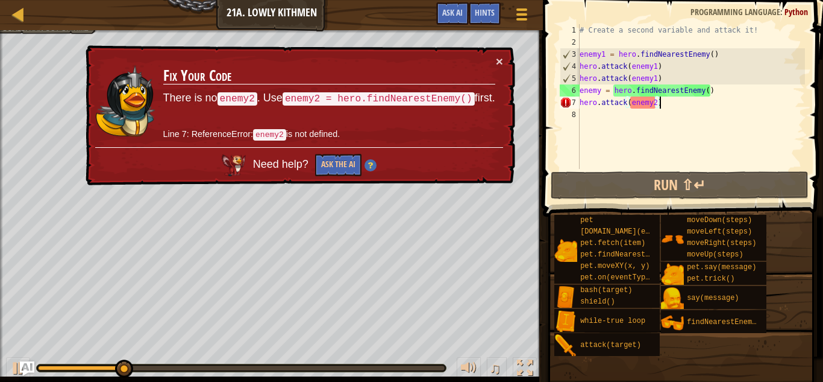
click at [704, 105] on div "# Create a second variable and attack it! enemy1 = hero . findNearestEnemy ( ) …" at bounding box center [692, 108] width 228 height 169
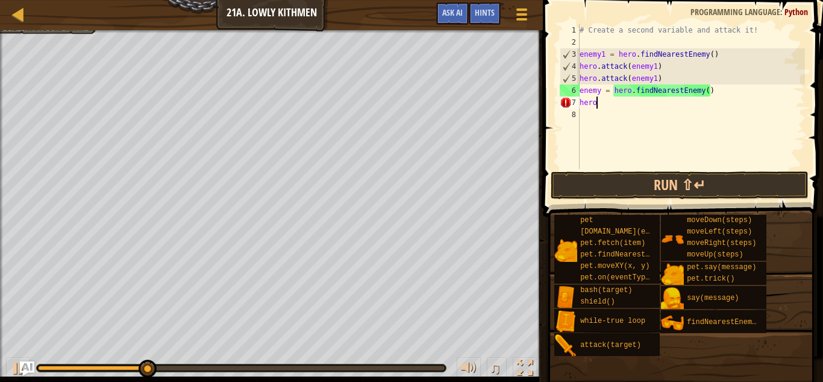
scroll to position [5, 1]
type textarea "h"
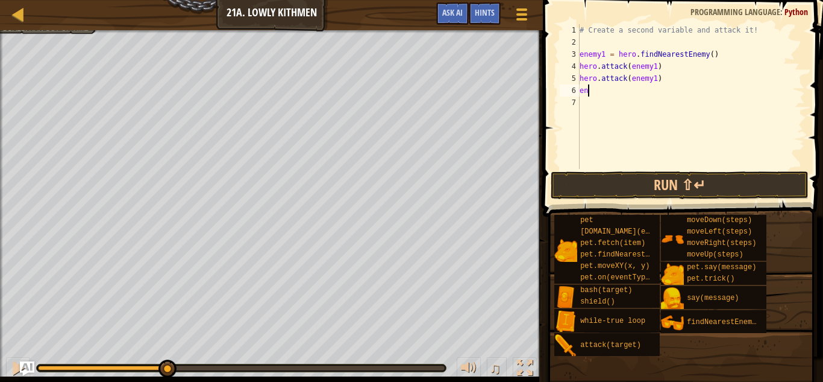
type textarea "e"
click at [729, 189] on button "Run ⇧↵" at bounding box center [680, 185] width 258 height 28
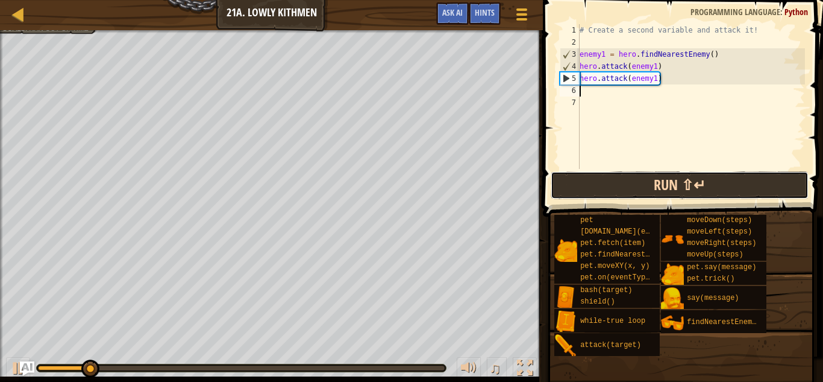
click at [737, 173] on button "Run ⇧↵" at bounding box center [680, 185] width 258 height 28
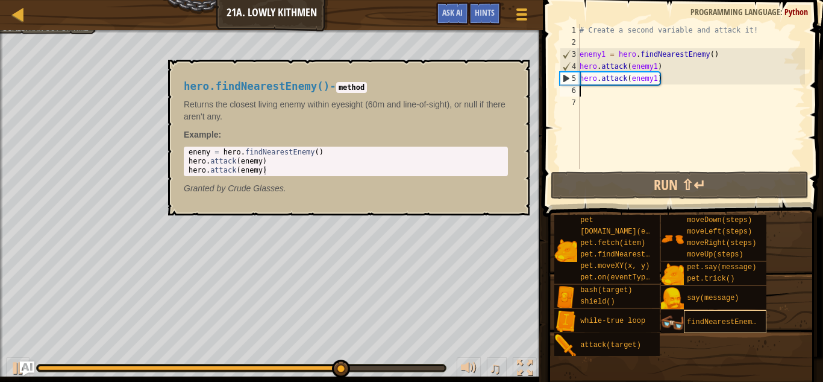
click at [703, 324] on span "findNearestEnemy()" at bounding box center [726, 322] width 78 height 8
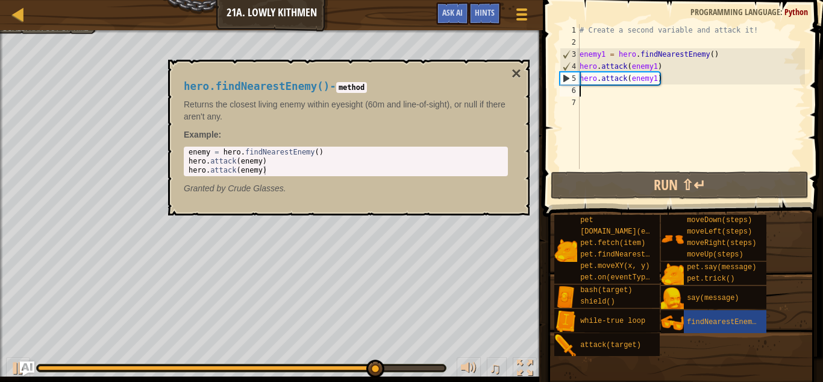
click at [603, 96] on div "# Create a second variable and attack it! enemy1 = hero . findNearestEnemy ( ) …" at bounding box center [692, 108] width 228 height 169
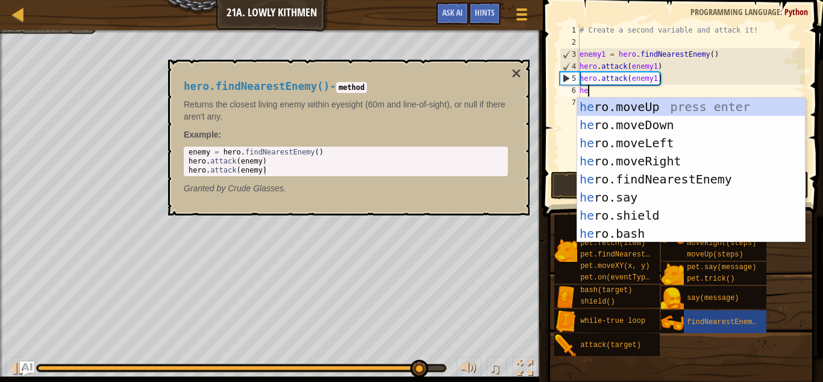
type textarea "her"
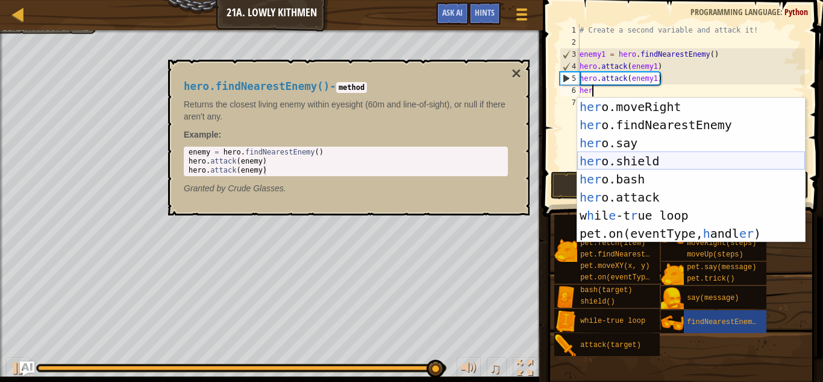
scroll to position [10, 0]
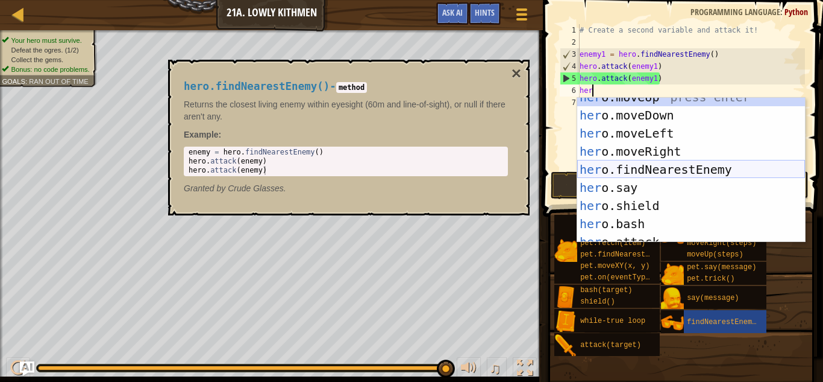
click at [663, 174] on div "her o.moveUp press enter her o.moveDown press enter her o.moveLeft press enter …" at bounding box center [692, 178] width 228 height 181
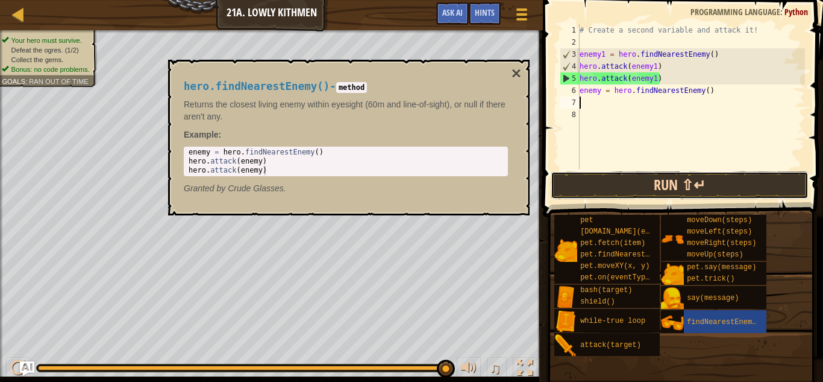
click at [695, 195] on button "Run ⇧↵" at bounding box center [680, 185] width 258 height 28
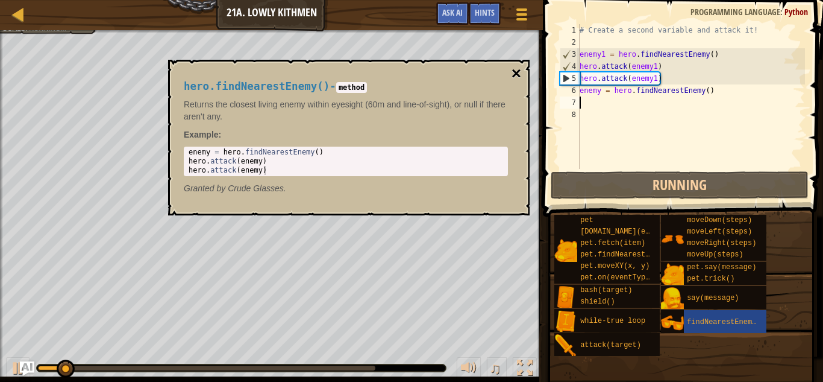
click at [513, 74] on button "×" at bounding box center [517, 73] width 10 height 17
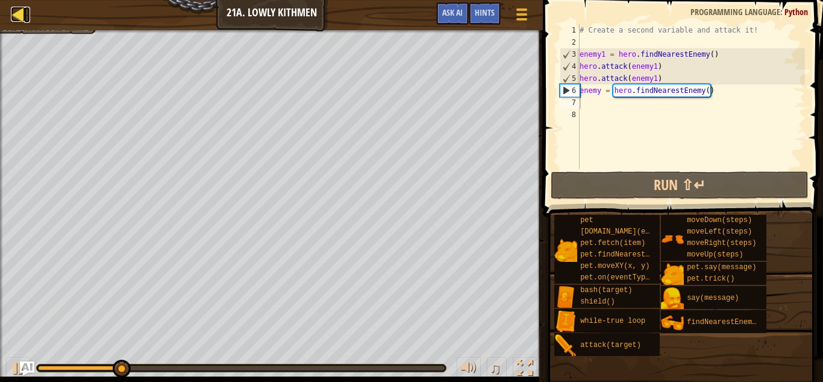
click at [16, 13] on div at bounding box center [18, 14] width 15 height 15
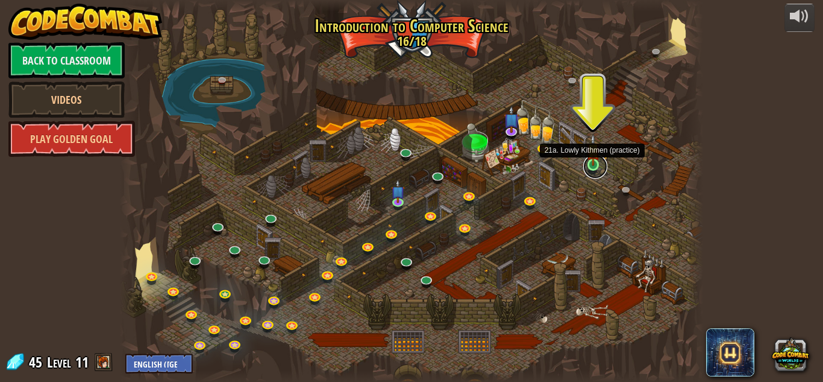
click at [594, 171] on link at bounding box center [596, 166] width 24 height 24
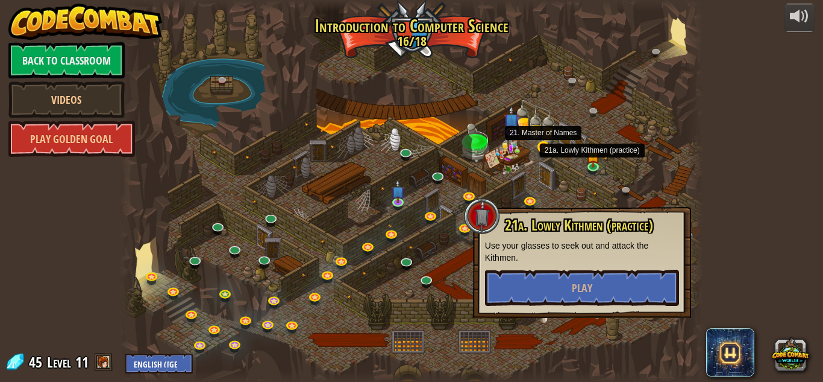
click at [556, 154] on div at bounding box center [412, 191] width 584 height 382
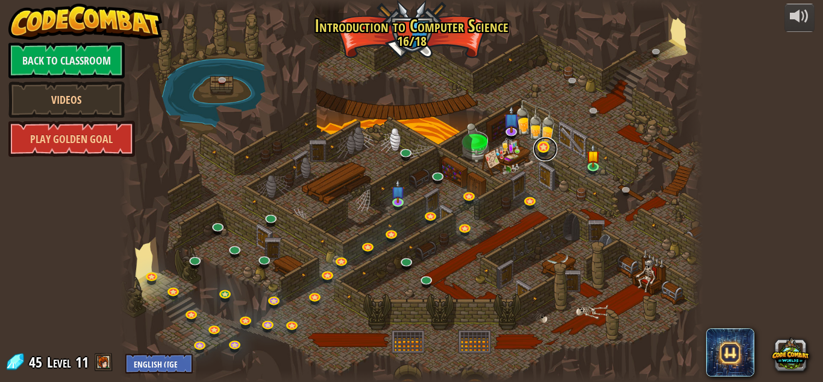
click at [546, 158] on link at bounding box center [546, 149] width 24 height 24
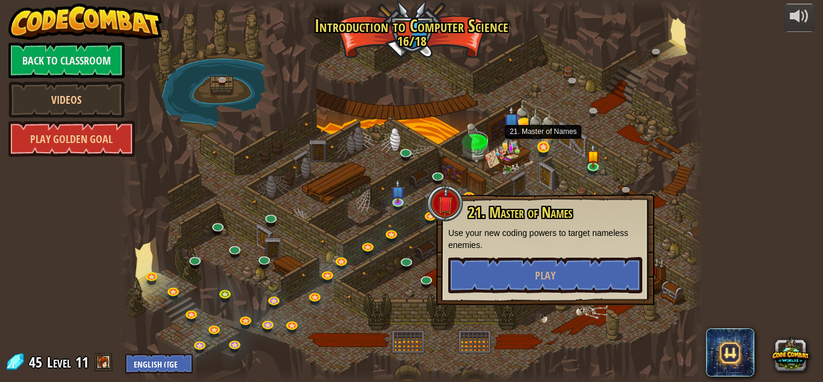
click at [546, 158] on div at bounding box center [412, 191] width 584 height 382
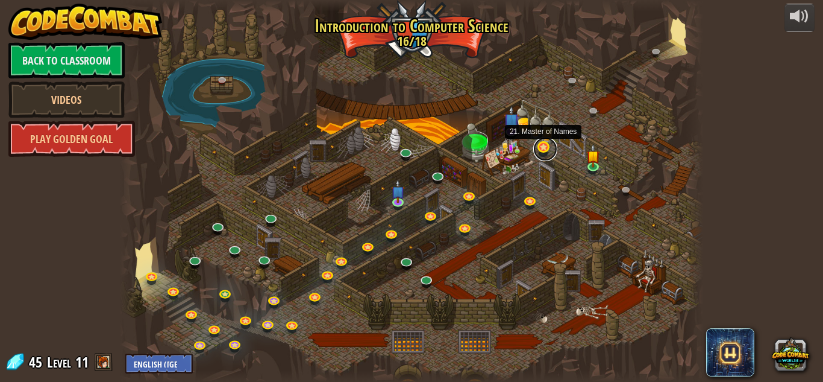
click at [543, 148] on link at bounding box center [546, 149] width 24 height 24
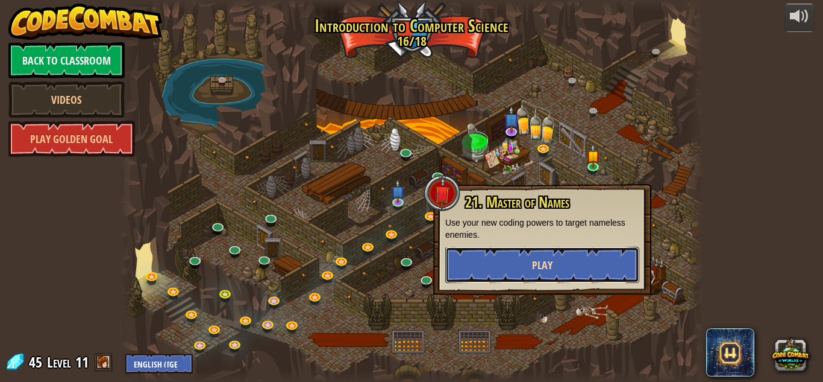
click at [584, 276] on button "Play" at bounding box center [542, 265] width 194 height 36
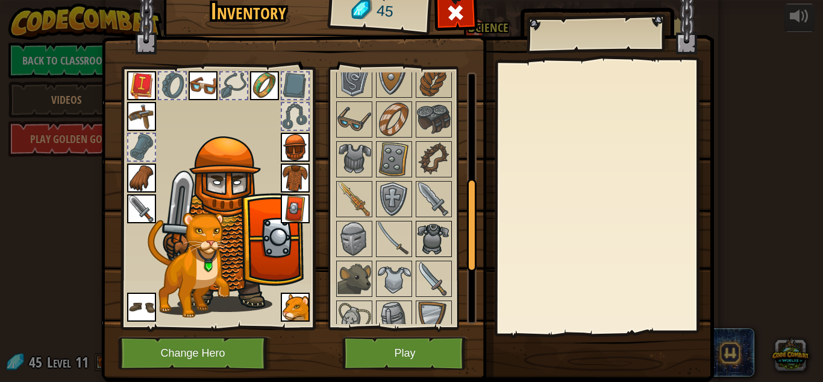
scroll to position [297, 0]
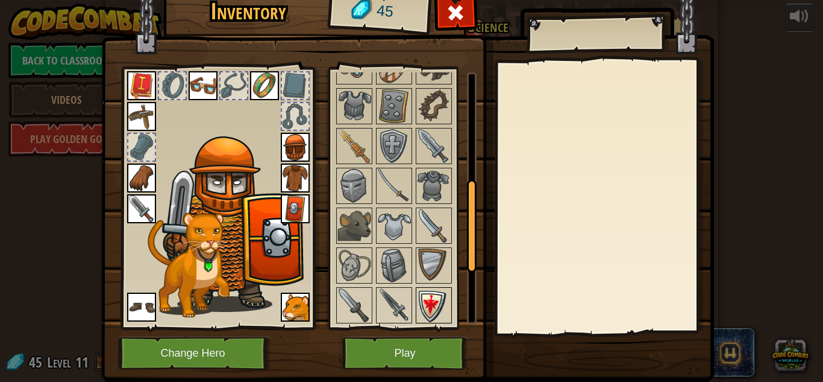
click at [424, 316] on img at bounding box center [434, 305] width 34 height 34
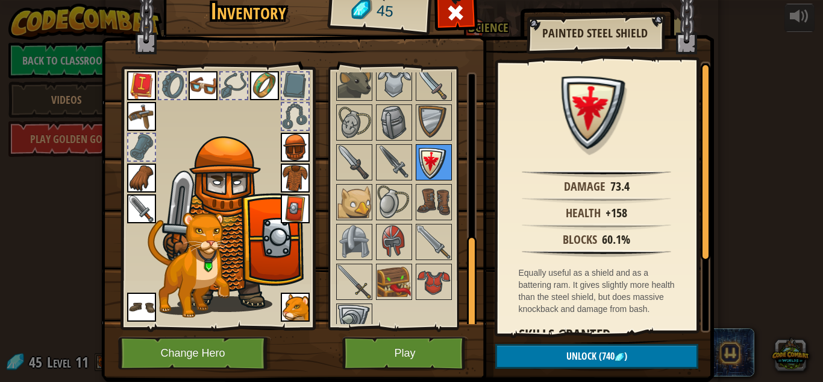
scroll to position [458, 0]
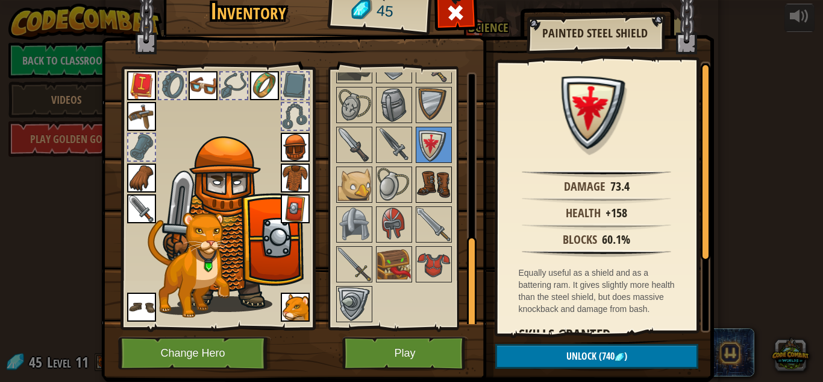
click at [438, 195] on img at bounding box center [434, 185] width 34 height 34
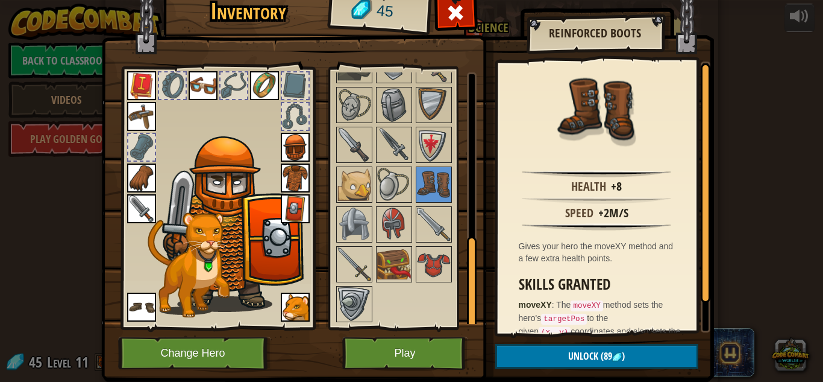
click at [442, 330] on img at bounding box center [407, 163] width 613 height 438
click at [452, 341] on button "Play" at bounding box center [405, 352] width 126 height 33
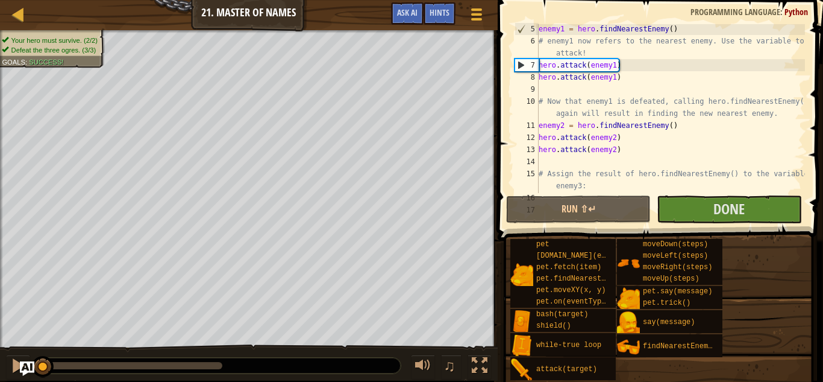
scroll to position [104, 0]
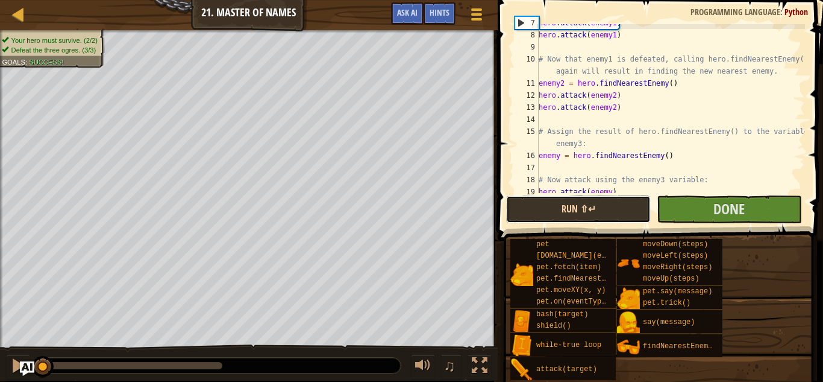
click at [614, 218] on button "Run ⇧↵" at bounding box center [578, 209] width 145 height 28
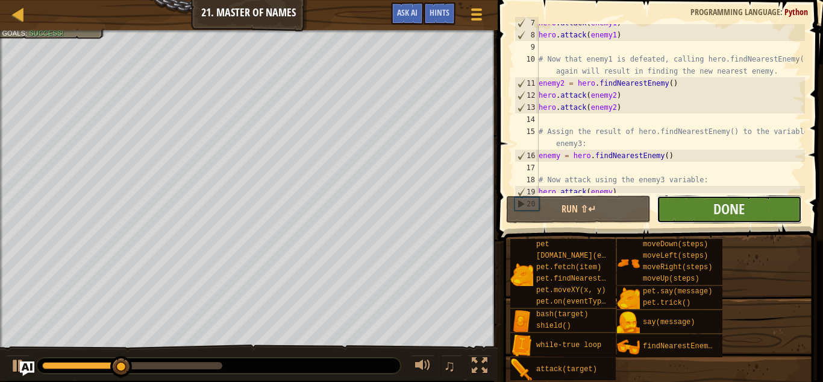
click at [749, 212] on button "Done" at bounding box center [729, 209] width 145 height 28
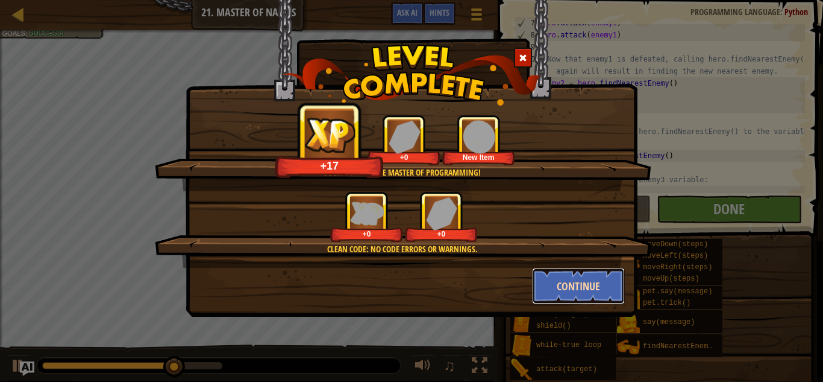
click at [599, 282] on button "Continue" at bounding box center [578, 286] width 93 height 36
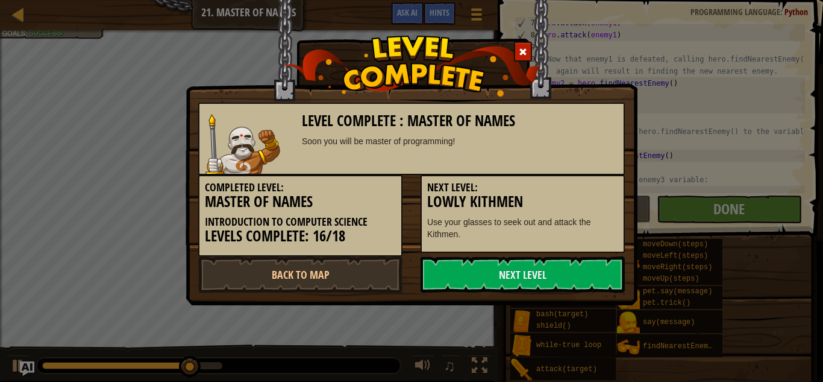
click at [599, 282] on link "Next Level" at bounding box center [523, 274] width 204 height 36
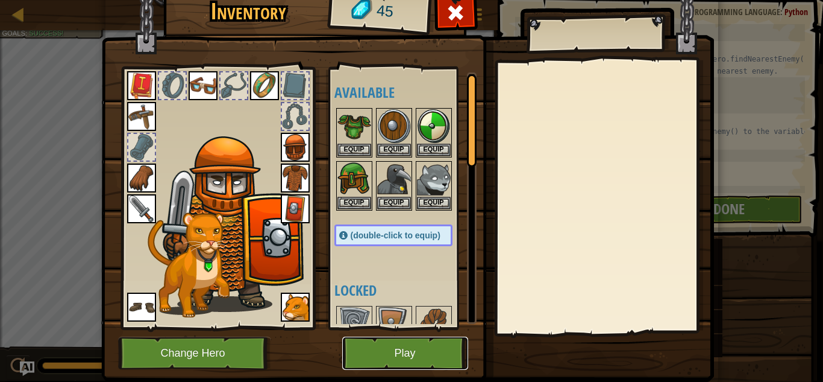
click at [399, 345] on button "Play" at bounding box center [405, 352] width 126 height 33
